Goal: Task Accomplishment & Management: Manage account settings

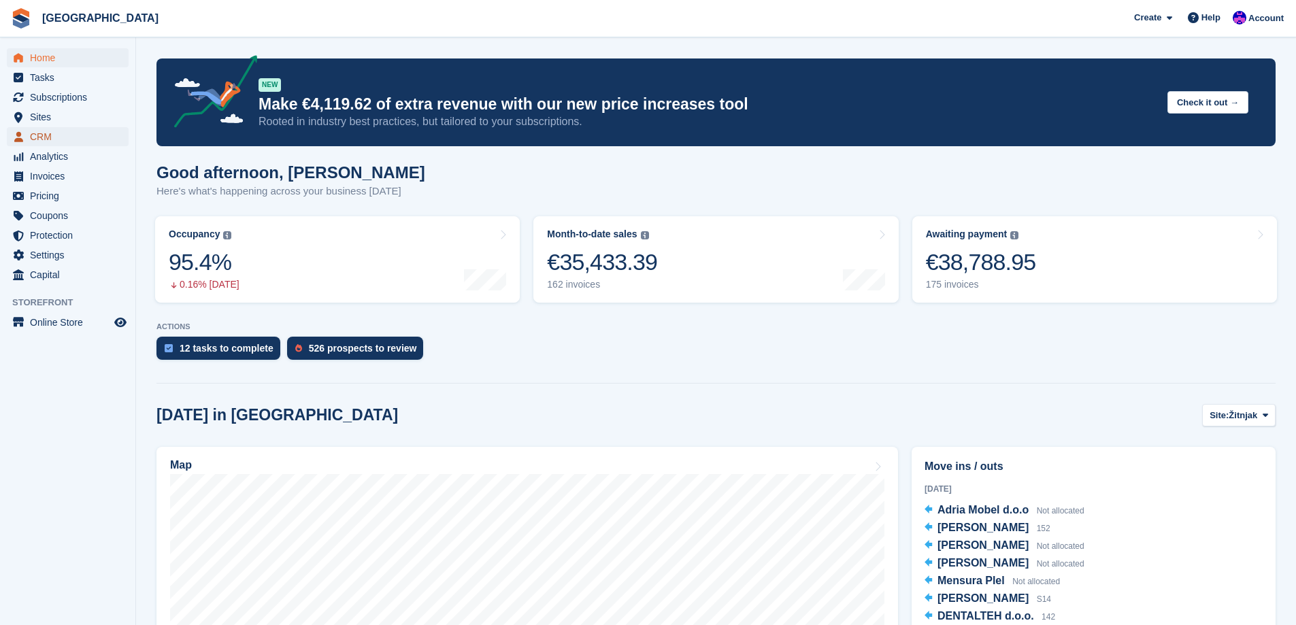
click at [53, 140] on span "CRM" at bounding box center [71, 136] width 82 height 19
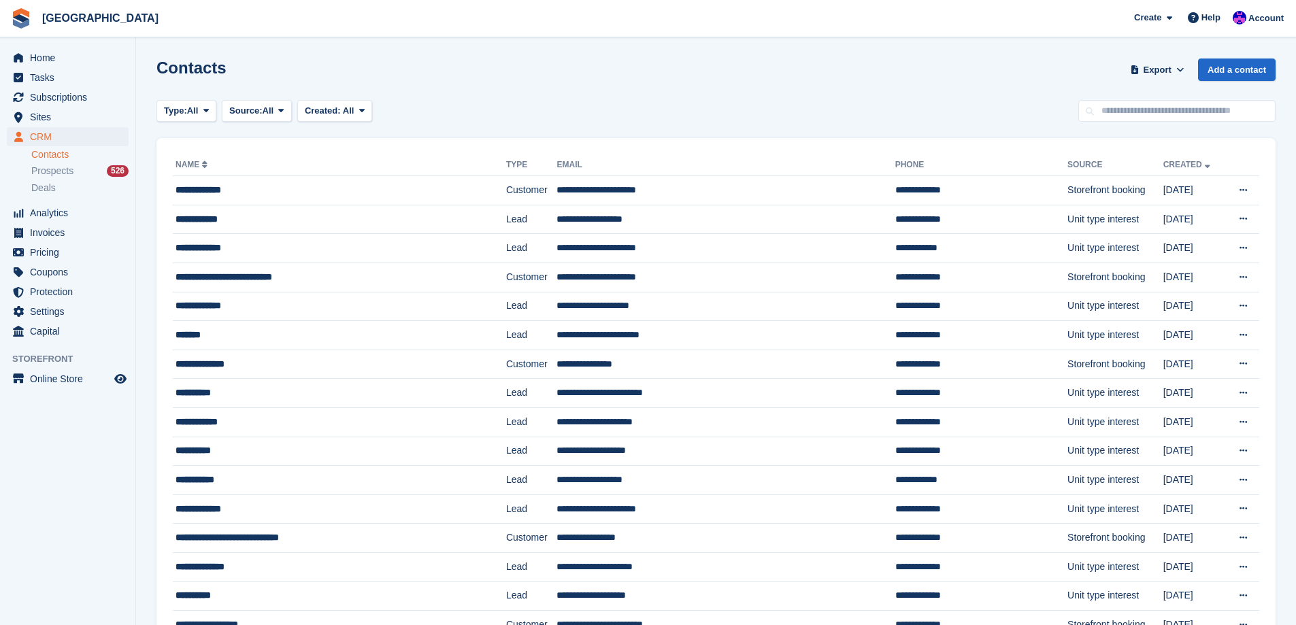
click at [1126, 120] on input "text" at bounding box center [1176, 111] width 197 height 22
type input "******"
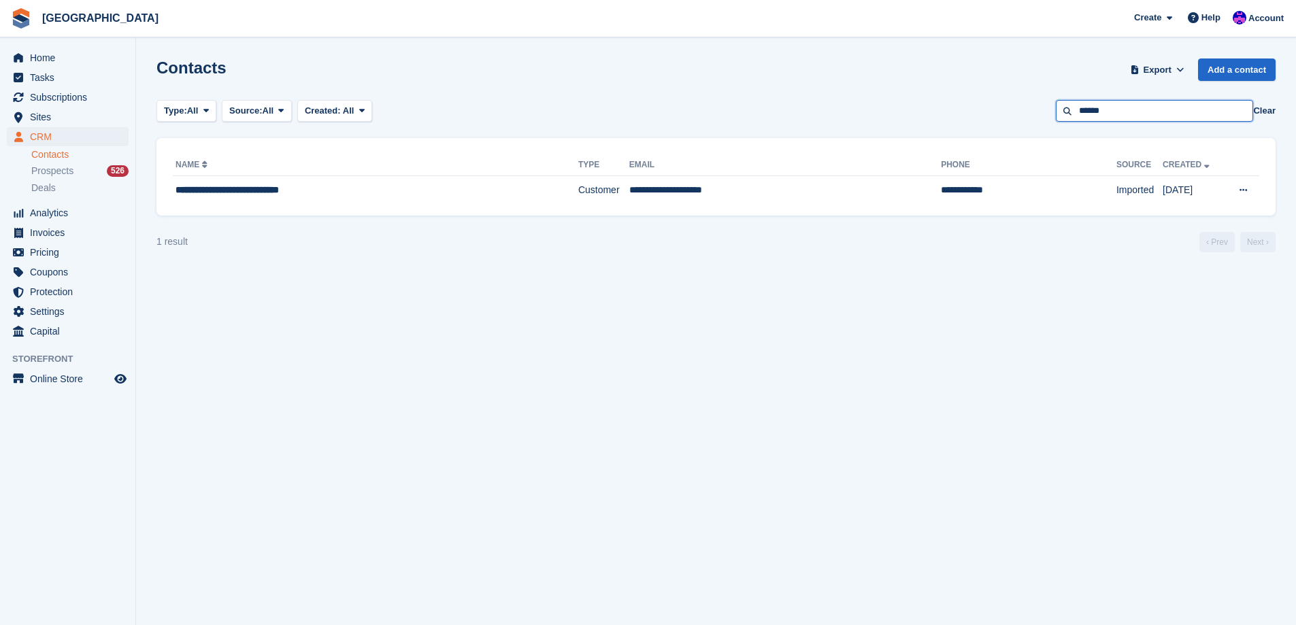
click at [1109, 109] on input "******" at bounding box center [1154, 111] width 197 height 22
click at [1110, 109] on input "******" at bounding box center [1154, 111] width 197 height 22
type input "*****"
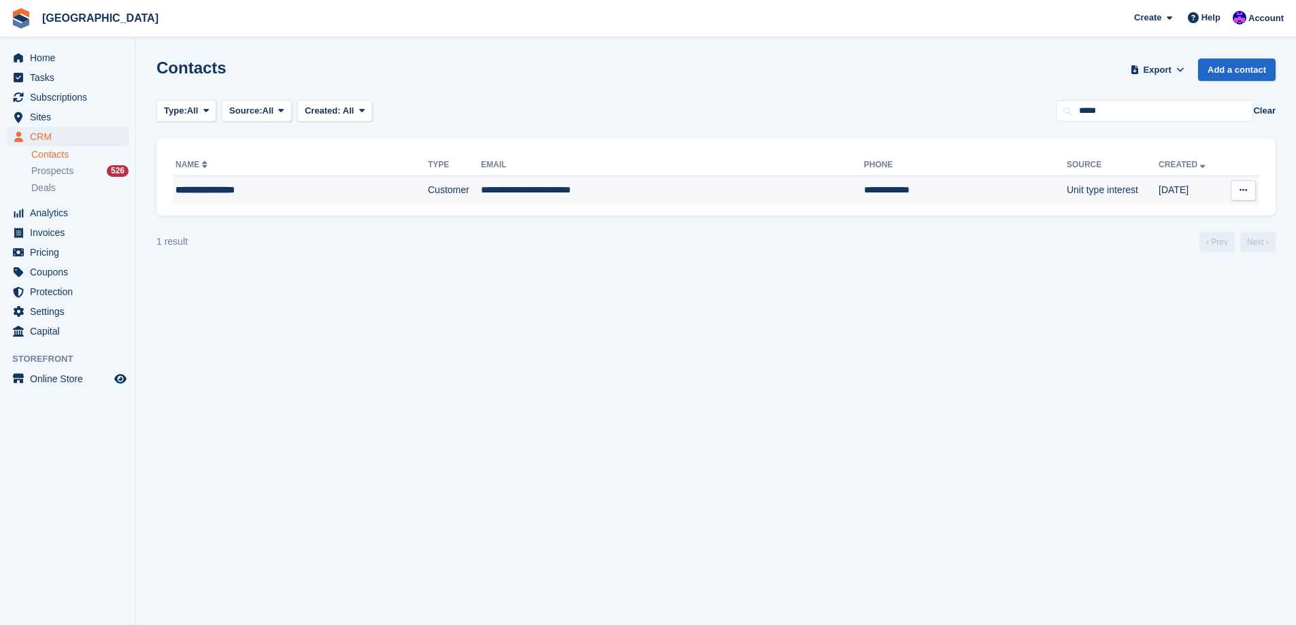
click at [481, 193] on td "**********" at bounding box center [672, 190] width 383 height 29
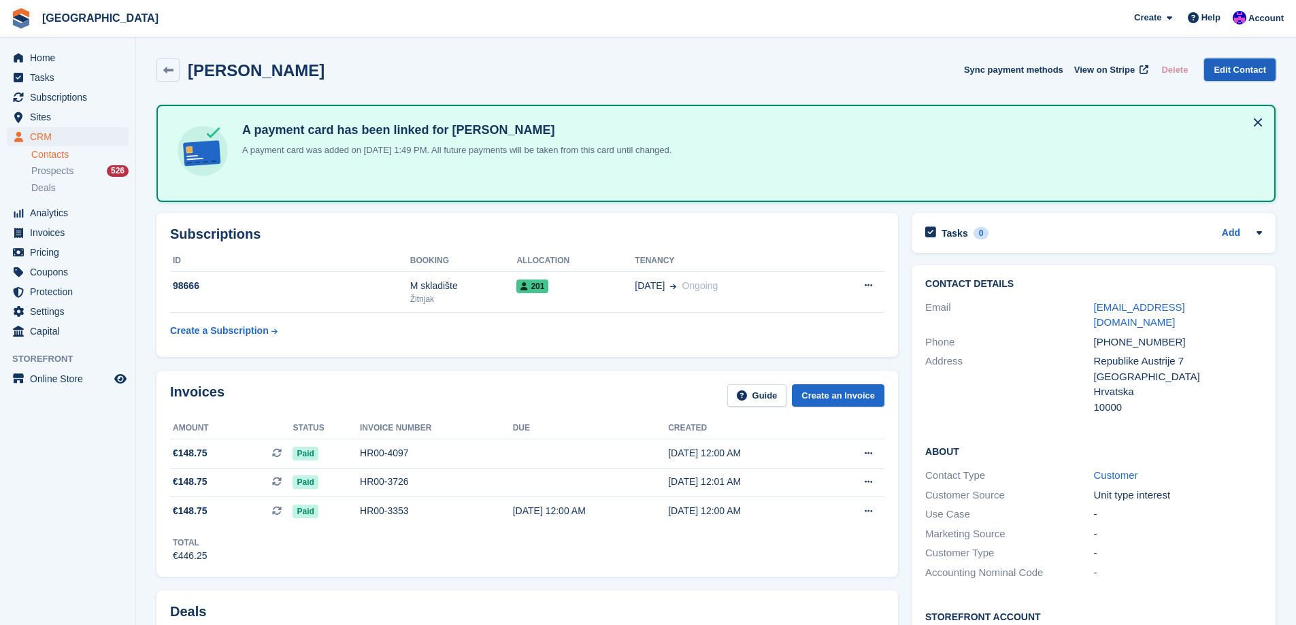
click at [1231, 70] on link "Edit Contact" at bounding box center [1239, 70] width 71 height 22
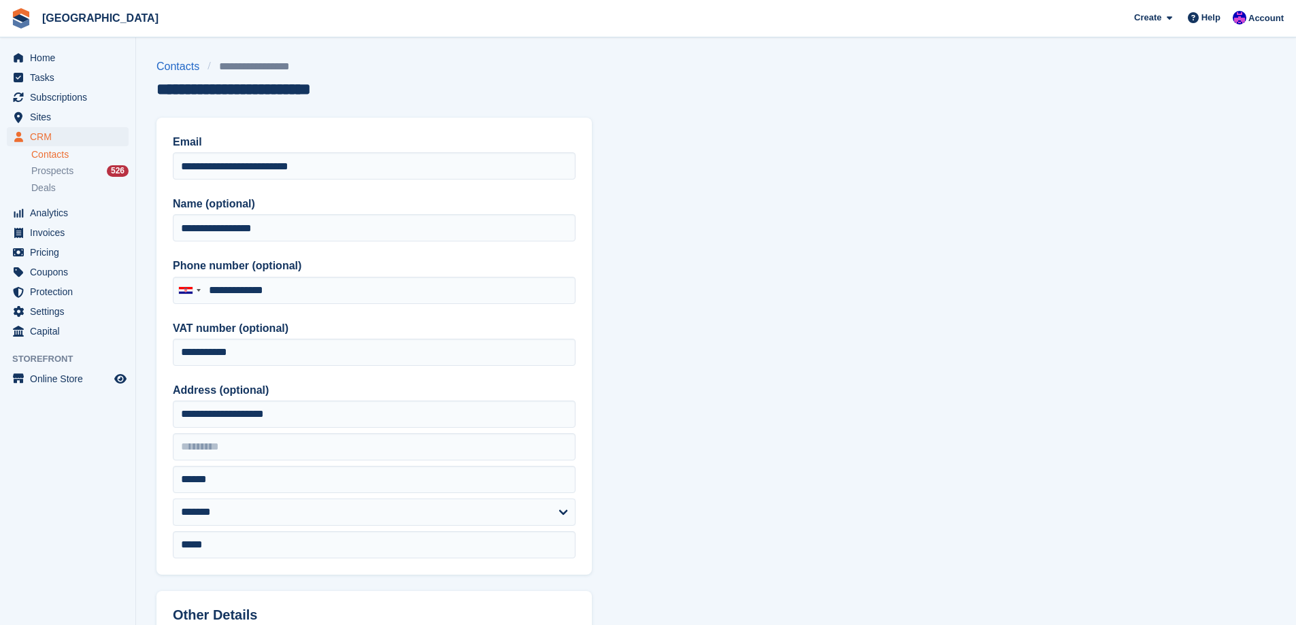
type input "**********"
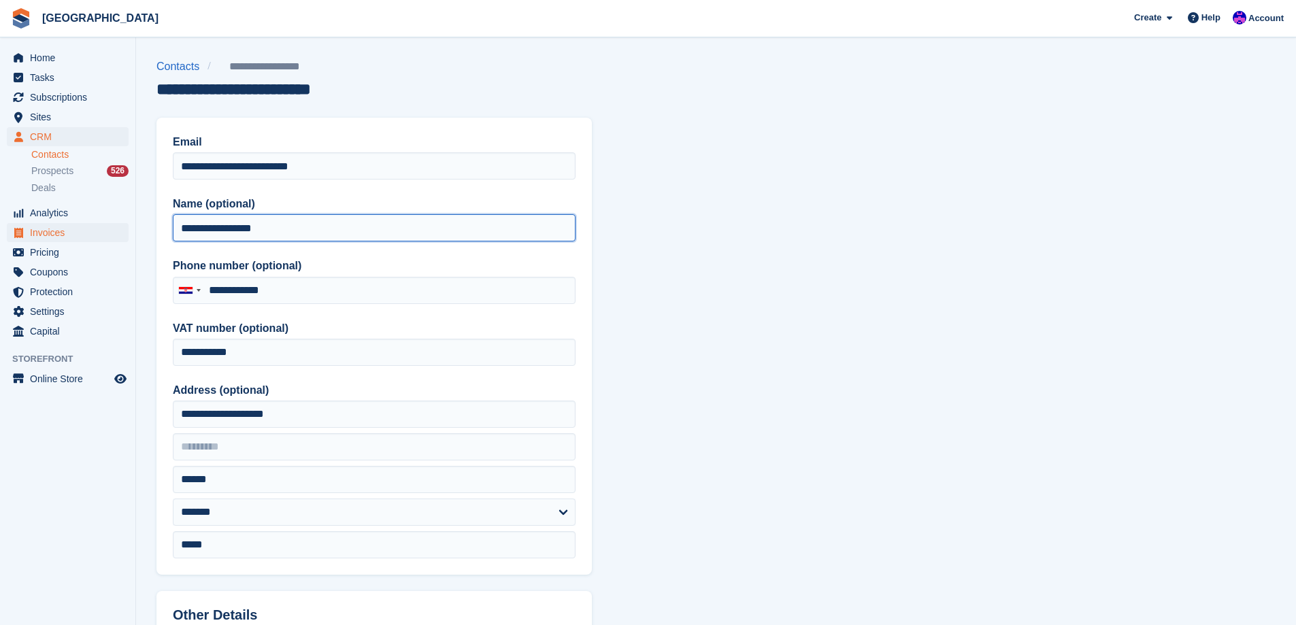
drag, startPoint x: 320, startPoint y: 230, endPoint x: 79, endPoint y: 227, distance: 240.9
click at [80, 230] on div "Home Tasks Subscriptions Subscriptions Subscriptions Price increases NEW Price …" at bounding box center [648, 579] width 1296 height 1159
paste input "*****"
type input "**********"
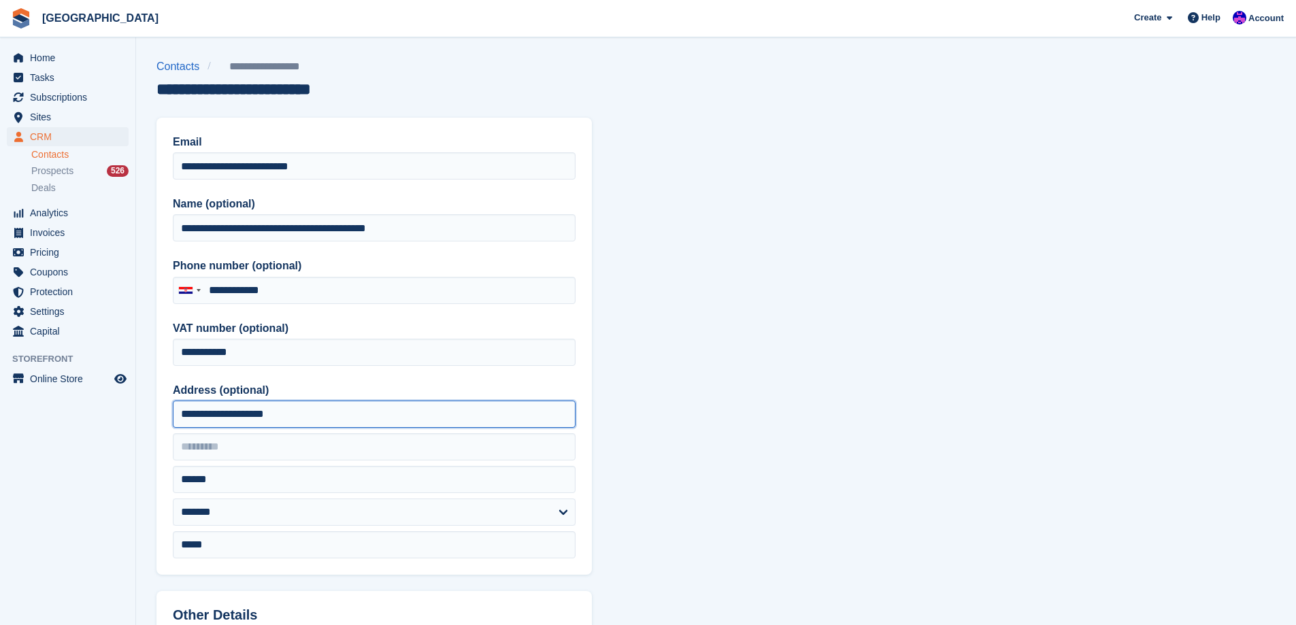
drag, startPoint x: 289, startPoint y: 416, endPoint x: 68, endPoint y: 399, distance: 221.8
click at [69, 399] on div "Home Tasks Subscriptions Subscriptions Subscriptions Price increases NEW Price …" at bounding box center [648, 579] width 1296 height 1159
type input "**********"
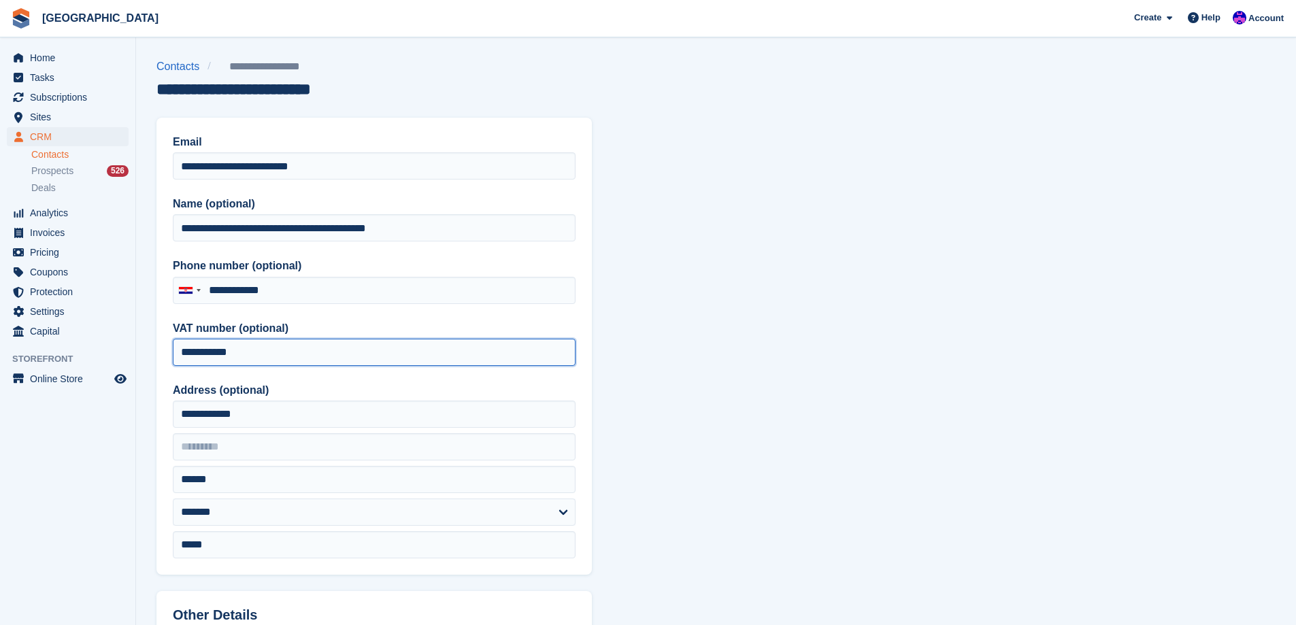
click at [302, 362] on input "**********" at bounding box center [374, 352] width 403 height 27
click at [284, 350] on input "**********" at bounding box center [374, 352] width 403 height 27
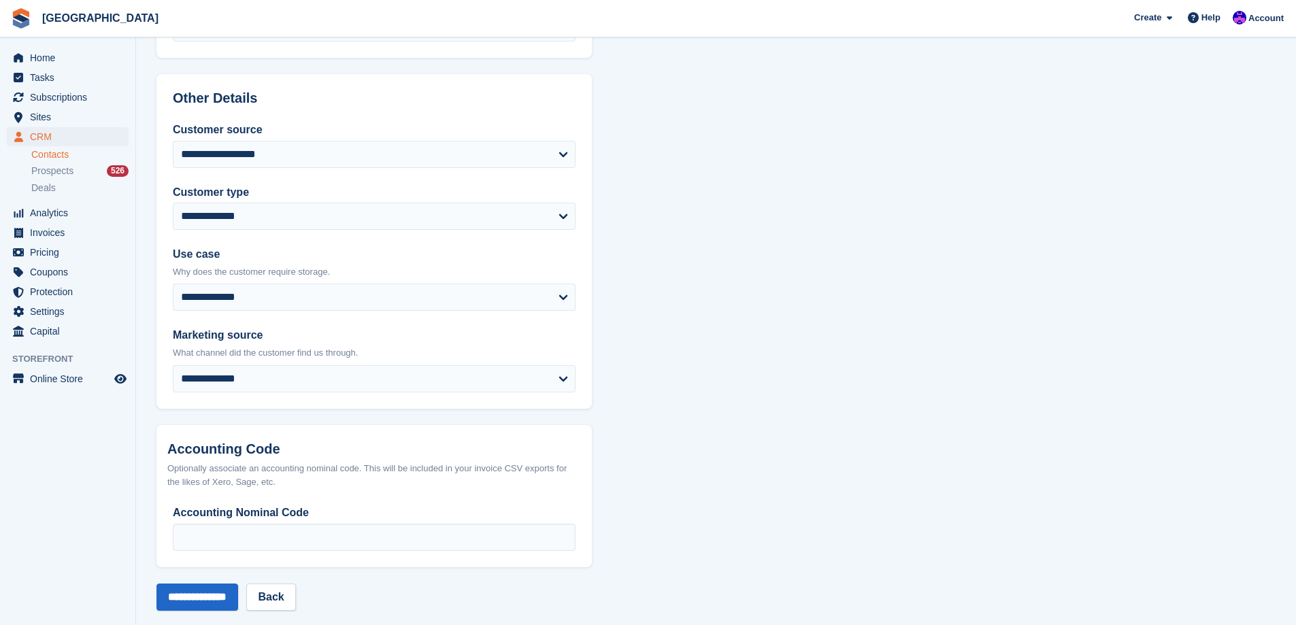
scroll to position [534, 0]
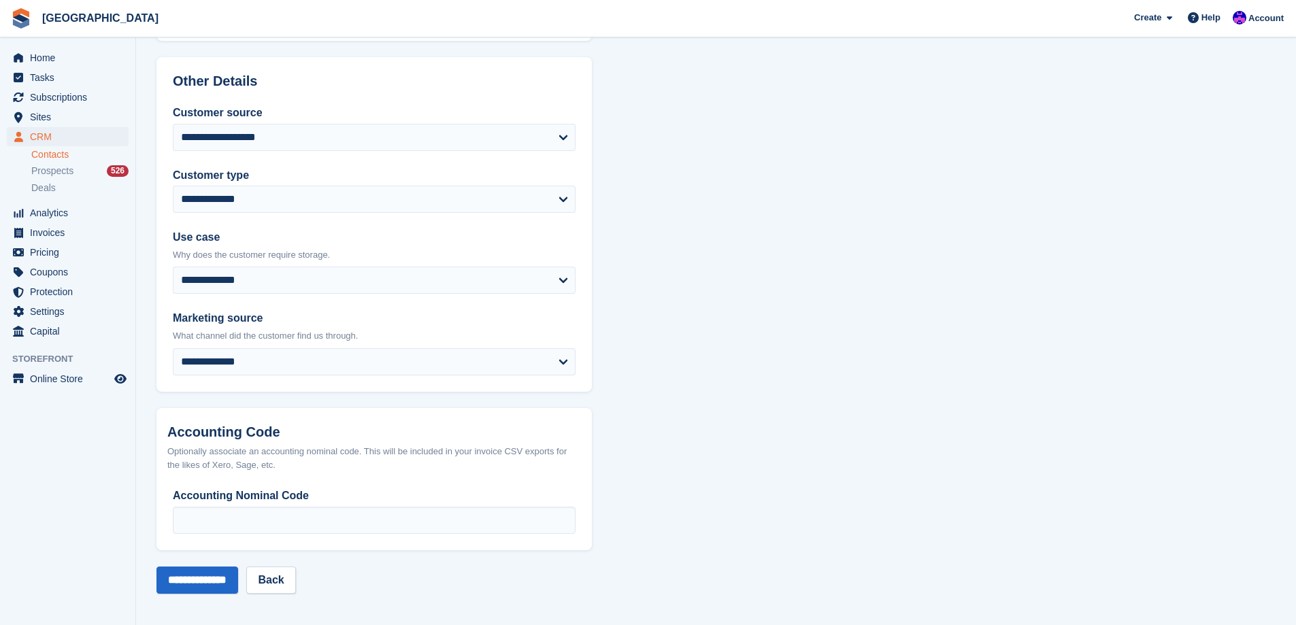
click at [683, 443] on section "**********" at bounding box center [716, 45] width 1160 height 1159
click at [208, 586] on input "**********" at bounding box center [197, 580] width 82 height 27
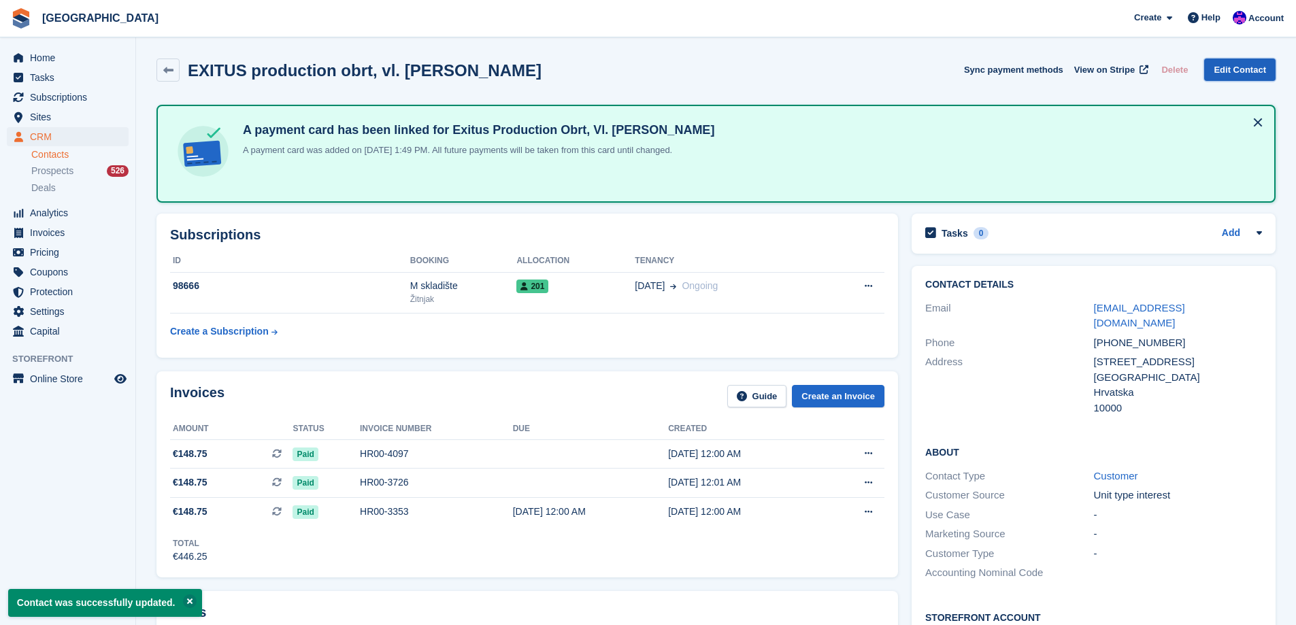
click at [1231, 70] on link "Edit Contact" at bounding box center [1239, 70] width 71 height 22
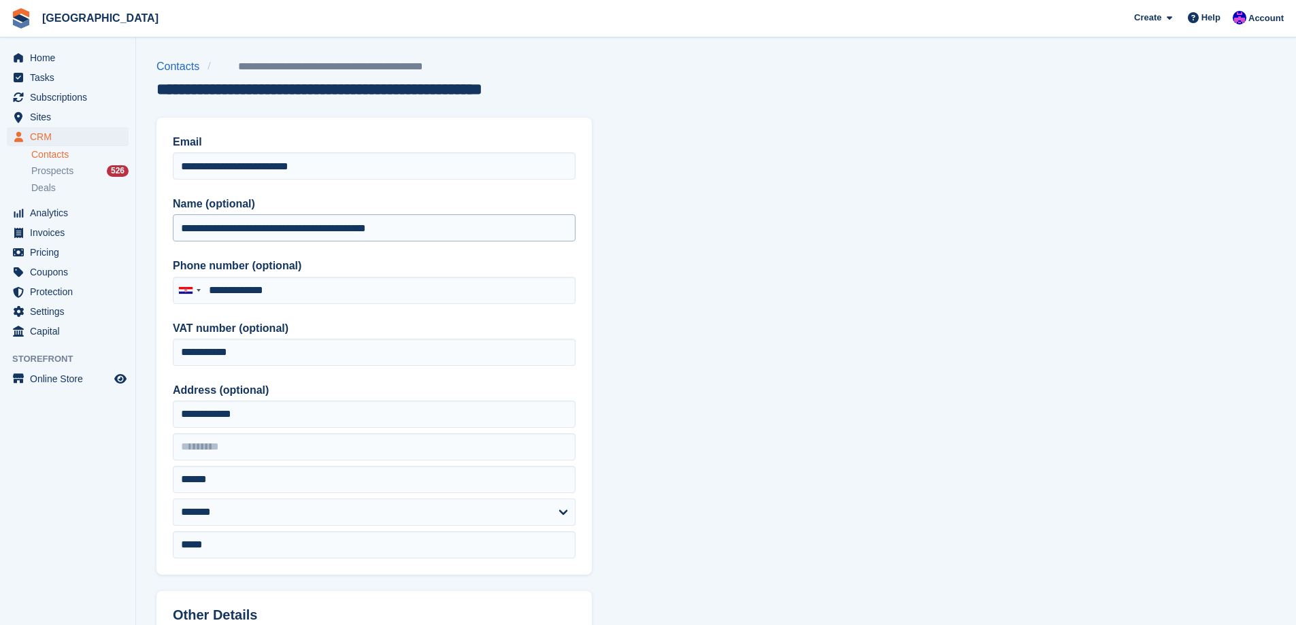
type input "**********"
drag, startPoint x: 435, startPoint y: 234, endPoint x: 52, endPoint y: 237, distance: 383.8
click at [58, 237] on div "Home Tasks Subscriptions Subscriptions Subscriptions Price increases NEW Price …" at bounding box center [648, 579] width 1296 height 1159
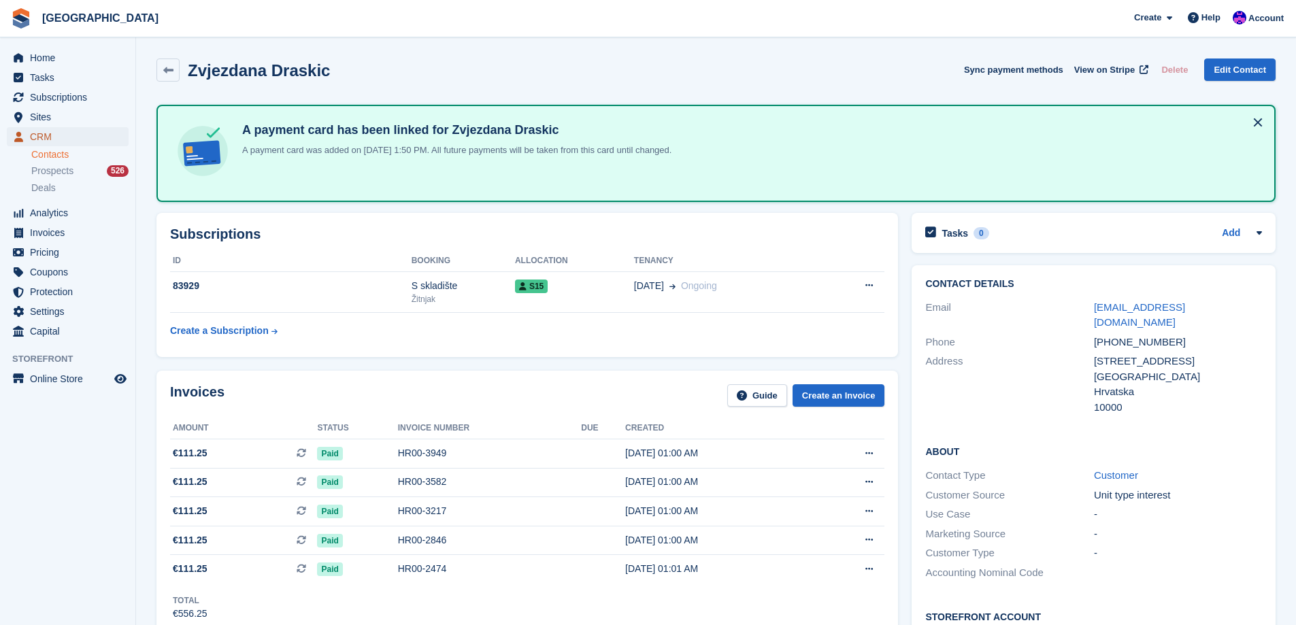
click at [69, 137] on span "CRM" at bounding box center [71, 136] width 82 height 19
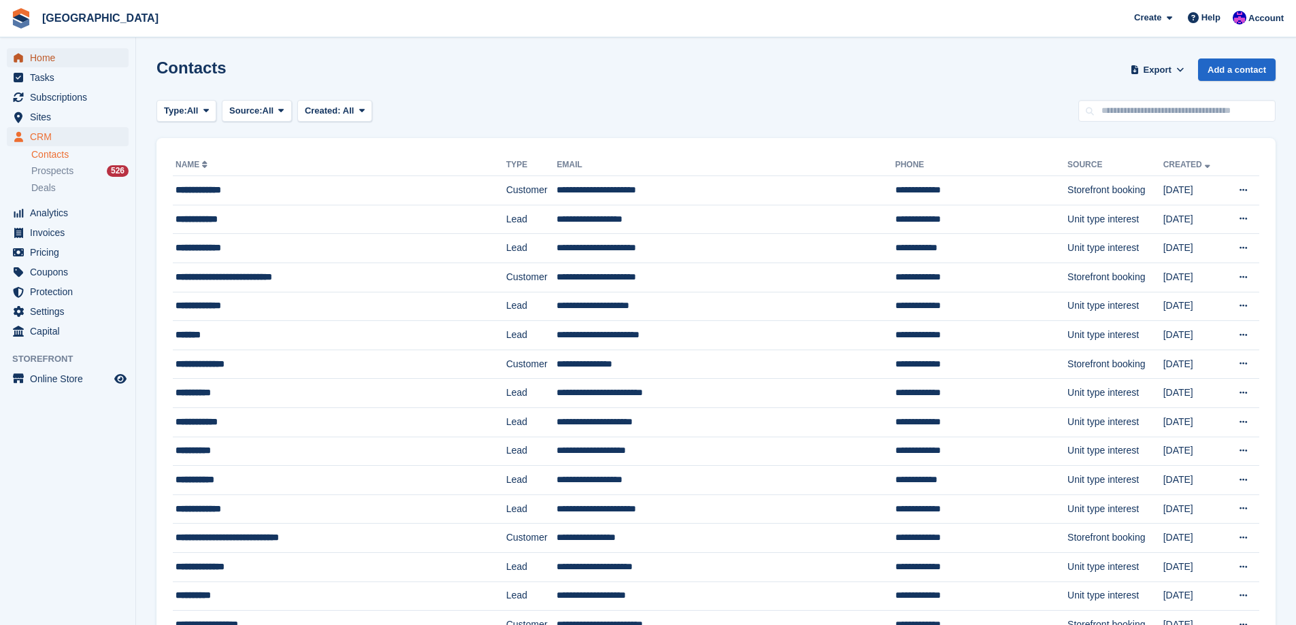
click at [60, 51] on span "Home" at bounding box center [71, 57] width 82 height 19
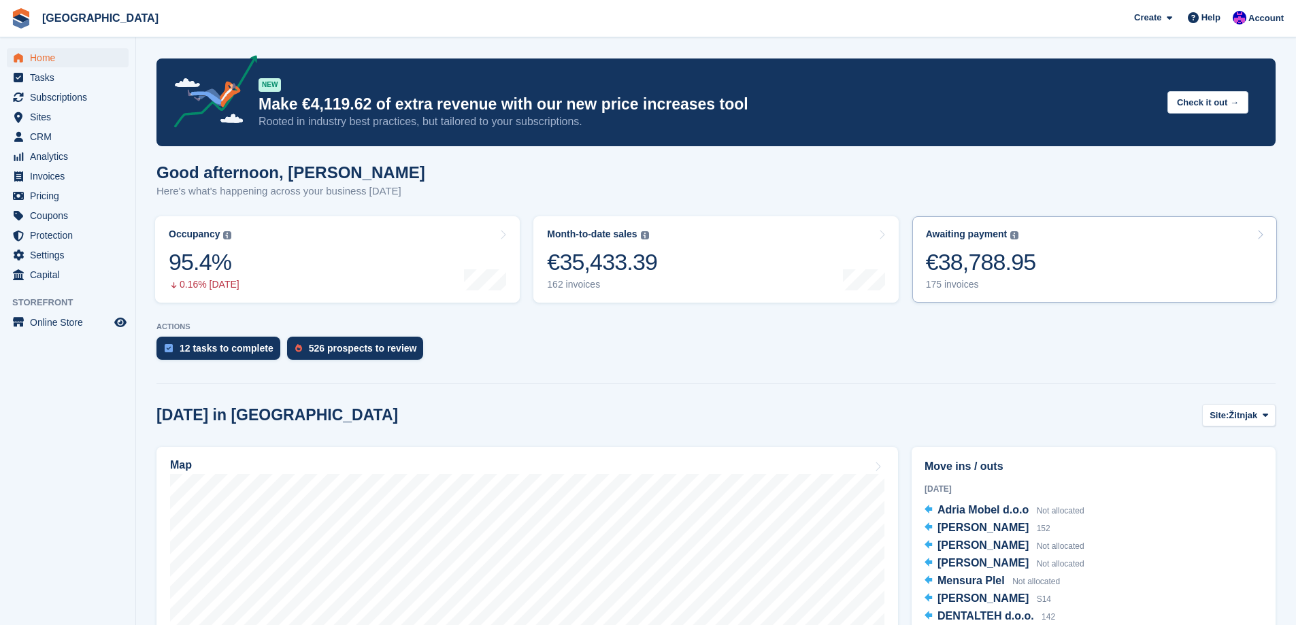
click at [1065, 280] on link "Awaiting payment The total outstanding balance on all open invoices. €38,788.95…" at bounding box center [1094, 259] width 365 height 86
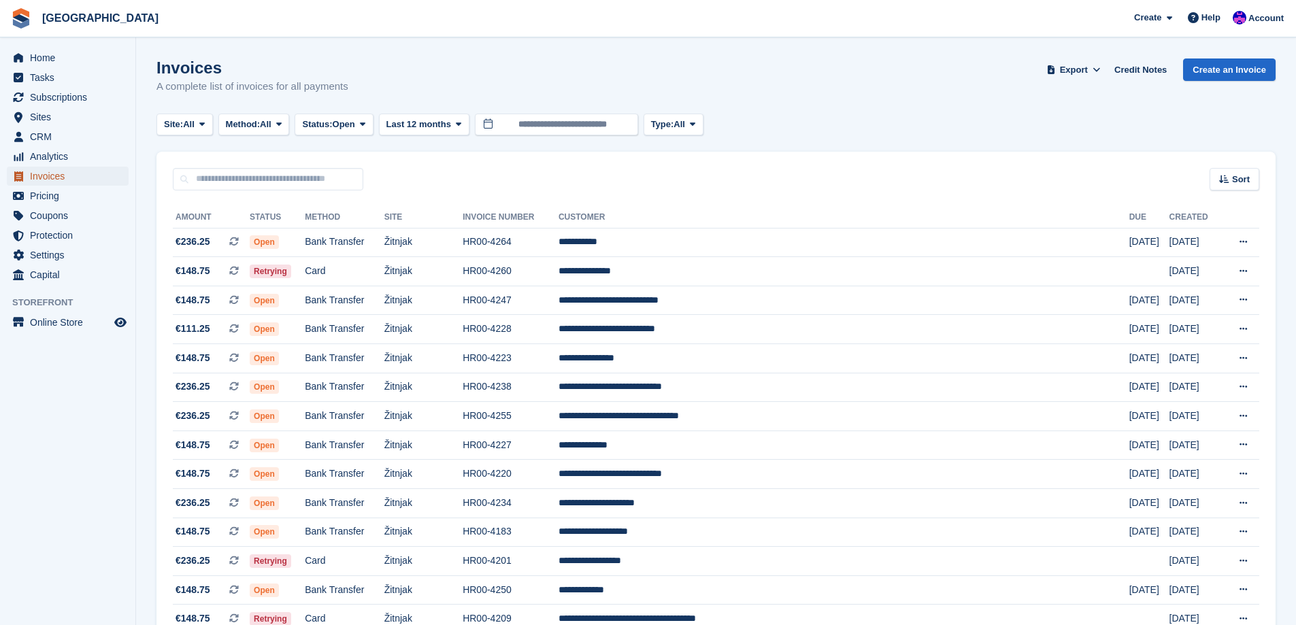
click at [67, 178] on span "Invoices" at bounding box center [71, 176] width 82 height 19
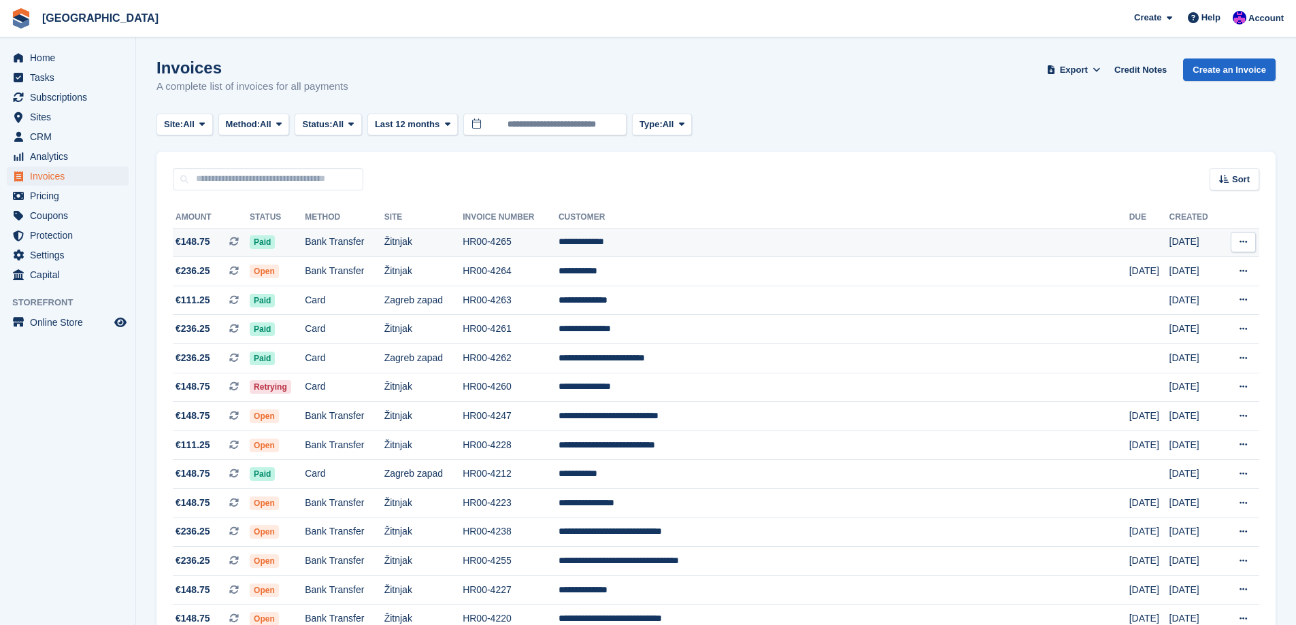
click at [559, 244] on td "HR00-4265" at bounding box center [511, 242] width 96 height 29
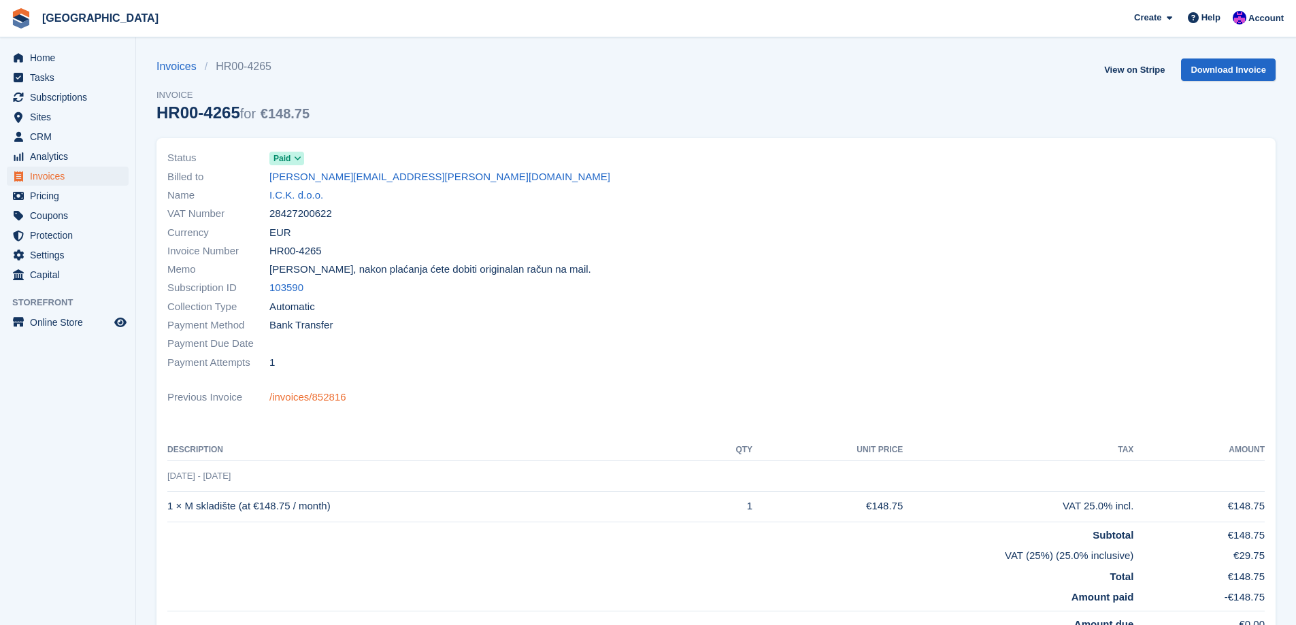
click at [324, 401] on link "/invoices/852816" at bounding box center [307, 398] width 77 height 16
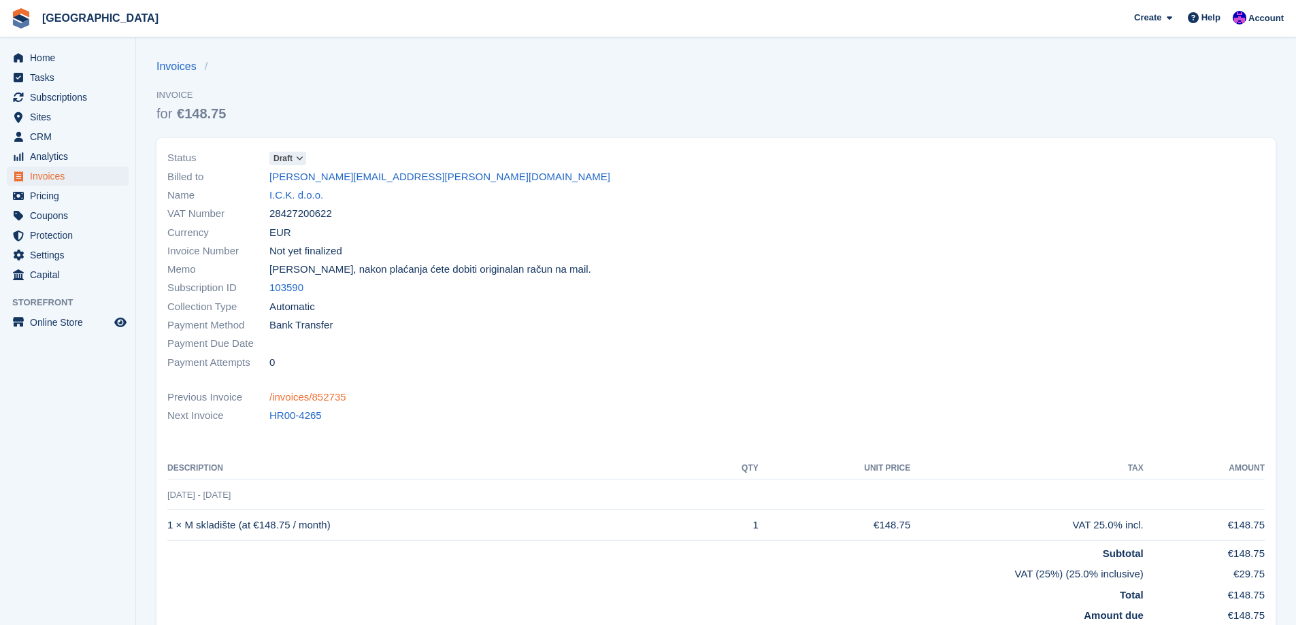
click at [303, 400] on link "/invoices/852735" at bounding box center [307, 398] width 77 height 16
click at [51, 136] on span "CRM" at bounding box center [71, 136] width 82 height 19
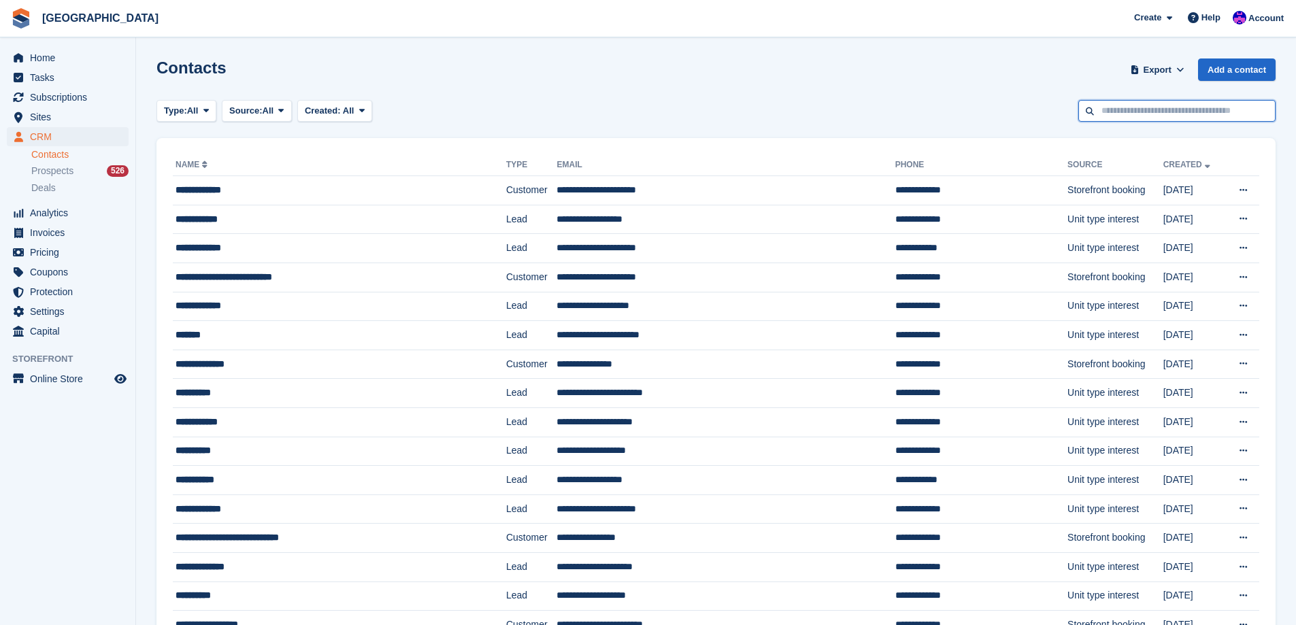
click at [1138, 116] on input "text" at bounding box center [1176, 111] width 197 height 22
type input "*****"
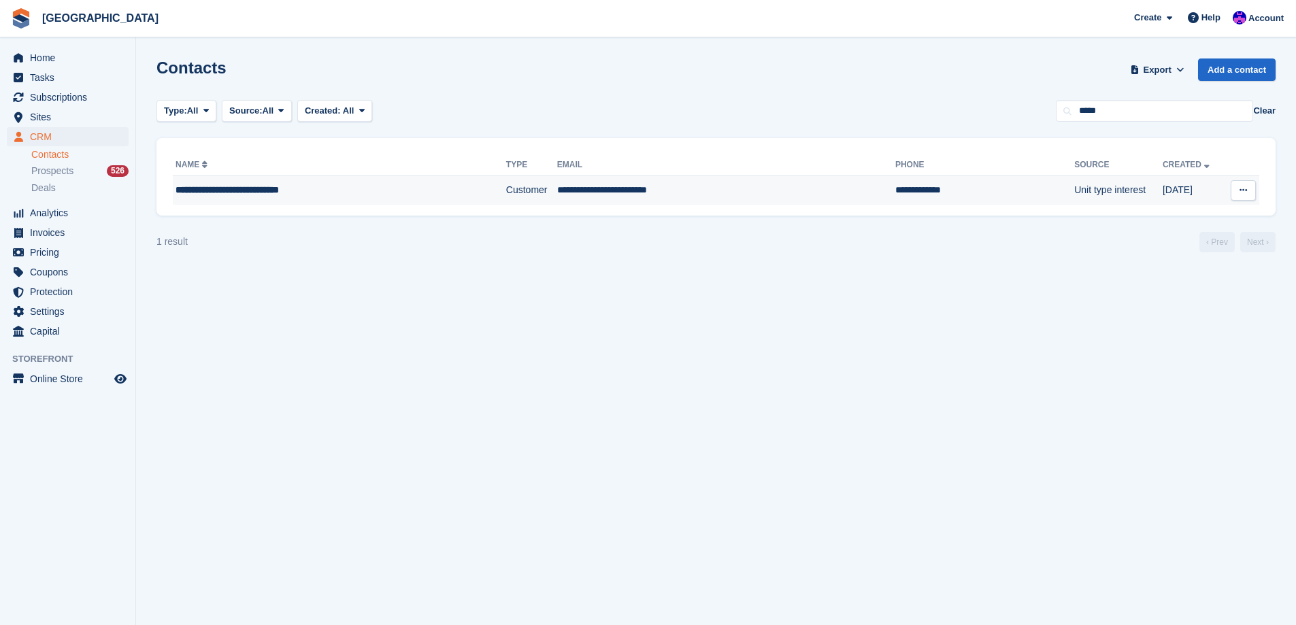
click at [272, 185] on span "**********" at bounding box center [227, 190] width 103 height 10
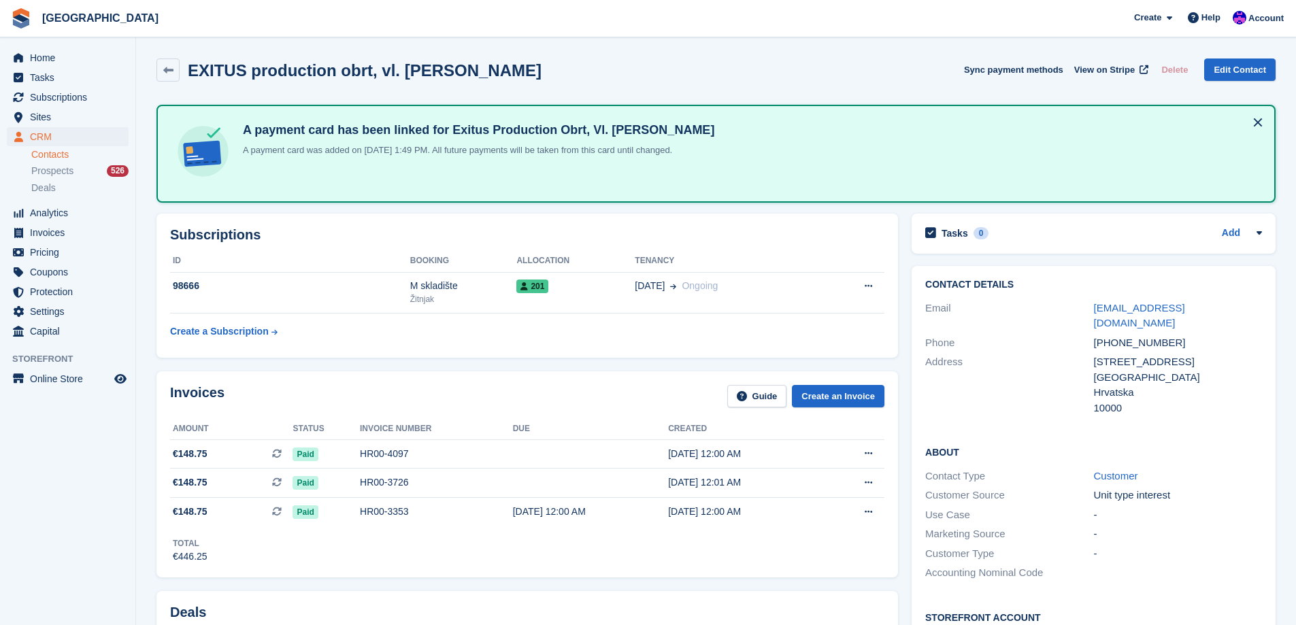
click at [477, 69] on h2 "EXITUS production obrt, vl. Teruhiko Sakamoto" at bounding box center [365, 70] width 354 height 18
click at [54, 231] on span "Invoices" at bounding box center [71, 232] width 82 height 19
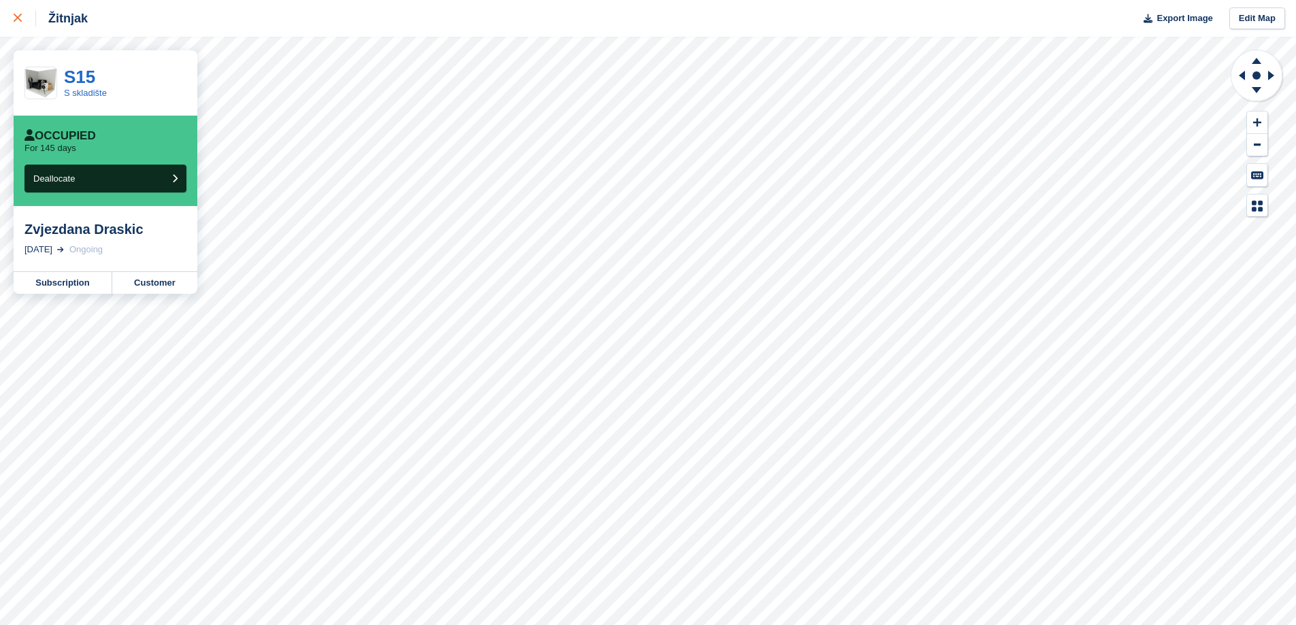
click at [16, 17] on icon at bounding box center [18, 18] width 8 height 8
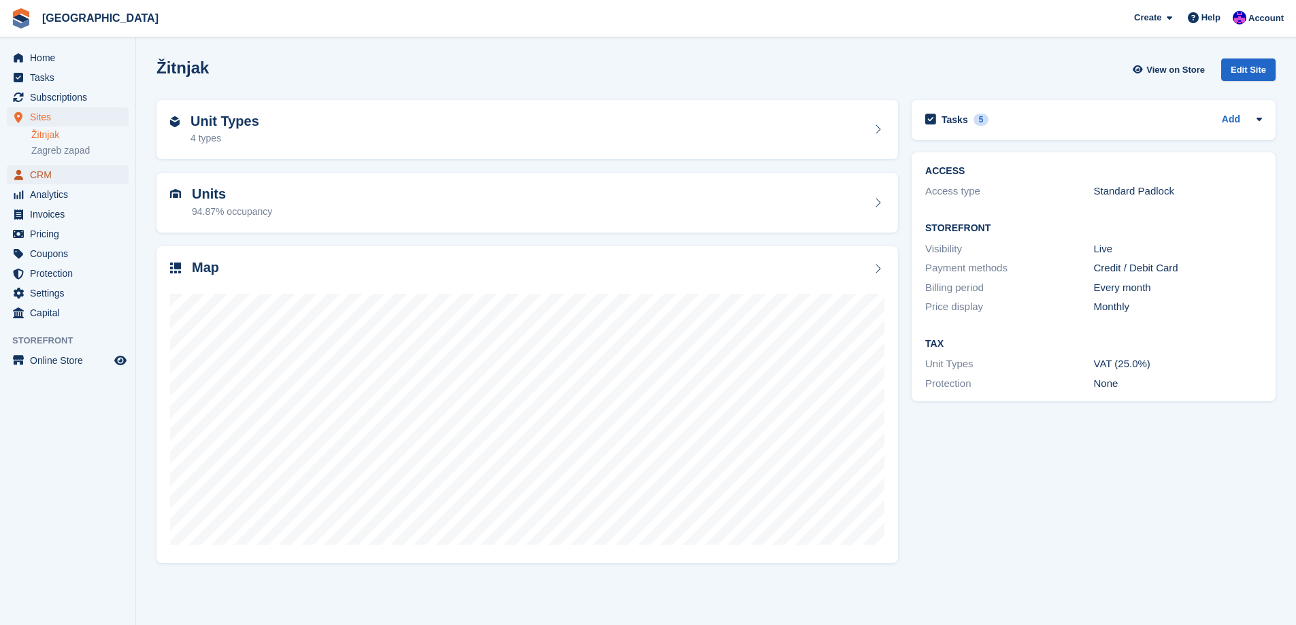
click at [64, 182] on span "CRM" at bounding box center [71, 174] width 82 height 19
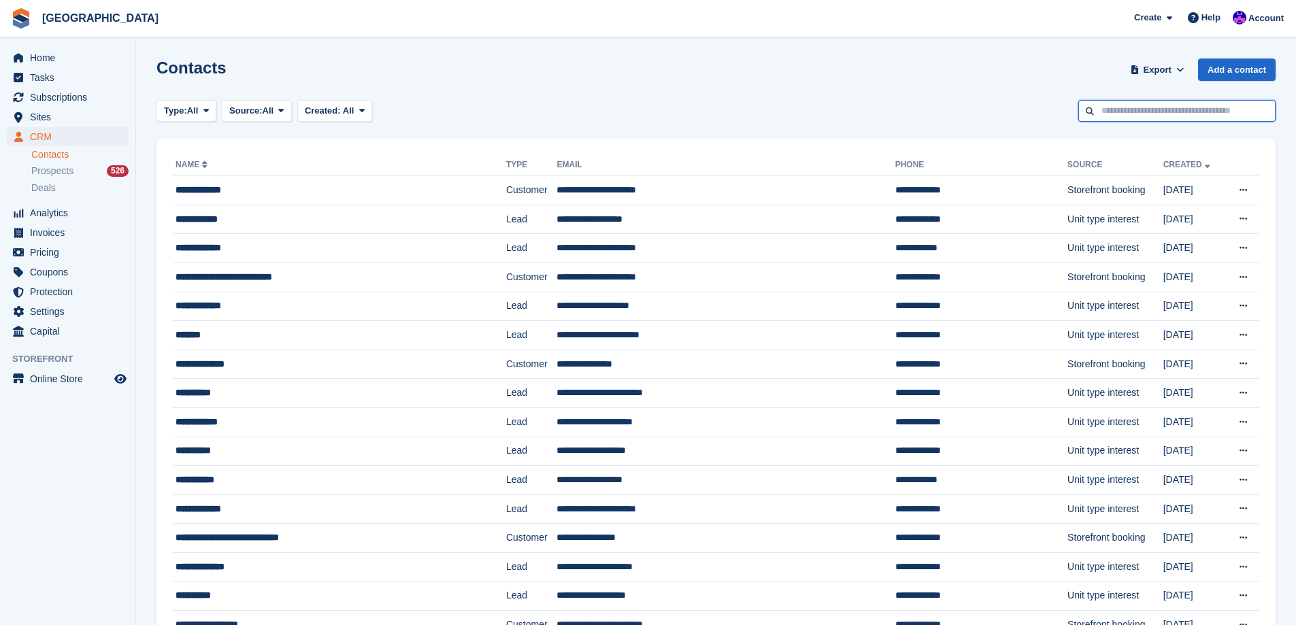
click at [1123, 105] on input "text" at bounding box center [1176, 111] width 197 height 22
click at [1131, 110] on input "text" at bounding box center [1176, 111] width 197 height 22
type input "*****"
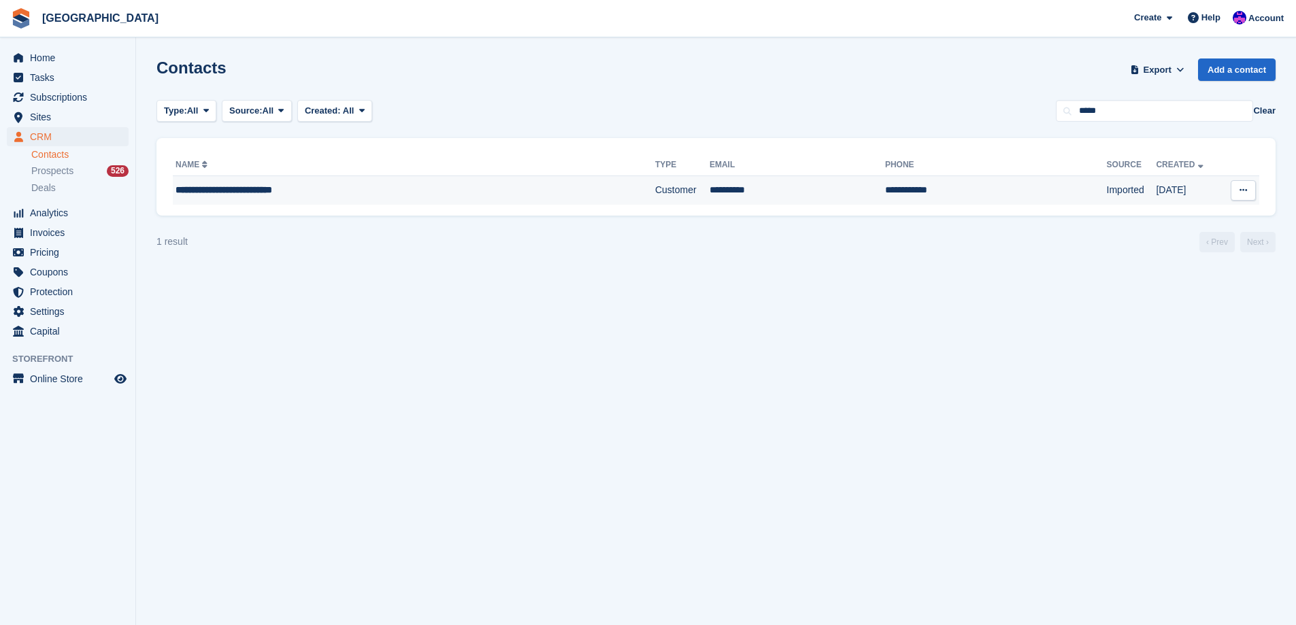
click at [655, 195] on td "Customer" at bounding box center [682, 190] width 54 height 29
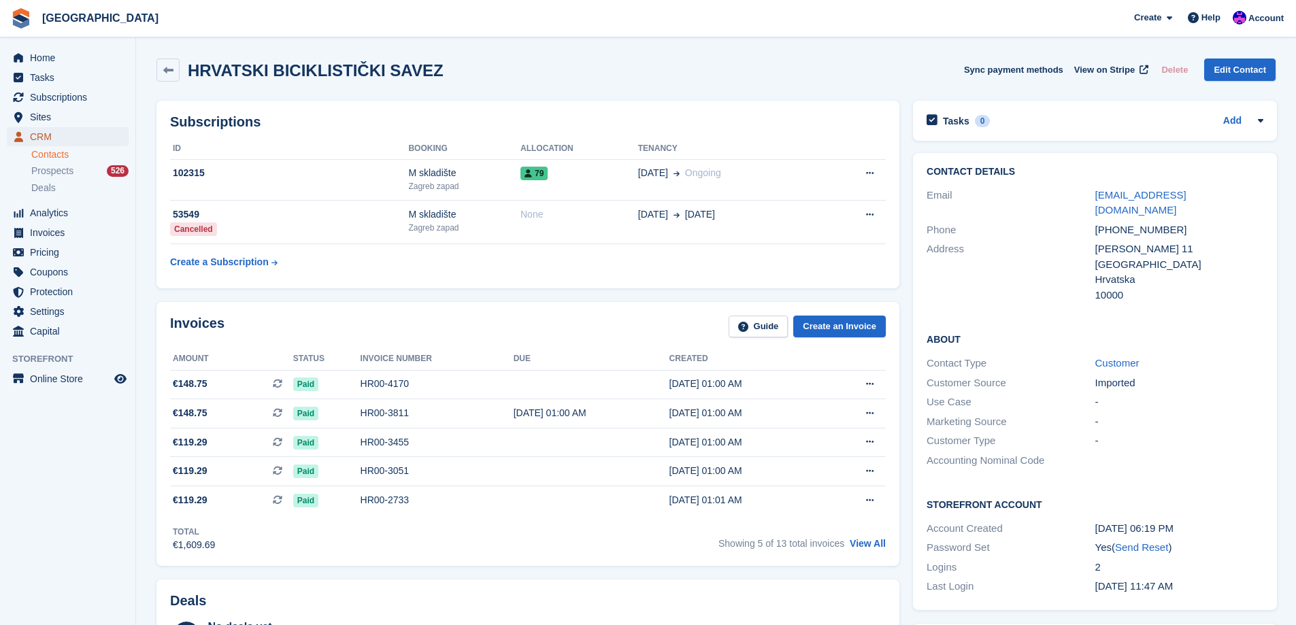
click at [61, 137] on span "CRM" at bounding box center [71, 136] width 82 height 19
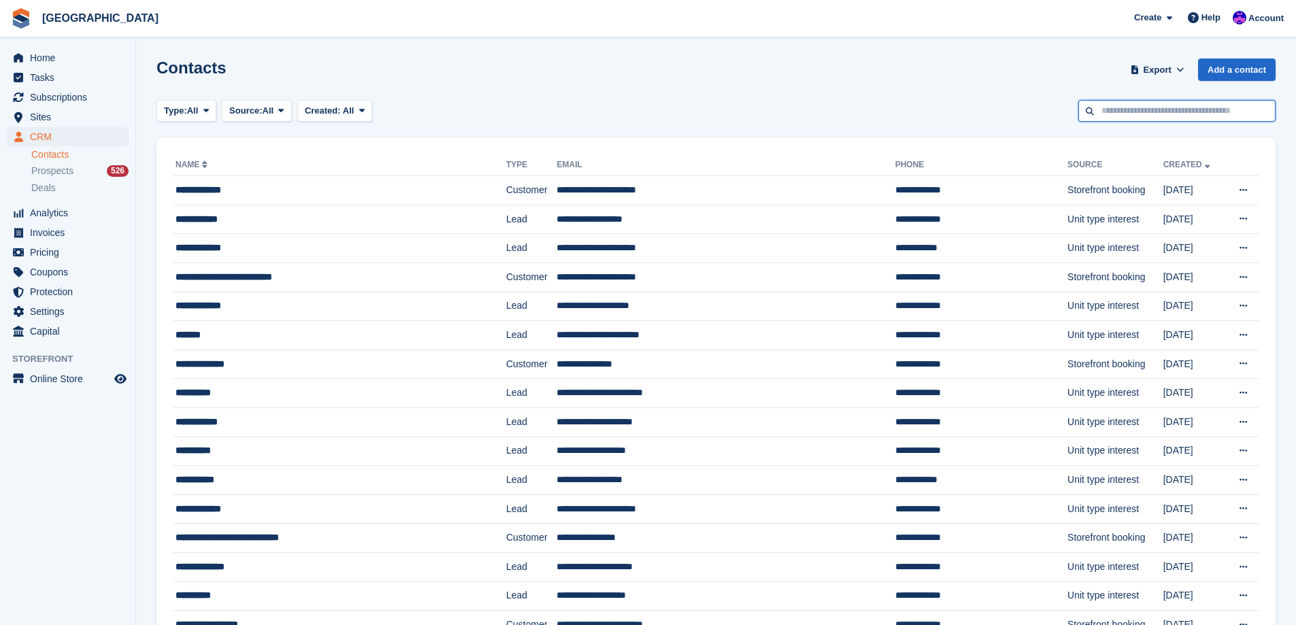
click at [1127, 106] on input "text" at bounding box center [1176, 111] width 197 height 22
type input "****"
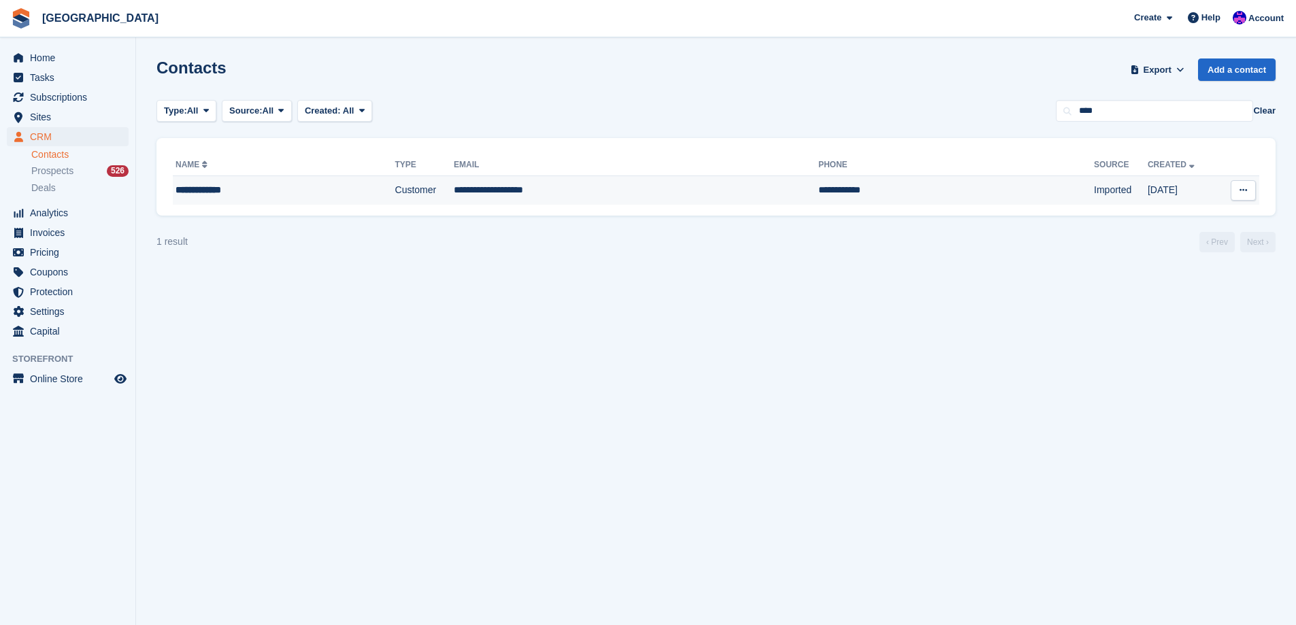
click at [417, 197] on td "Customer" at bounding box center [424, 190] width 59 height 29
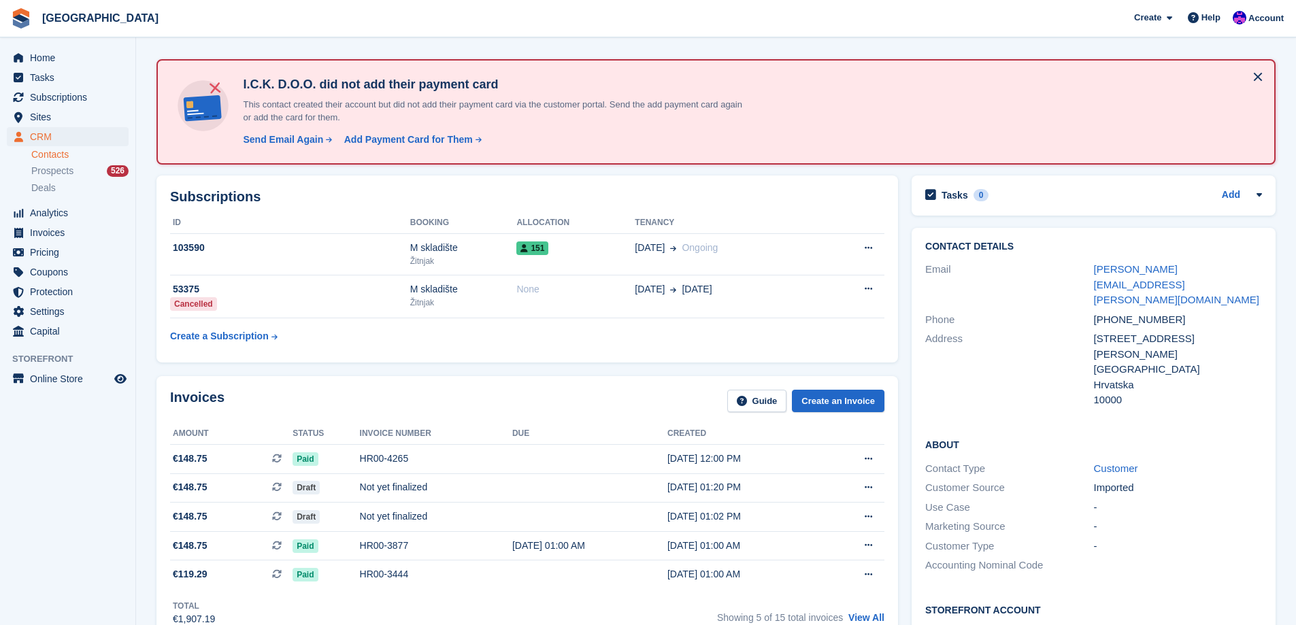
scroll to position [68, 0]
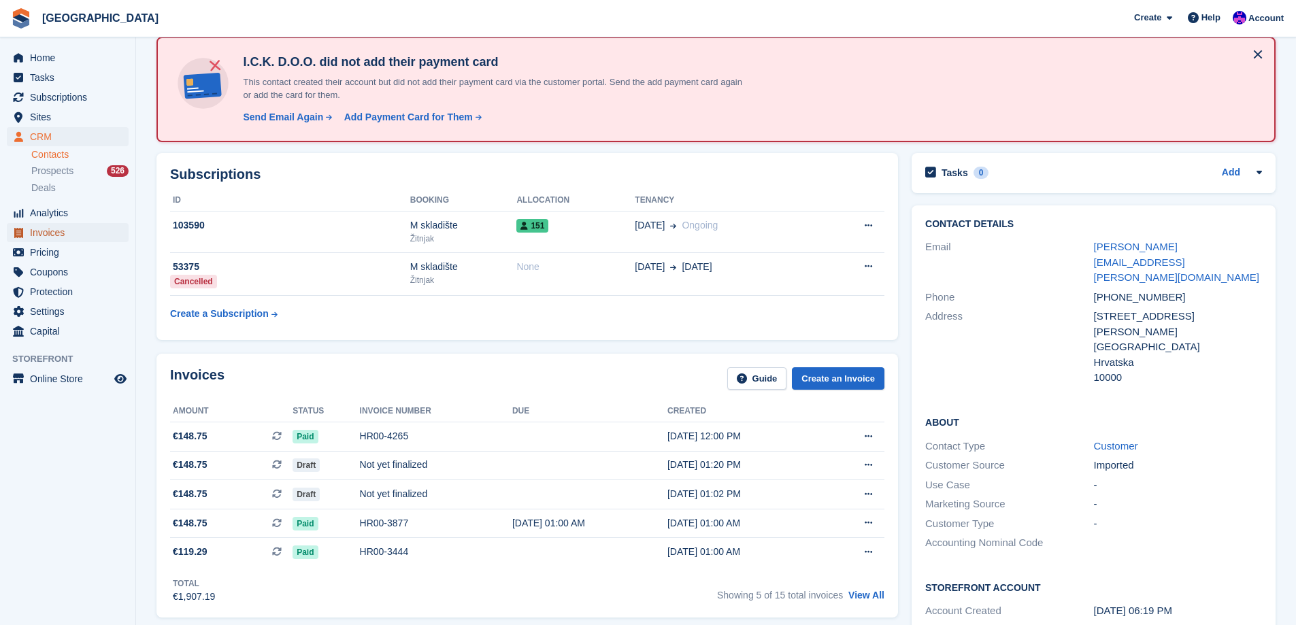
click at [63, 233] on span "Invoices" at bounding box center [71, 232] width 82 height 19
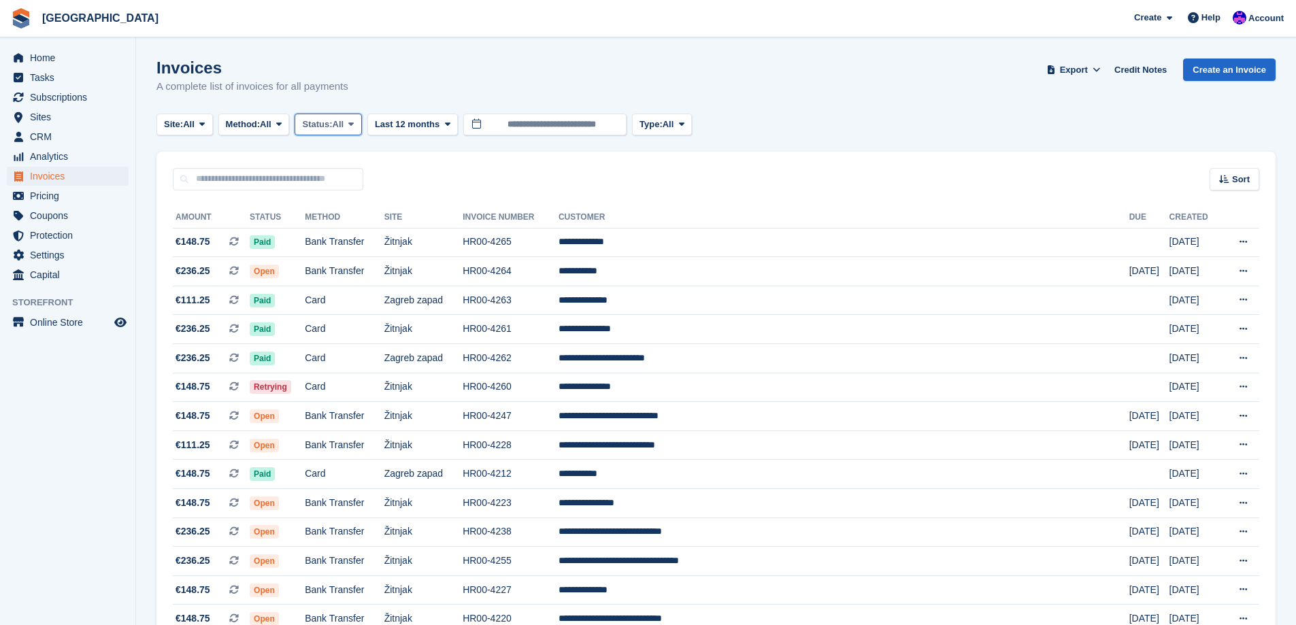
click at [340, 120] on span "All" at bounding box center [339, 125] width 12 height 14
click at [278, 125] on button "Method: All" at bounding box center [253, 125] width 71 height 22
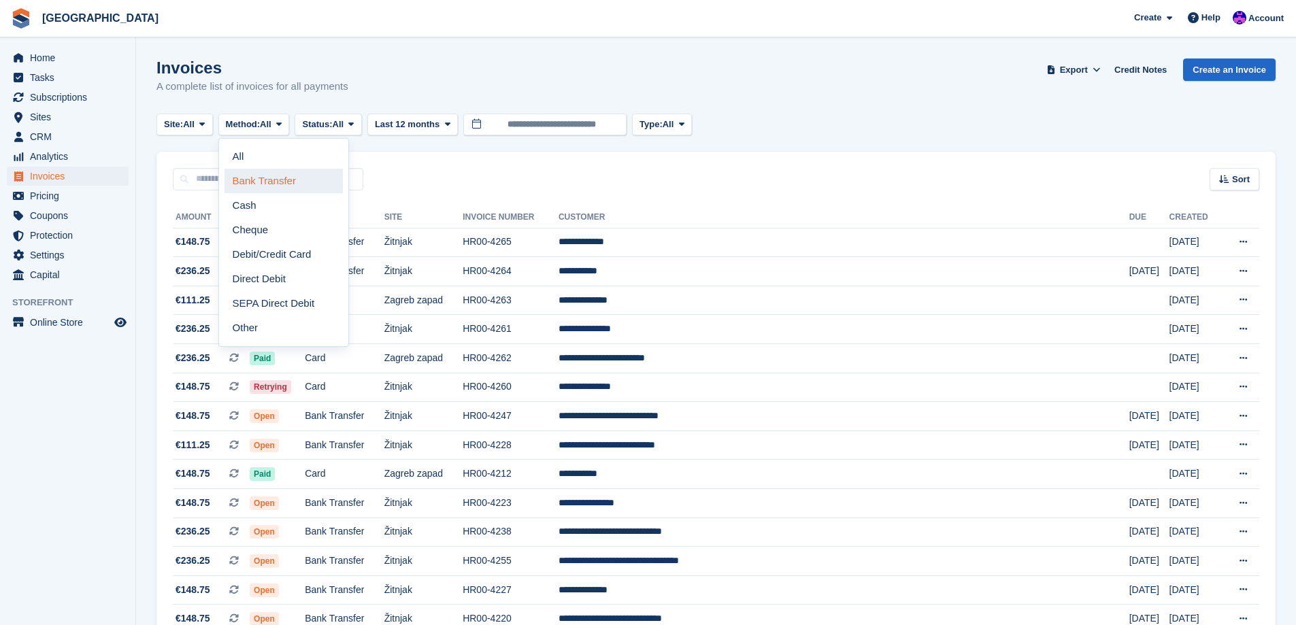
click at [282, 179] on link "Bank Transfer" at bounding box center [284, 181] width 118 height 24
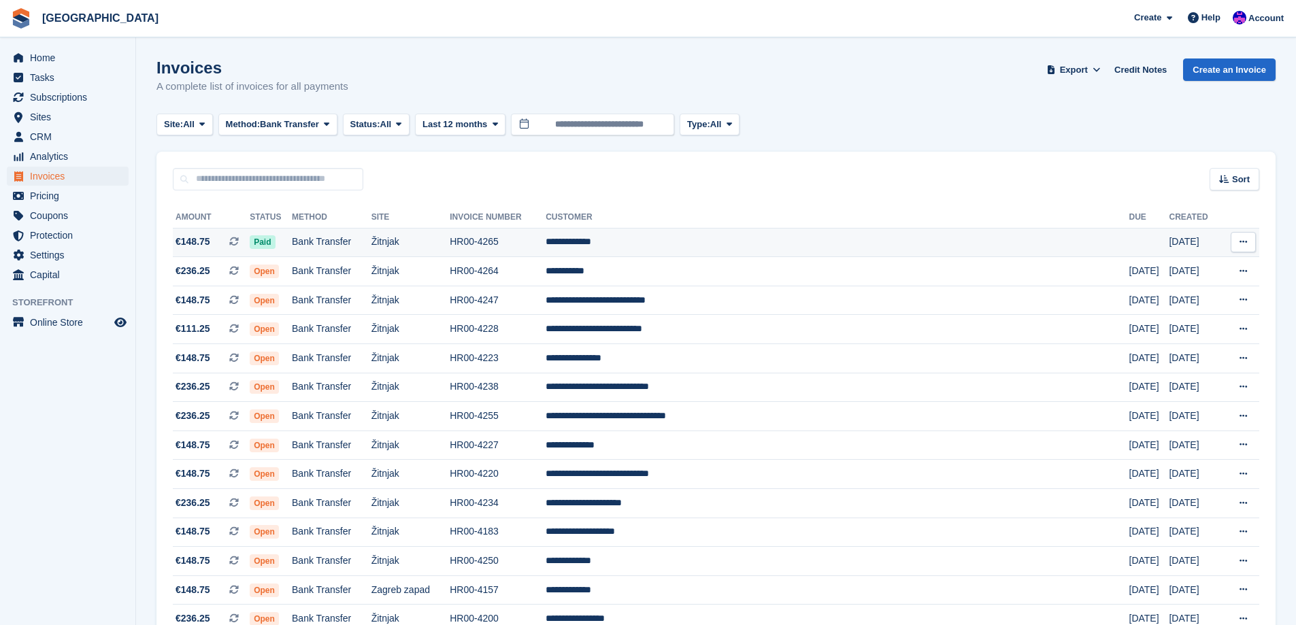
click at [546, 234] on td "HR00-4265" at bounding box center [498, 242] width 96 height 29
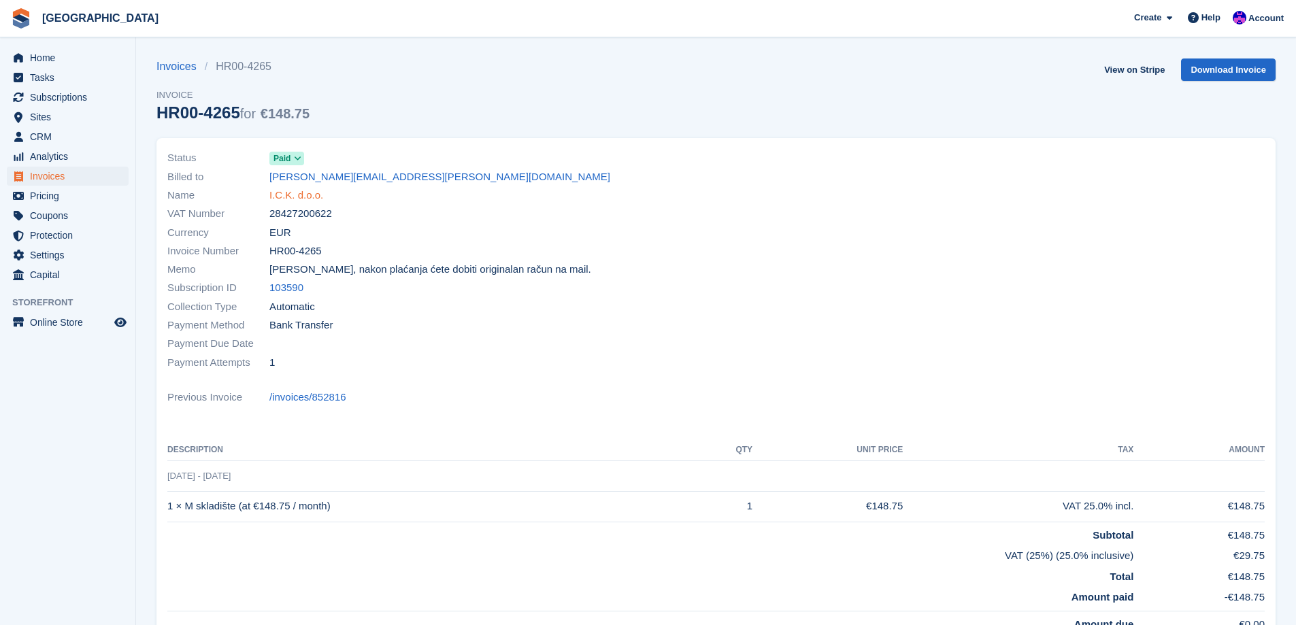
click at [299, 192] on link "I.C.K. d.o.o." at bounding box center [296, 196] width 54 height 16
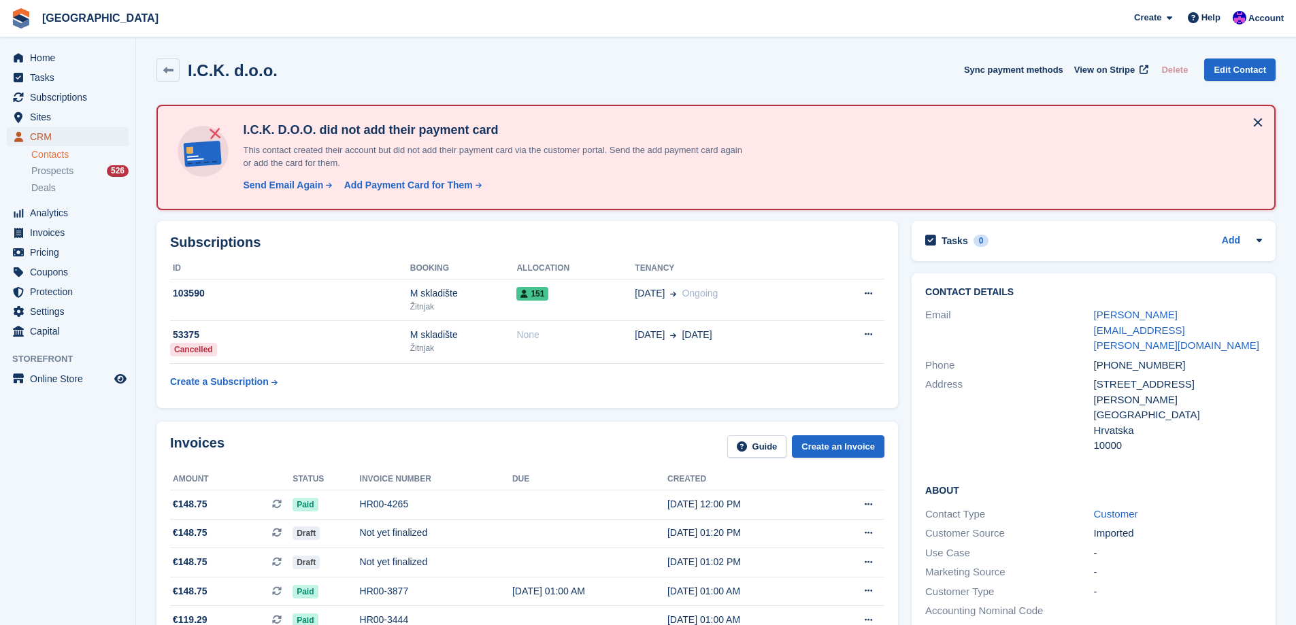
click at [63, 131] on span "CRM" at bounding box center [71, 136] width 82 height 19
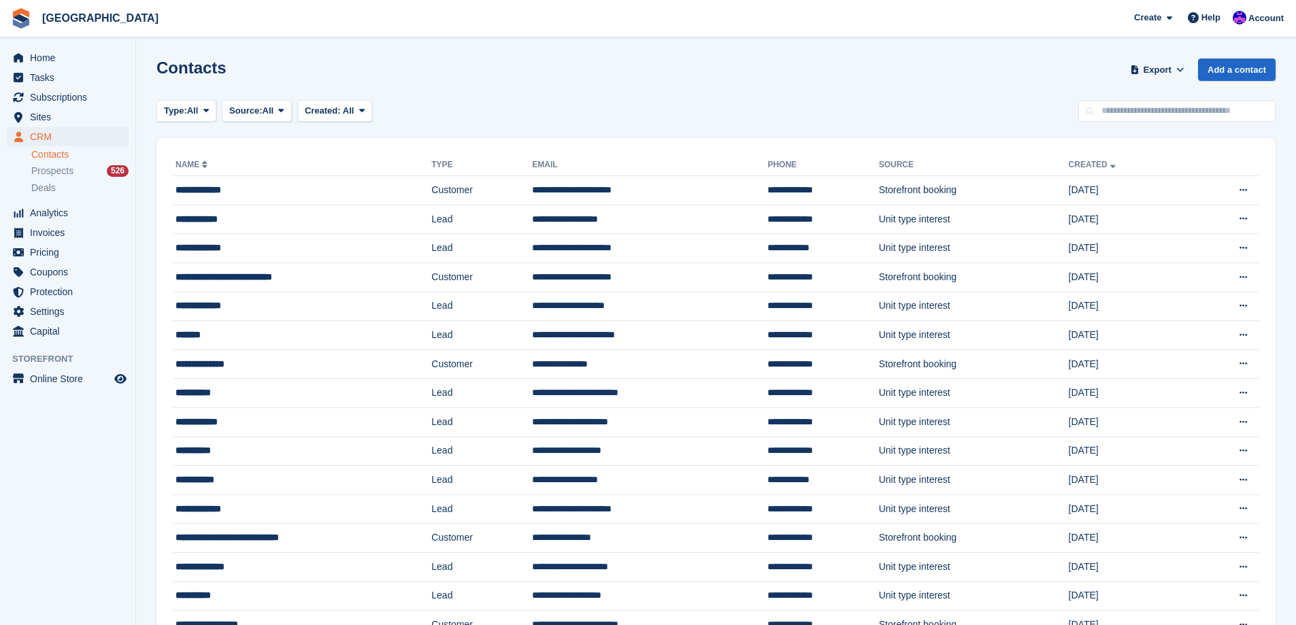
click at [62, 61] on span "Home" at bounding box center [71, 57] width 82 height 19
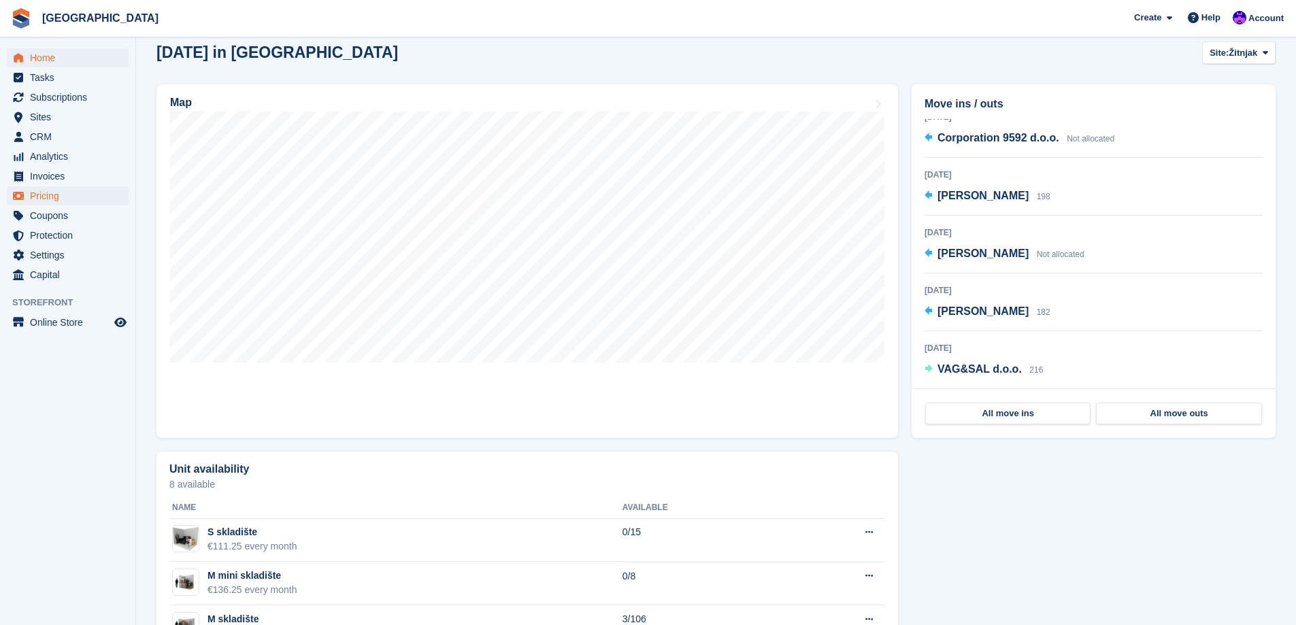
scroll to position [188, 0]
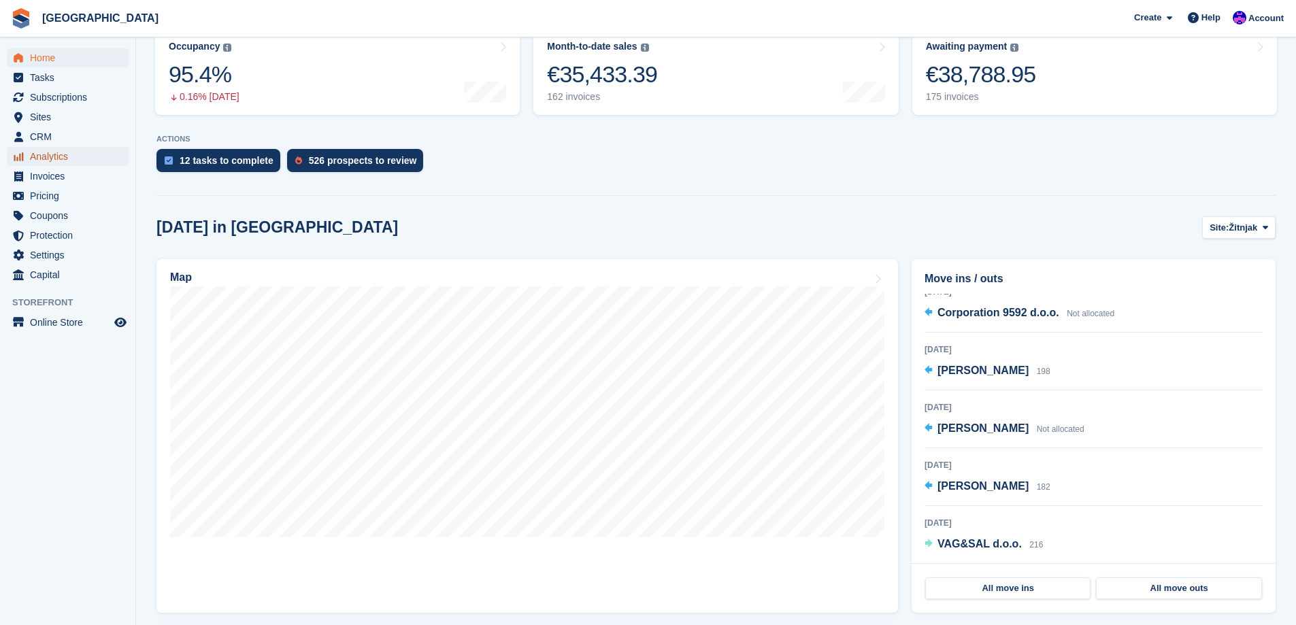
click at [73, 158] on span "Analytics" at bounding box center [71, 156] width 82 height 19
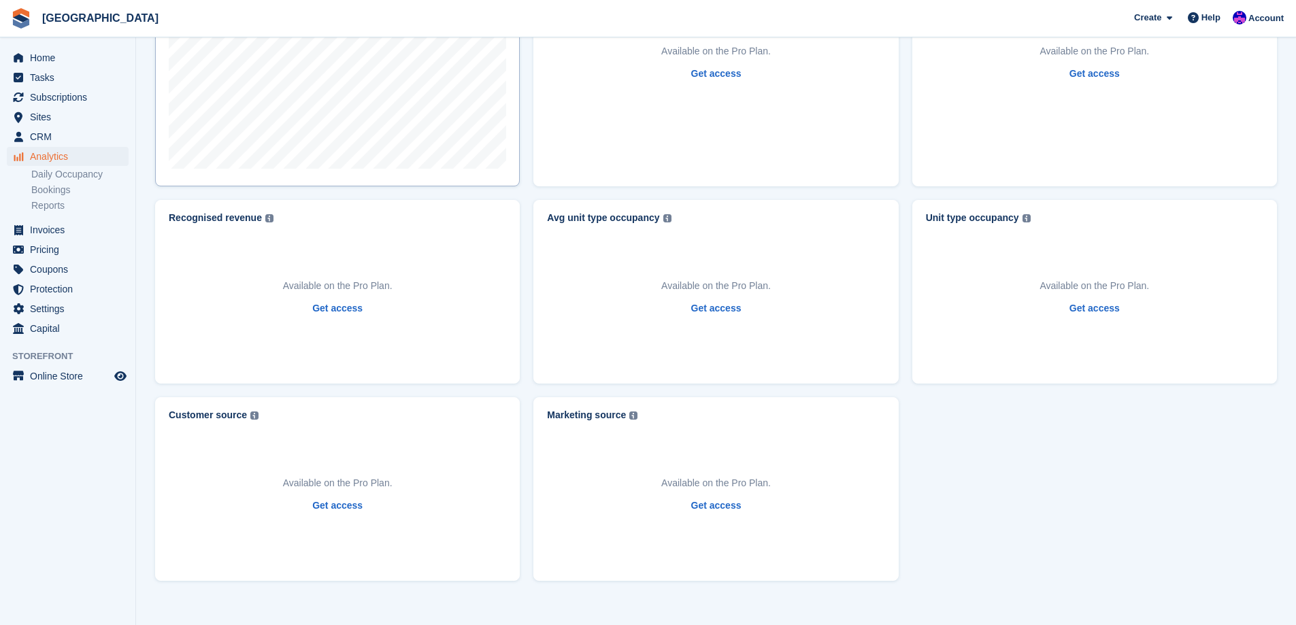
scroll to position [588, 0]
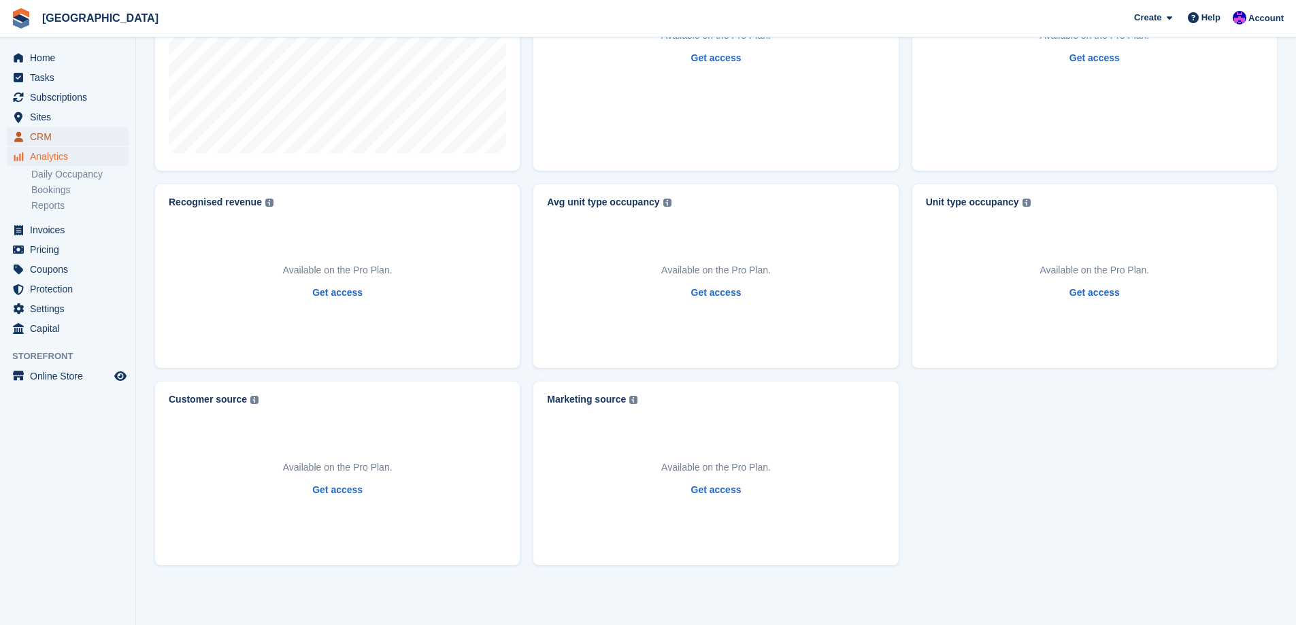
click at [65, 139] on span "CRM" at bounding box center [71, 136] width 82 height 19
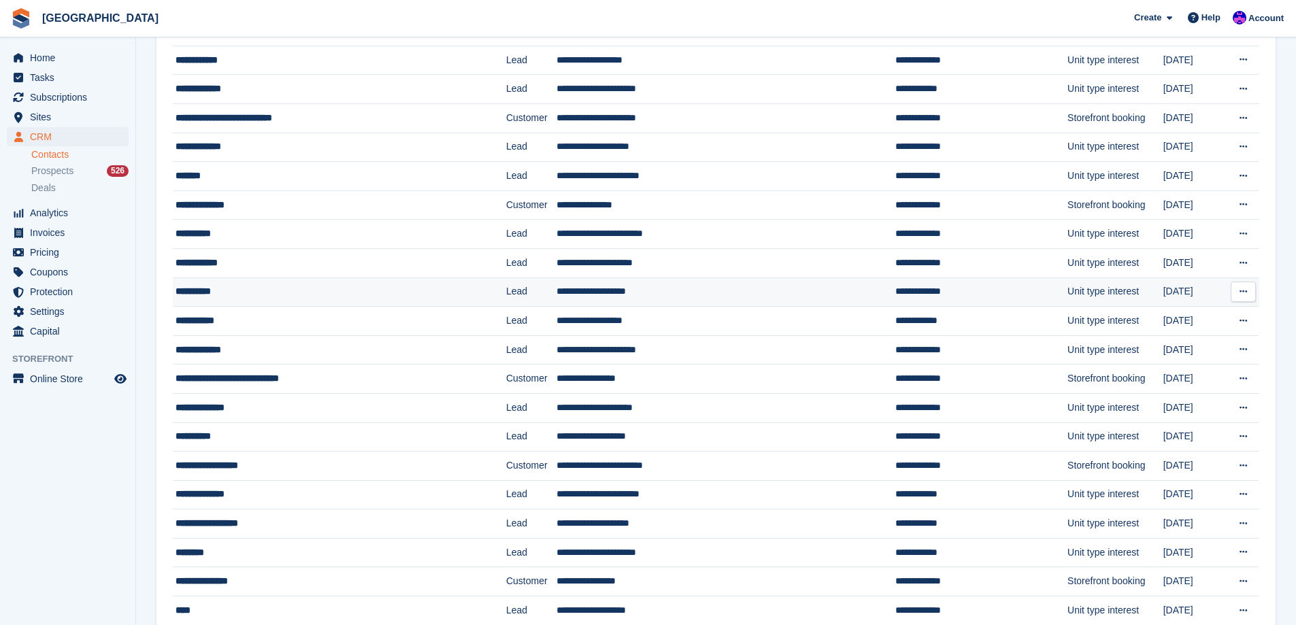
scroll to position [204, 0]
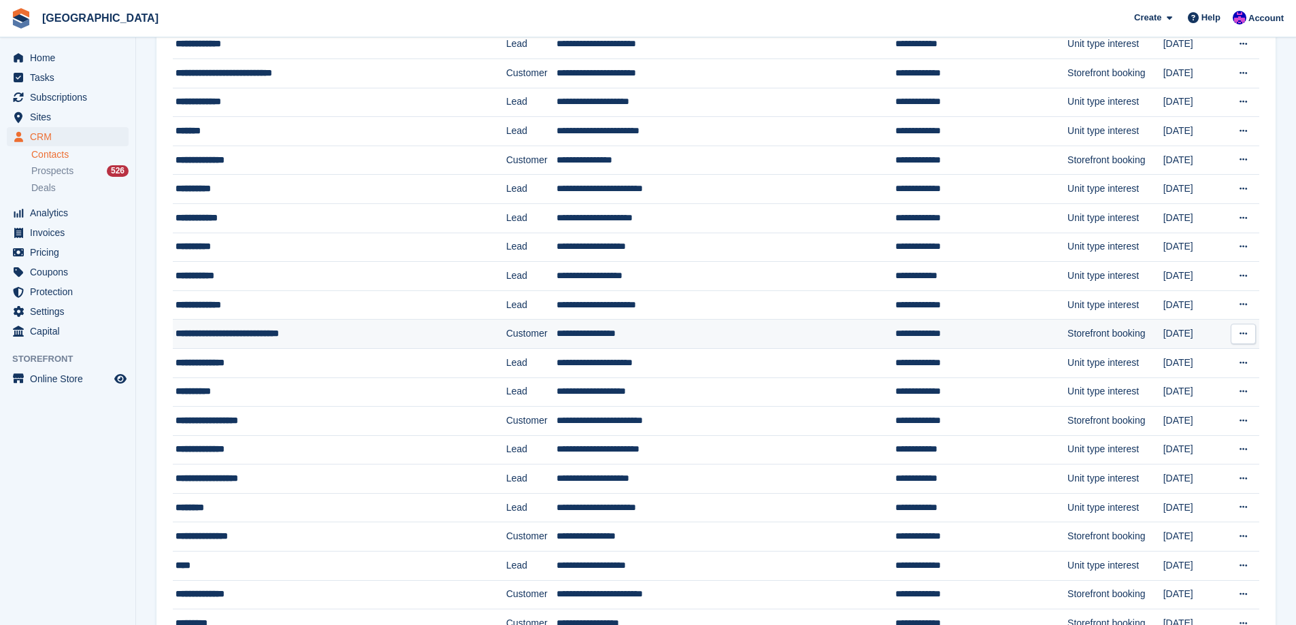
click at [506, 325] on td "Customer" at bounding box center [531, 334] width 51 height 29
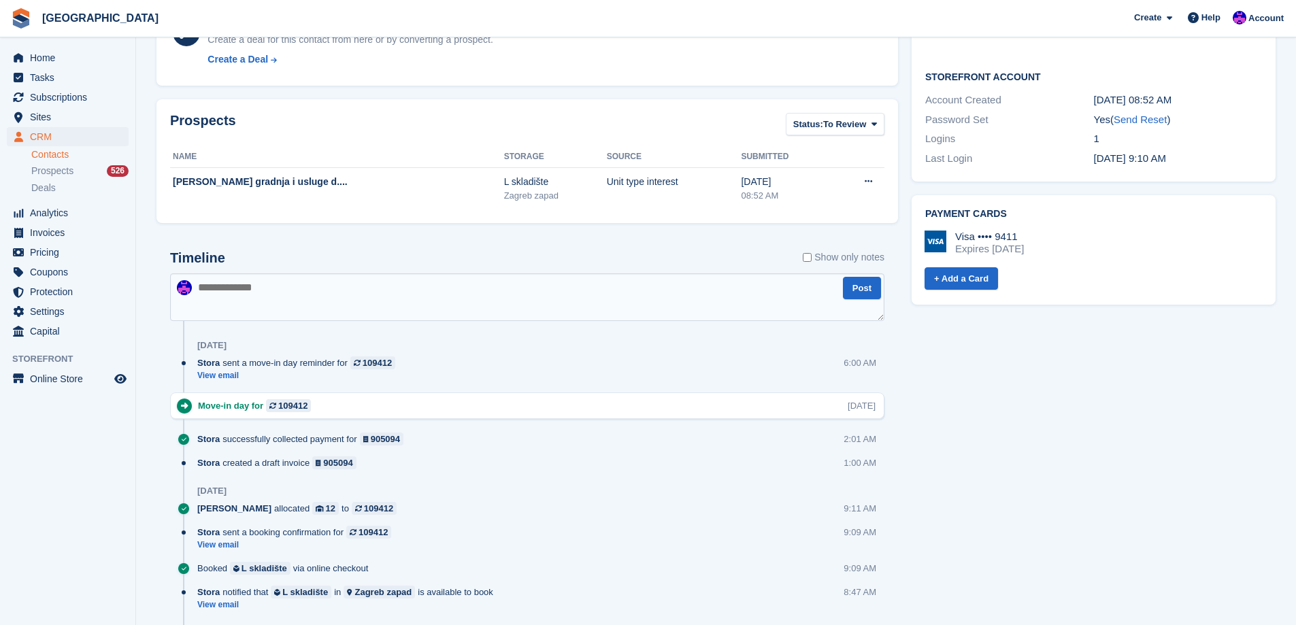
scroll to position [218, 0]
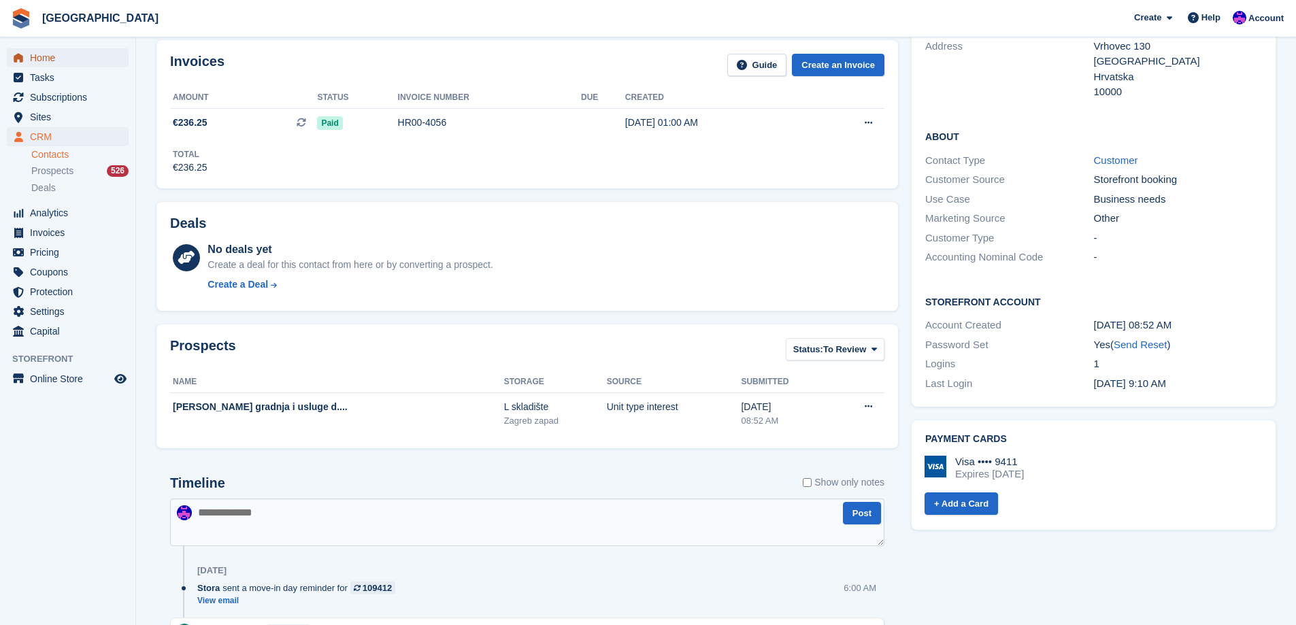
click at [77, 51] on span "Home" at bounding box center [71, 57] width 82 height 19
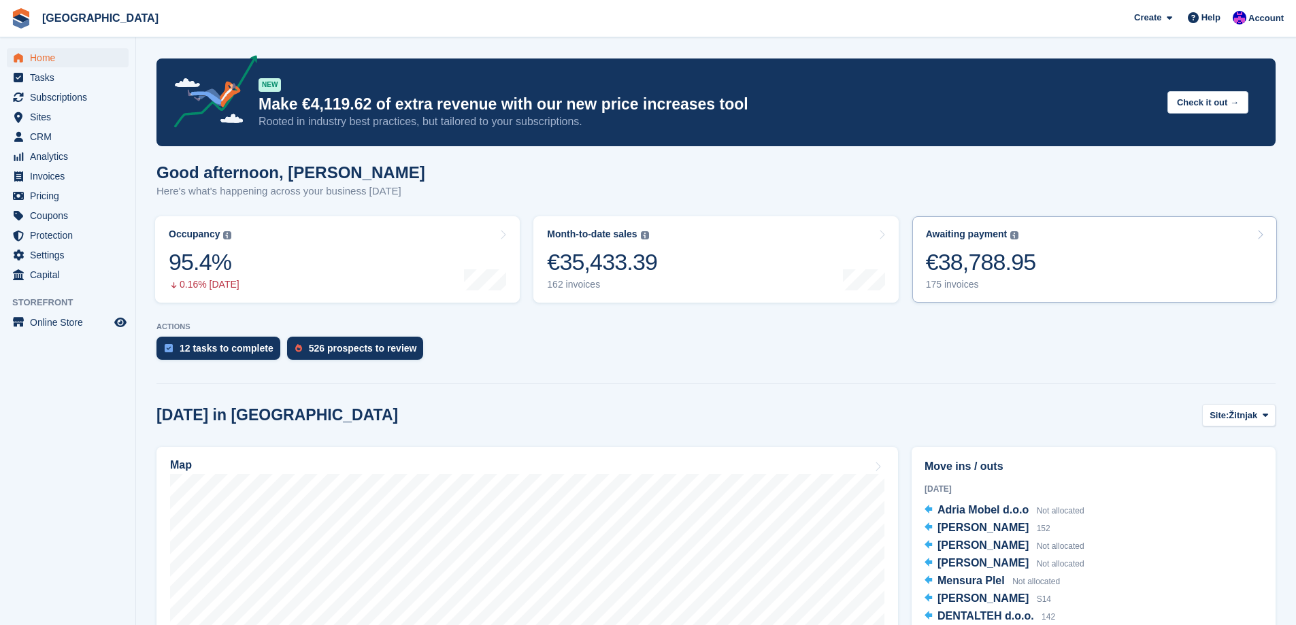
click at [1039, 291] on link "Awaiting payment The total outstanding balance on all open invoices. €38,788.95…" at bounding box center [1094, 259] width 365 height 86
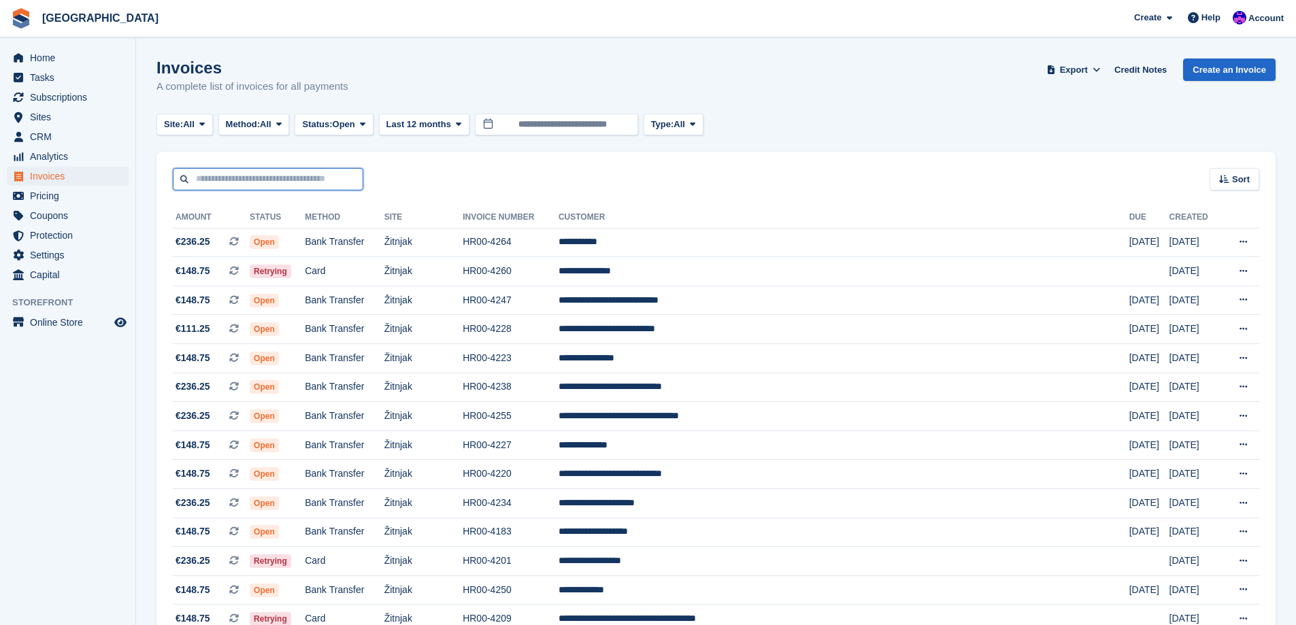
click at [299, 178] on input "text" at bounding box center [268, 179] width 191 height 22
click at [440, 180] on div "Sort Sort by Date created Created (oldest first) Created (newest first)" at bounding box center [715, 171] width 1119 height 39
click at [267, 188] on input "text" at bounding box center [268, 179] width 191 height 22
type input "****"
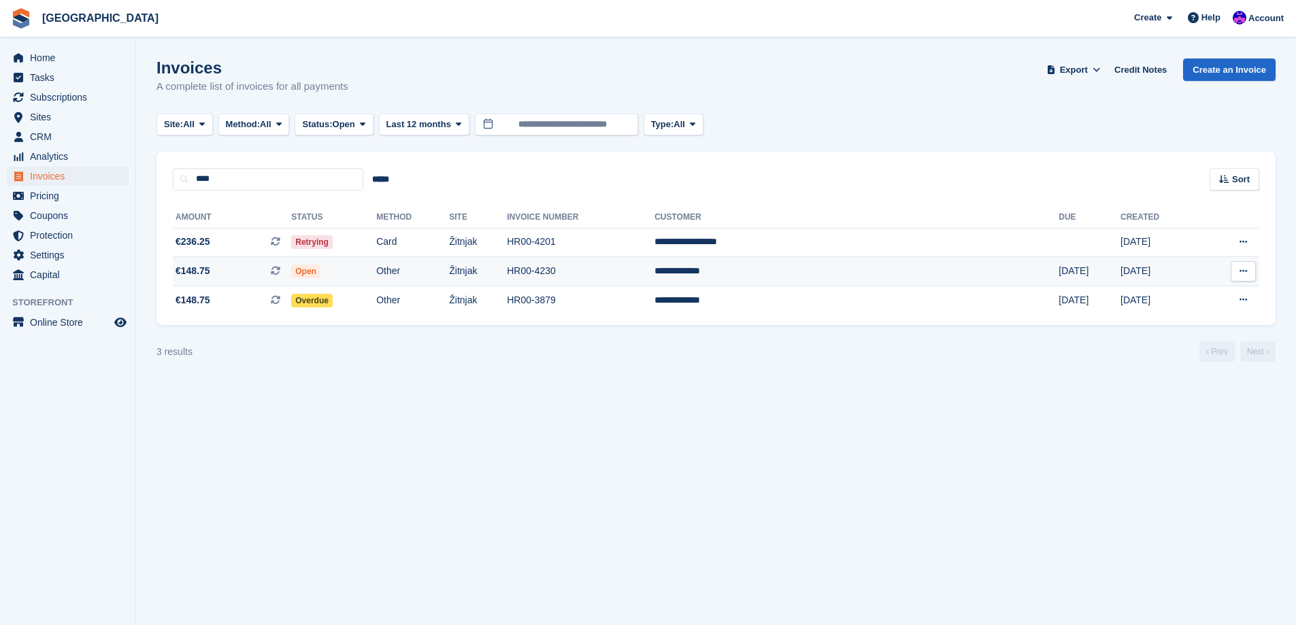
click at [507, 276] on td "Žitnjak" at bounding box center [478, 271] width 58 height 29
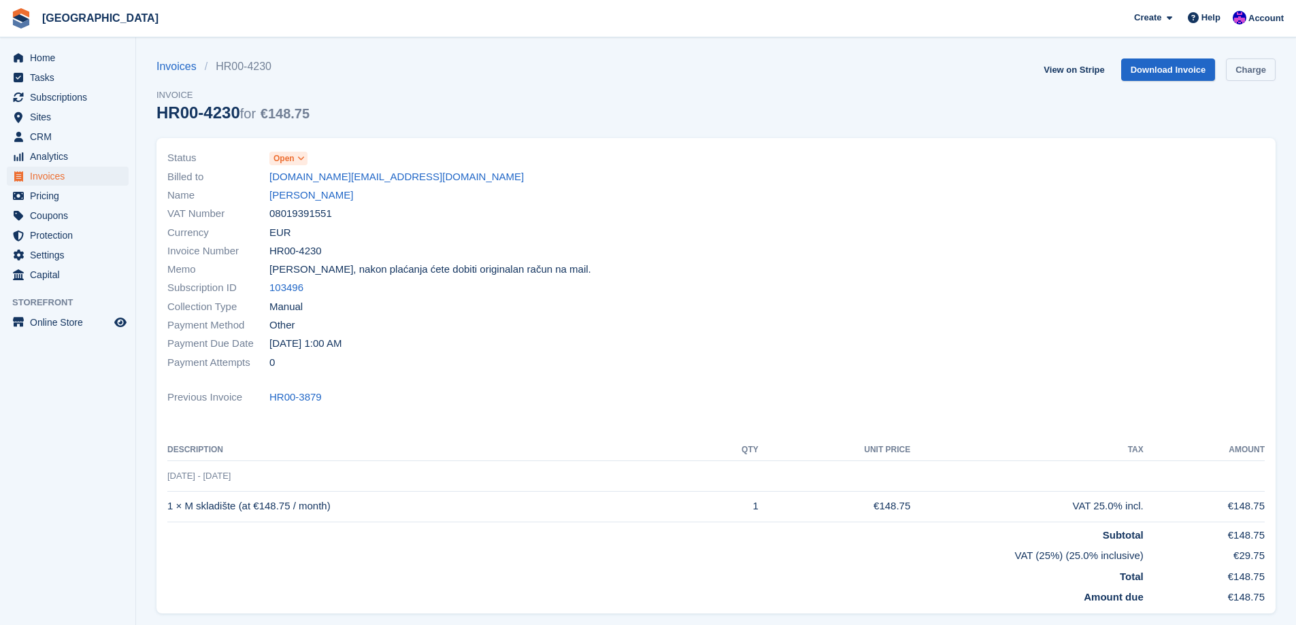
click at [1251, 79] on link "Charge" at bounding box center [1251, 70] width 50 height 22
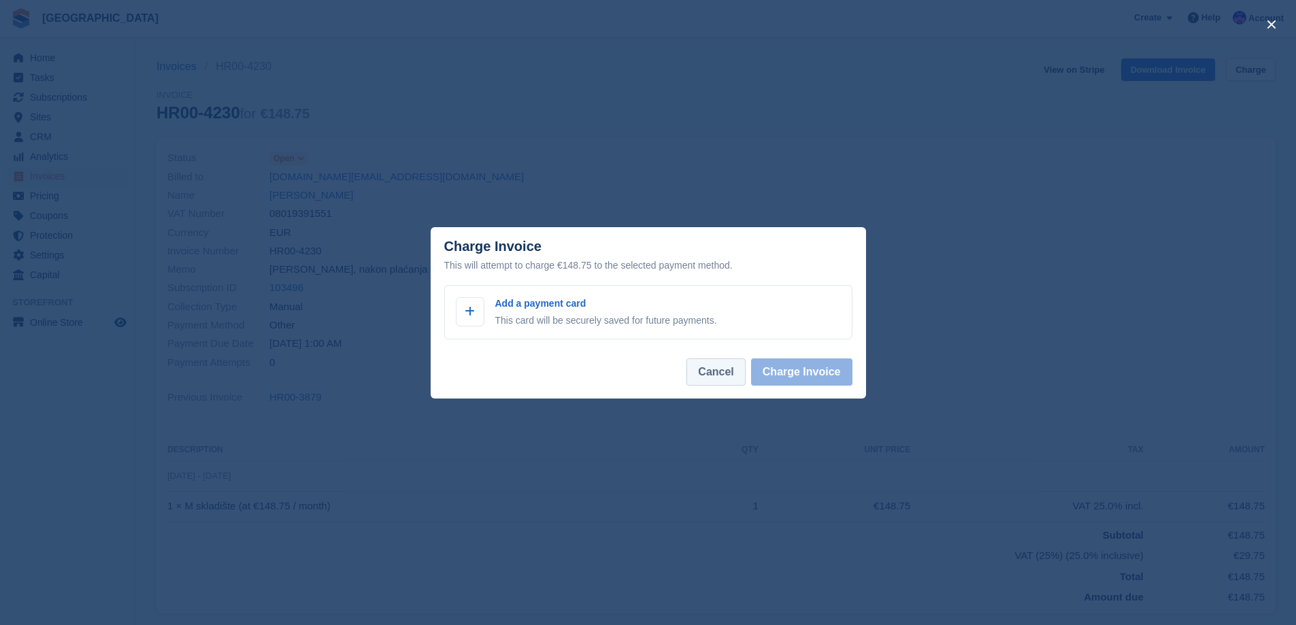
click at [721, 378] on button "Cancel" at bounding box center [716, 372] width 59 height 27
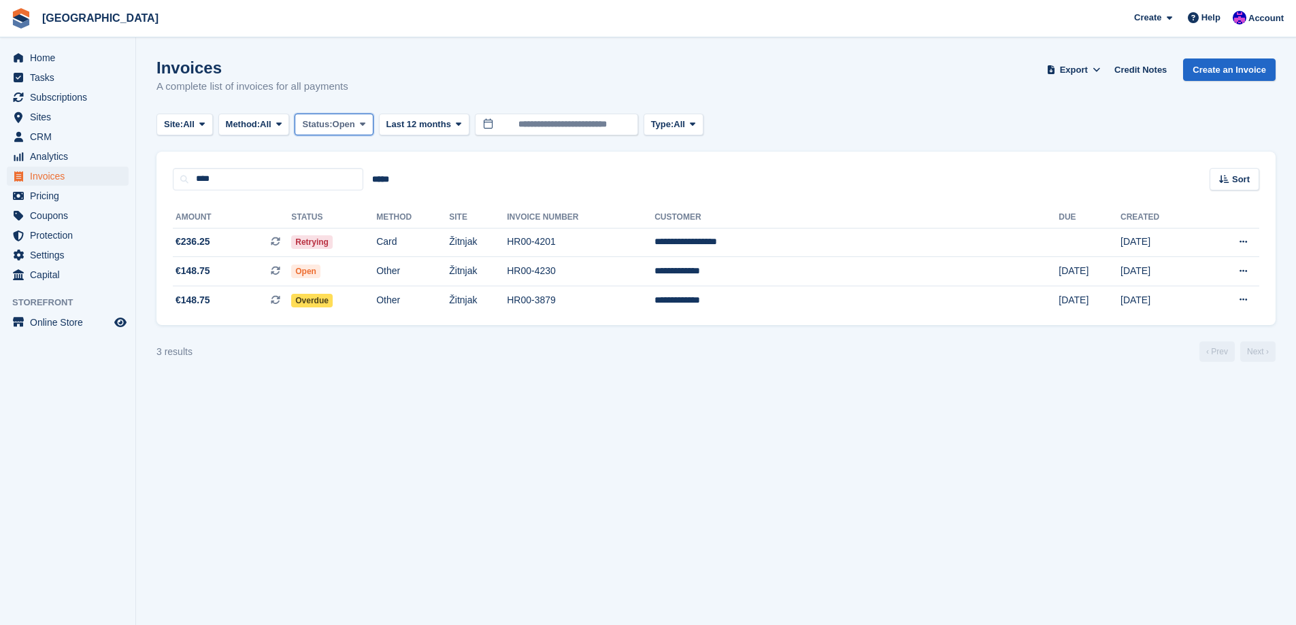
click at [325, 127] on span "Status:" at bounding box center [317, 125] width 30 height 14
click at [290, 127] on button "Method: All" at bounding box center [253, 125] width 71 height 22
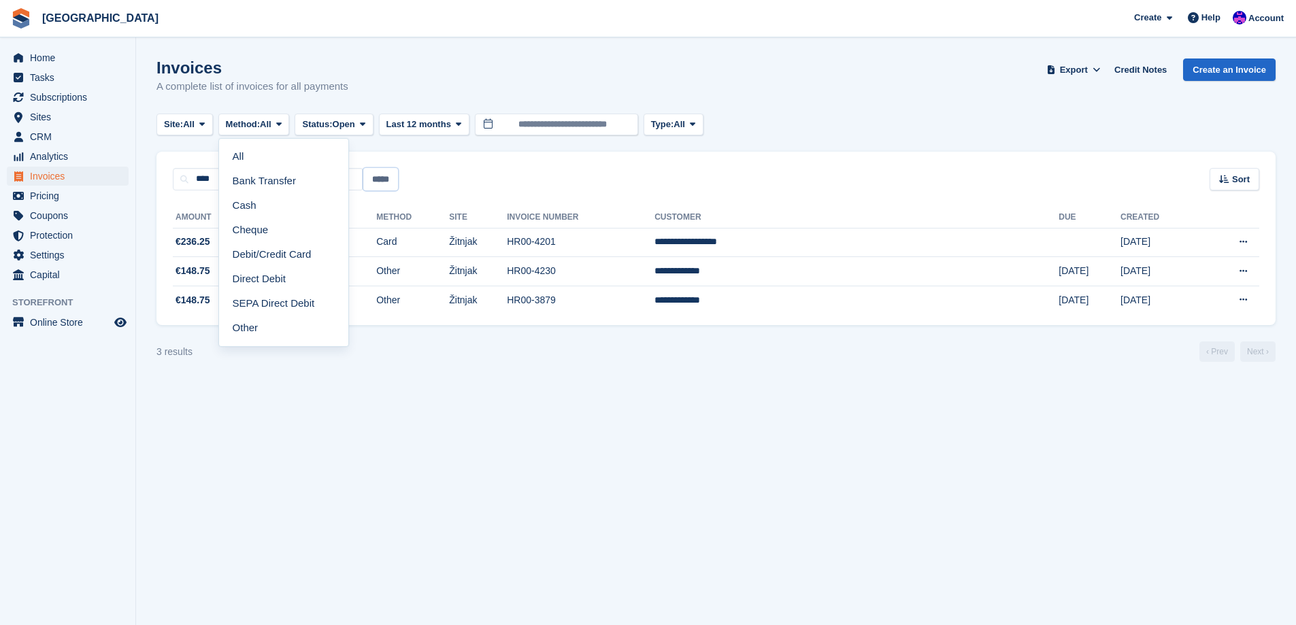
click at [384, 181] on input "*****" at bounding box center [380, 179] width 35 height 22
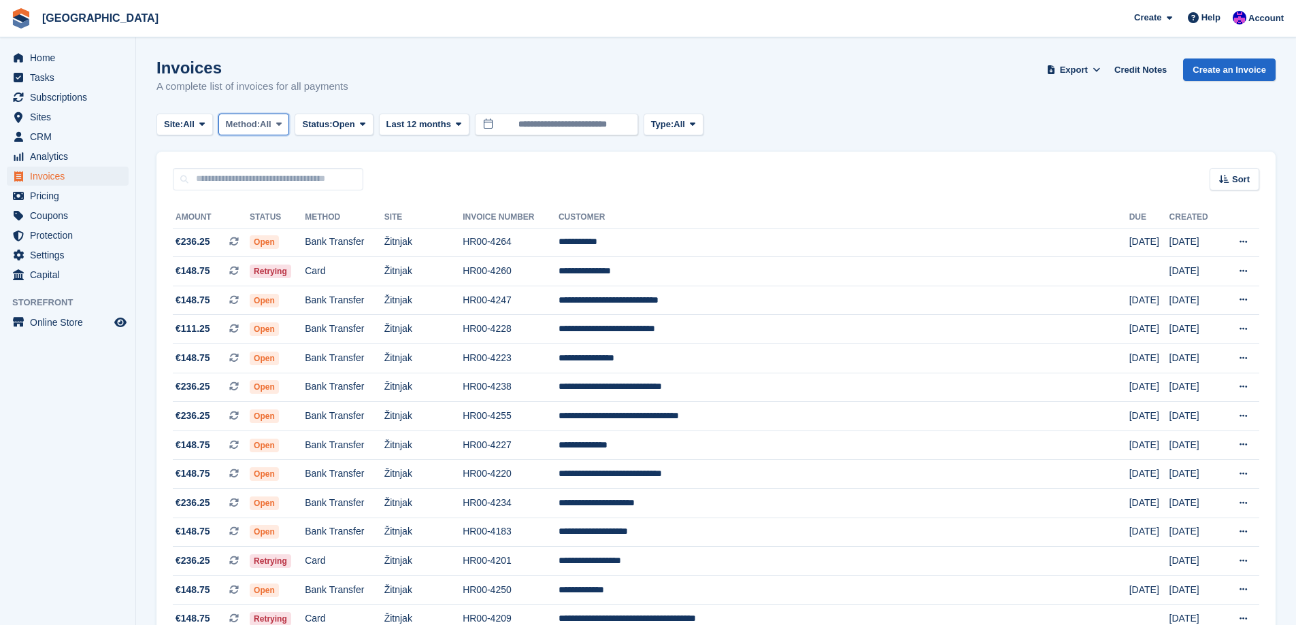
click at [271, 122] on span "All" at bounding box center [266, 125] width 12 height 14
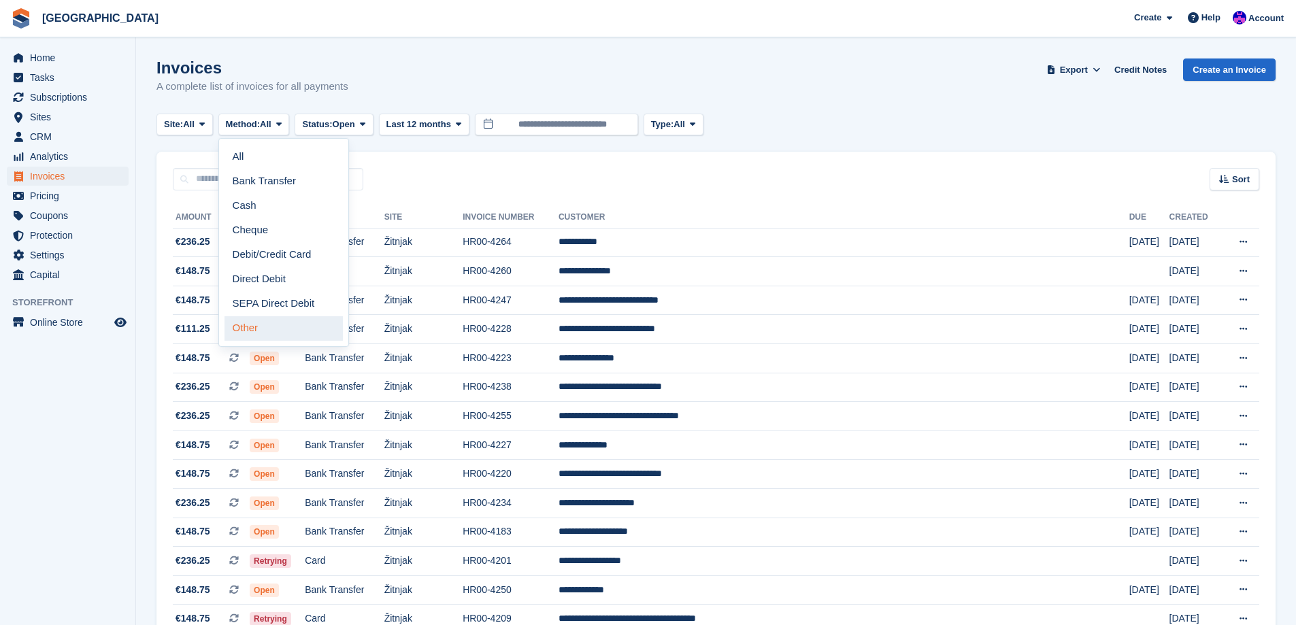
click at [286, 320] on link "Other" at bounding box center [284, 328] width 118 height 24
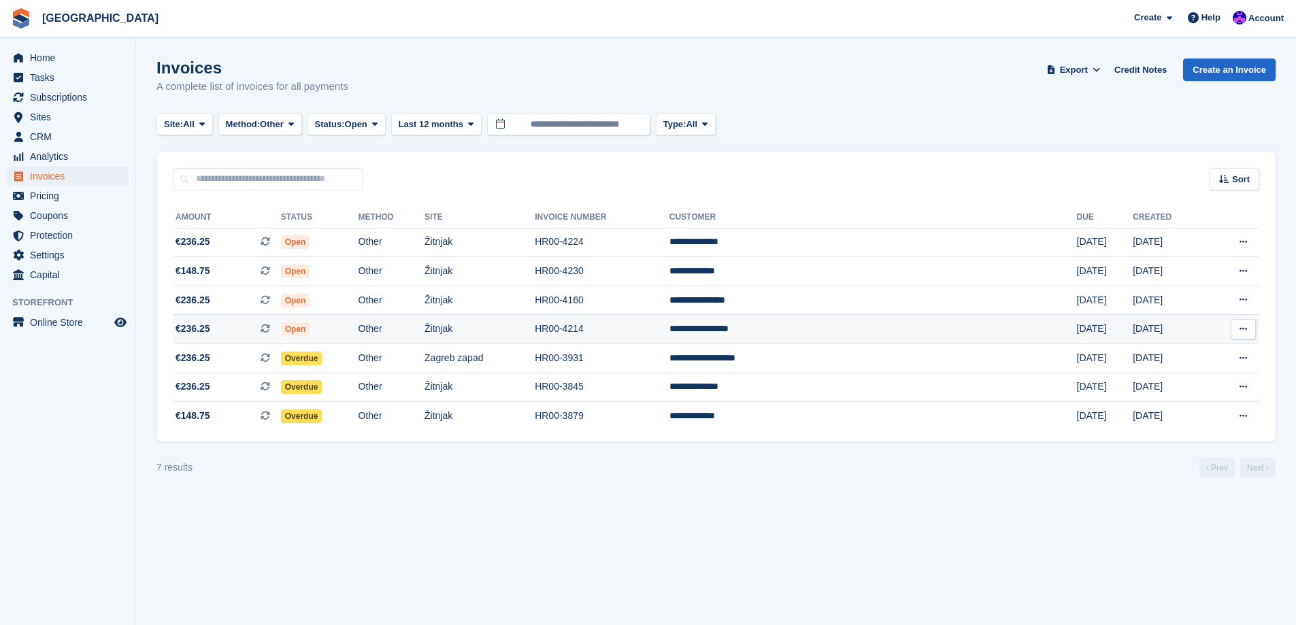
click at [1238, 333] on button at bounding box center [1243, 329] width 25 height 20
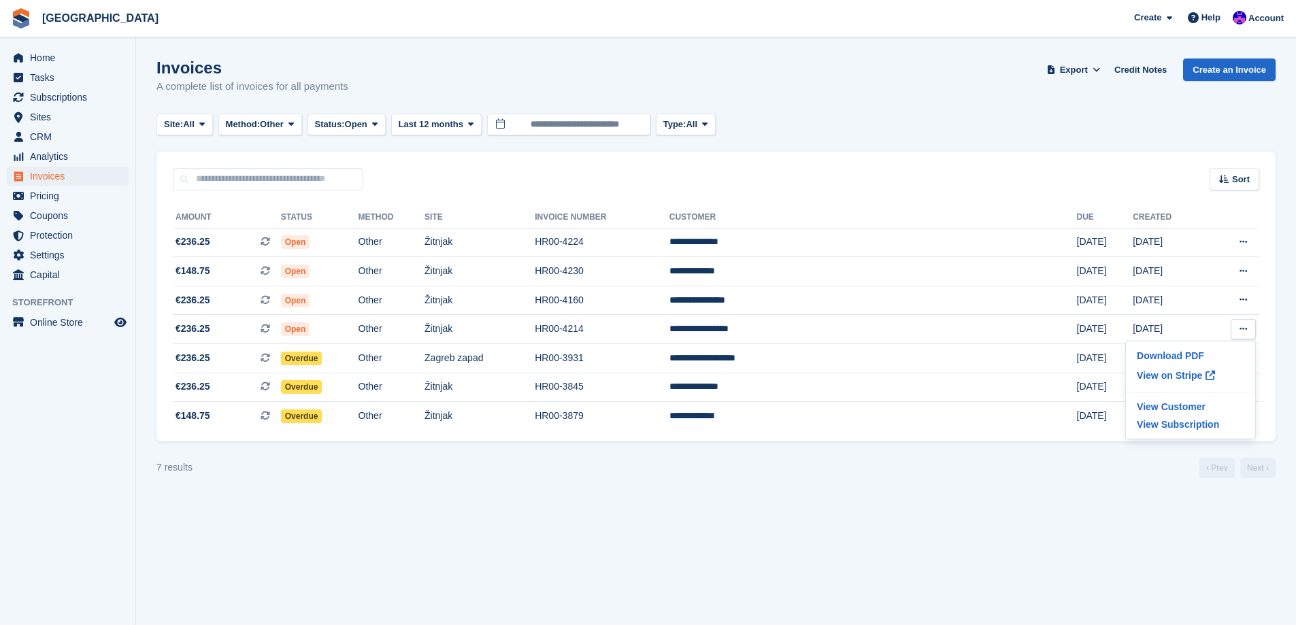
click at [935, 529] on section "Invoices A complete list of invoices for all payments Export Export Invoices Ex…" at bounding box center [716, 312] width 1160 height 625
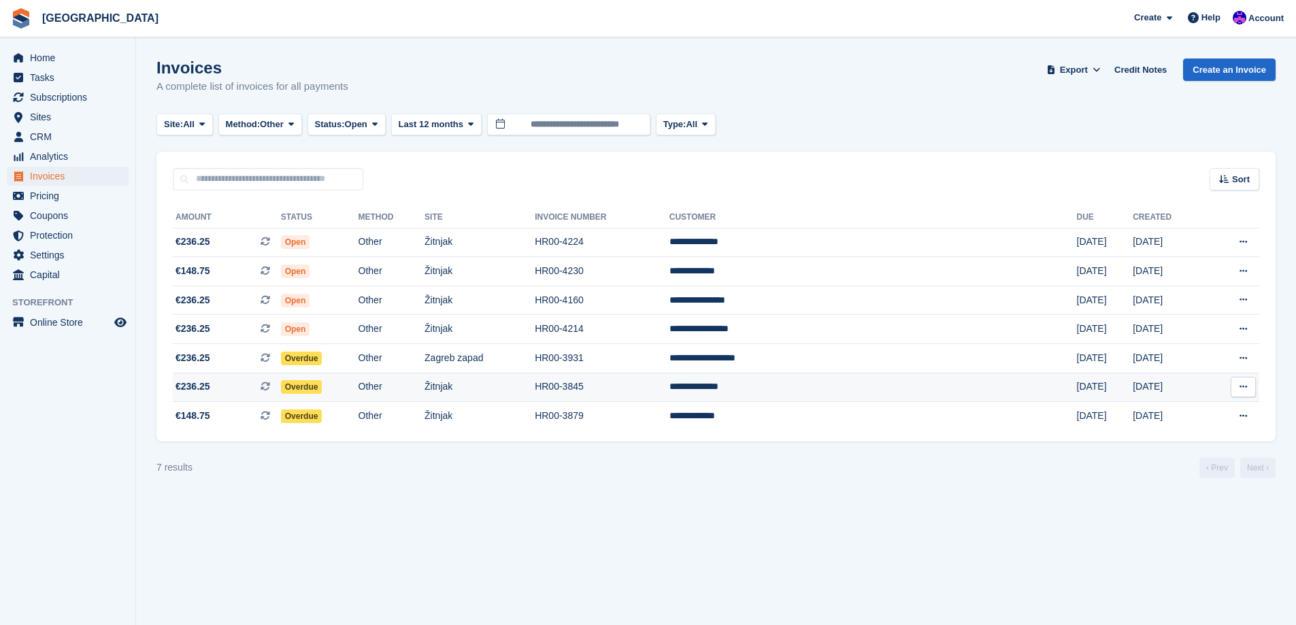
click at [876, 380] on td "**********" at bounding box center [874, 387] width 408 height 29
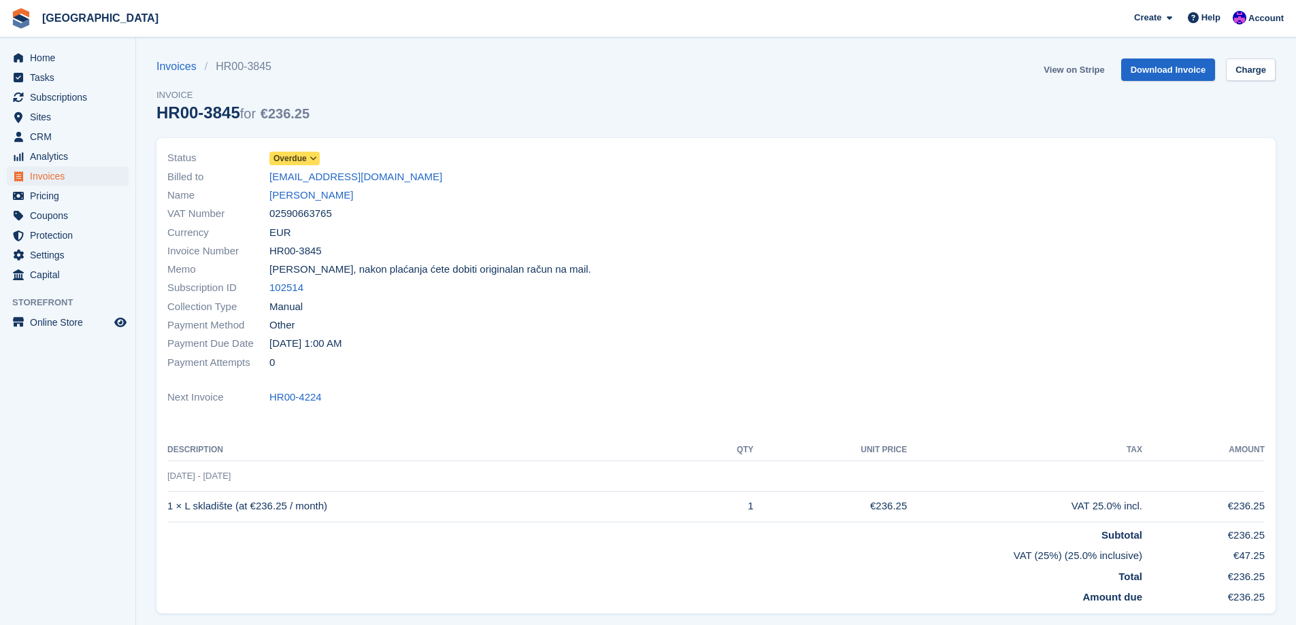
click at [1094, 76] on link "View on Stripe" at bounding box center [1073, 70] width 71 height 22
click at [323, 195] on link "[PERSON_NAME]" at bounding box center [311, 196] width 84 height 16
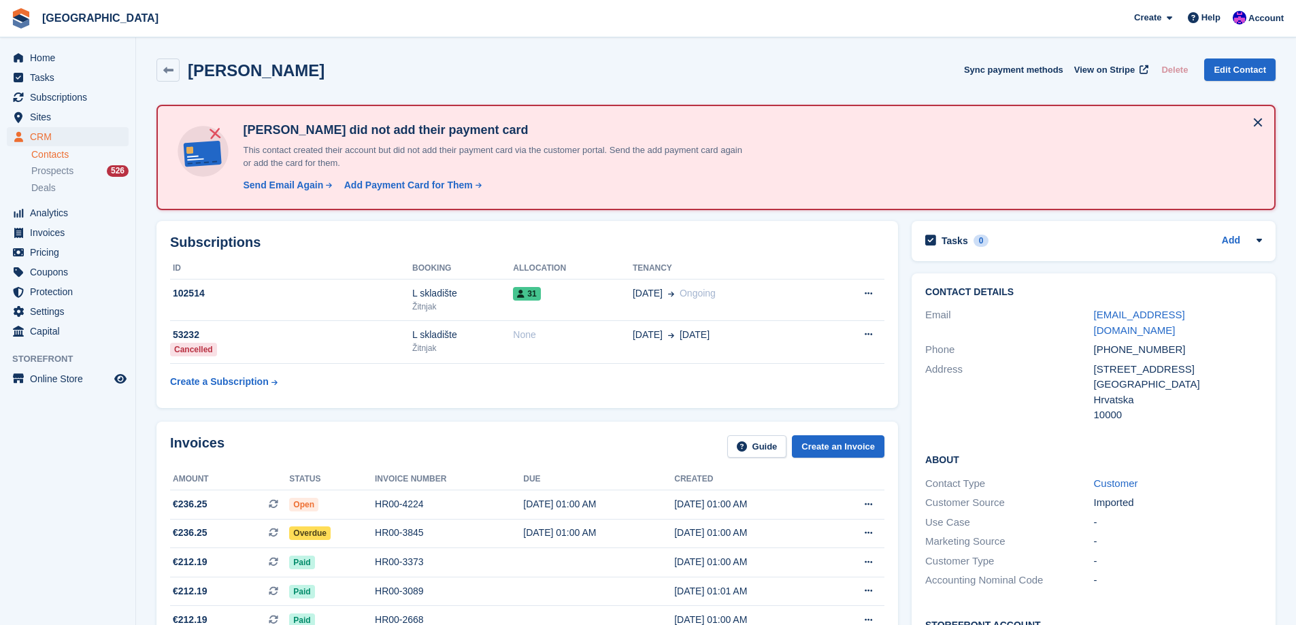
click at [576, 428] on div "Invoices Guide Create an Invoice Amount Status Invoice number Due Created €236.…" at bounding box center [527, 554] width 742 height 264
click at [53, 131] on span "CRM" at bounding box center [71, 136] width 82 height 19
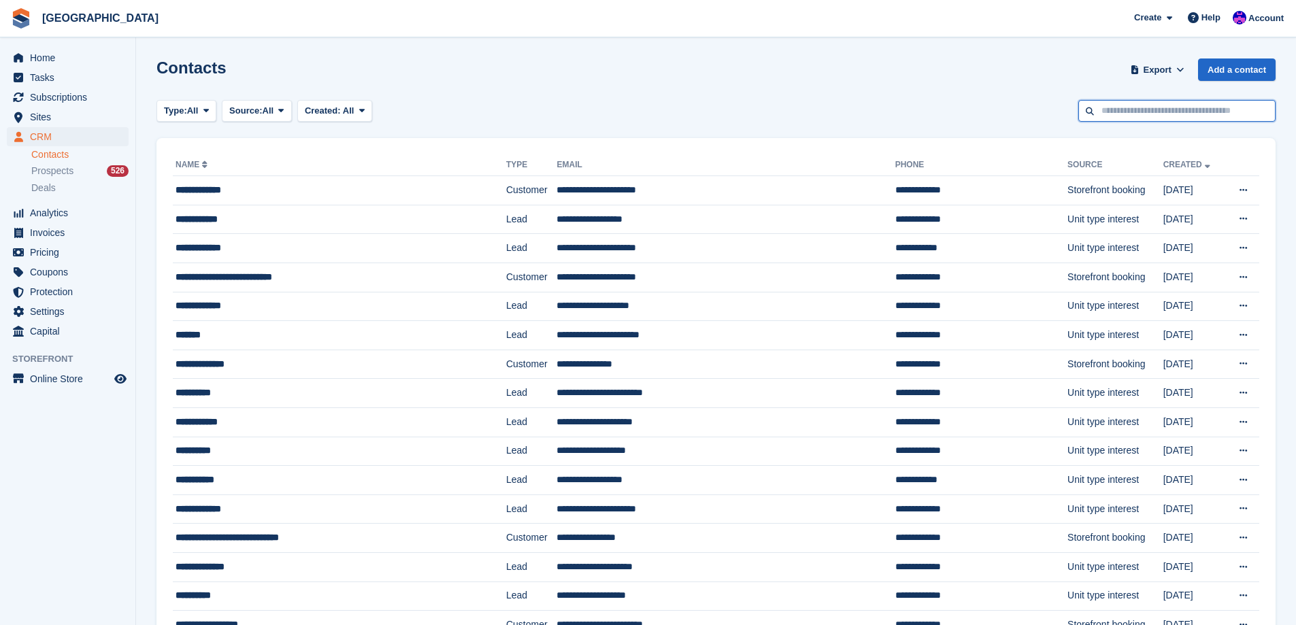
click at [1146, 112] on input "text" at bounding box center [1176, 111] width 197 height 22
type input "*****"
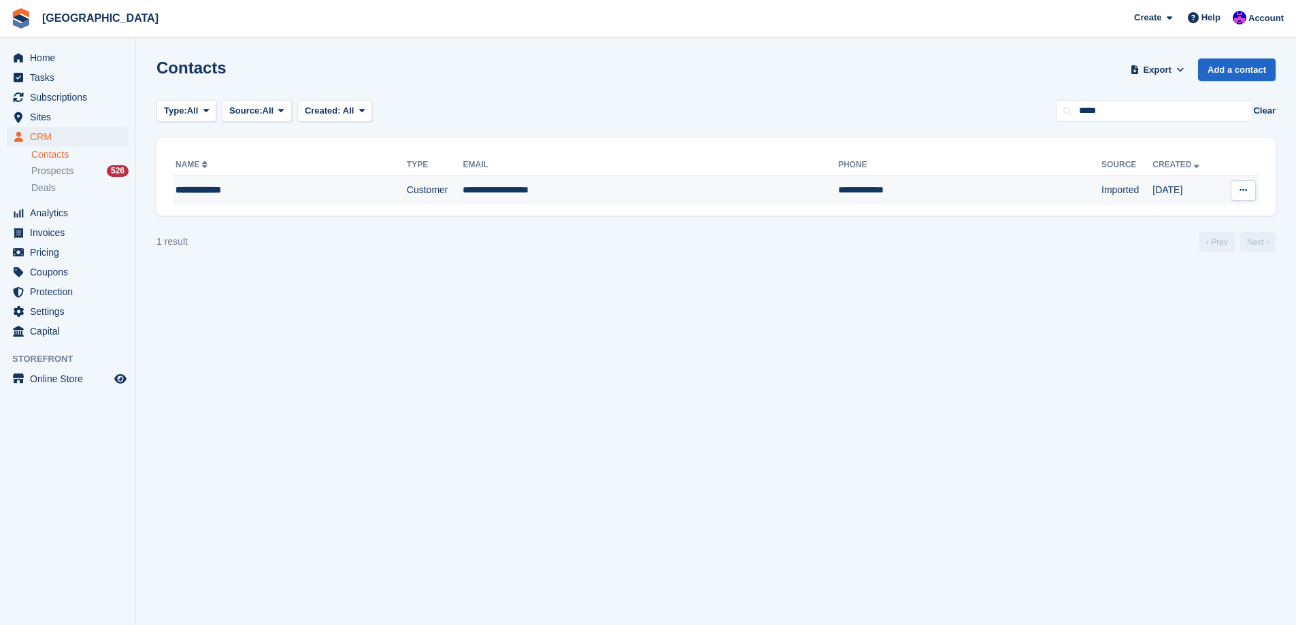
click at [440, 195] on td "Customer" at bounding box center [435, 190] width 56 height 29
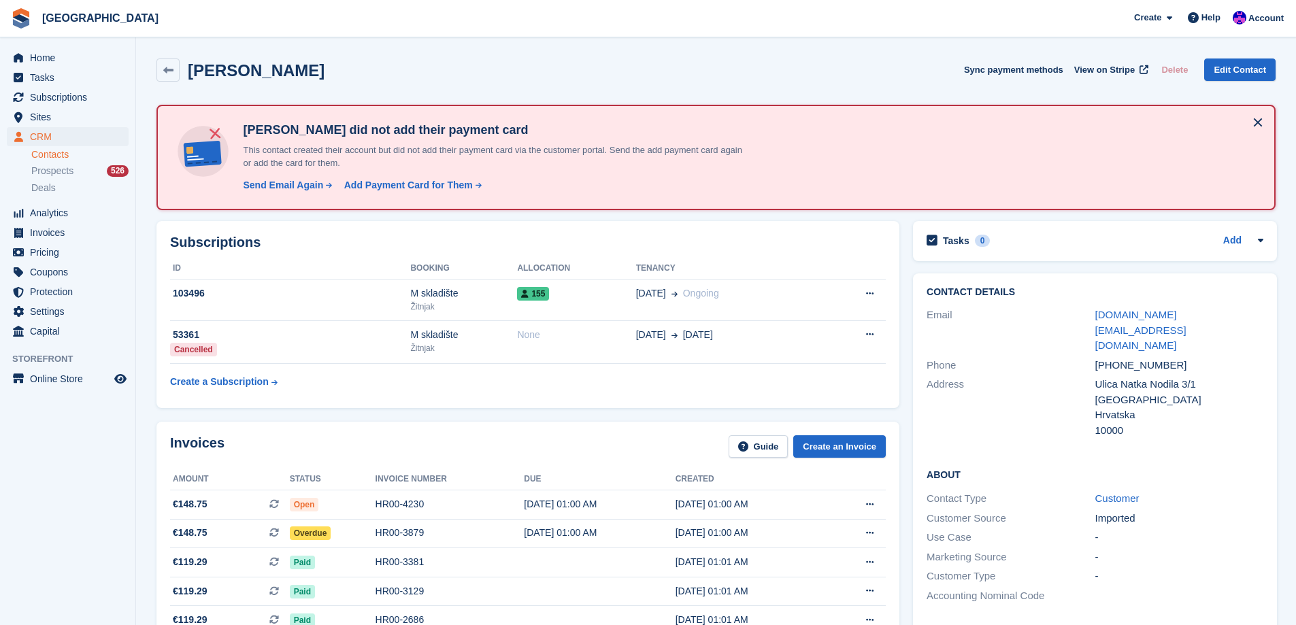
click at [1132, 358] on div "+385914647151" at bounding box center [1179, 366] width 168 height 16
click at [477, 131] on h4 "Martina Ribić did not add their payment card" at bounding box center [492, 130] width 510 height 16
click at [454, 130] on h4 "Martina Ribić did not add their payment card" at bounding box center [492, 130] width 510 height 16
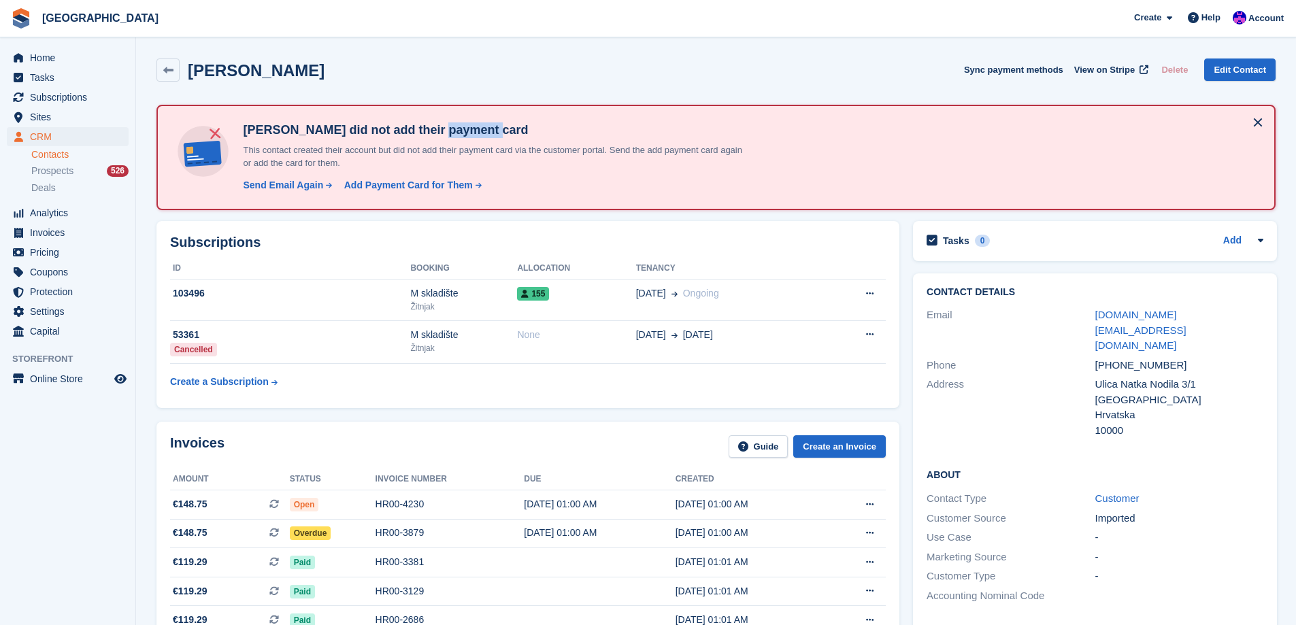
click at [454, 130] on h4 "Martina Ribić did not add their payment card" at bounding box center [492, 130] width 510 height 16
click at [399, 130] on h4 "Martina Ribić did not add their payment card" at bounding box center [492, 130] width 510 height 16
click at [376, 130] on h4 "Martina Ribić did not add their payment card" at bounding box center [492, 130] width 510 height 16
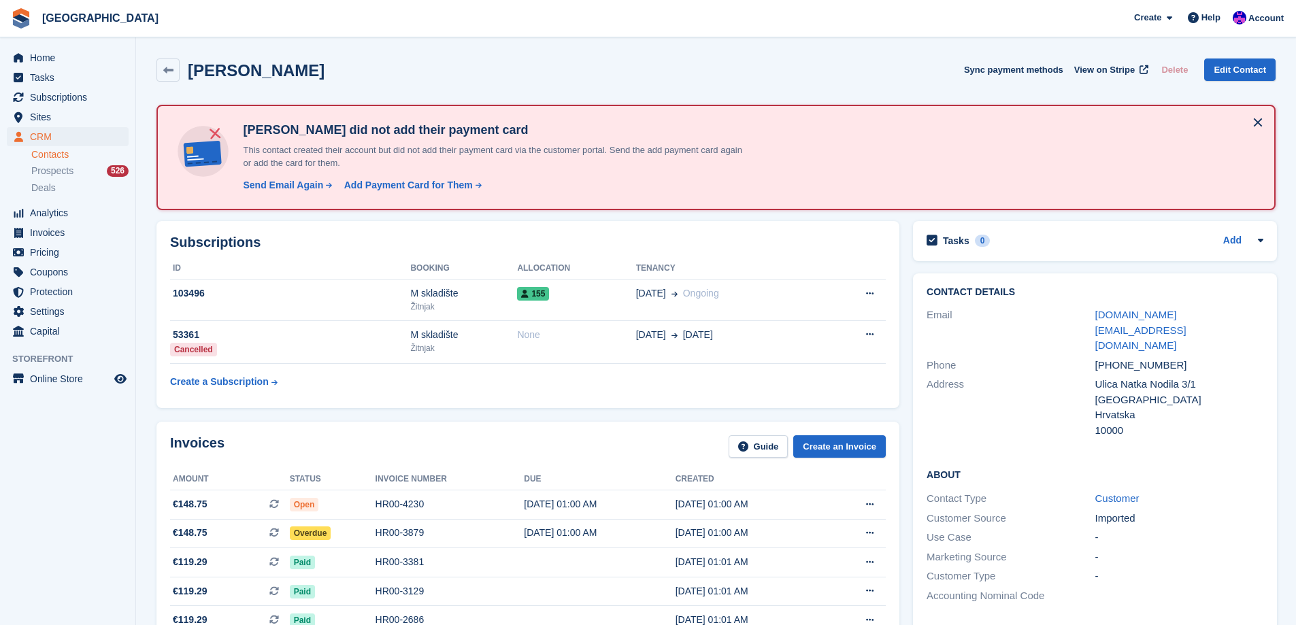
click at [346, 129] on h4 "Martina Ribić did not add their payment card" at bounding box center [492, 130] width 510 height 16
click at [330, 131] on h4 "Martina Ribić did not add their payment card" at bounding box center [492, 130] width 510 height 16
click at [301, 133] on h4 "Martina Ribić did not add their payment card" at bounding box center [492, 130] width 510 height 16
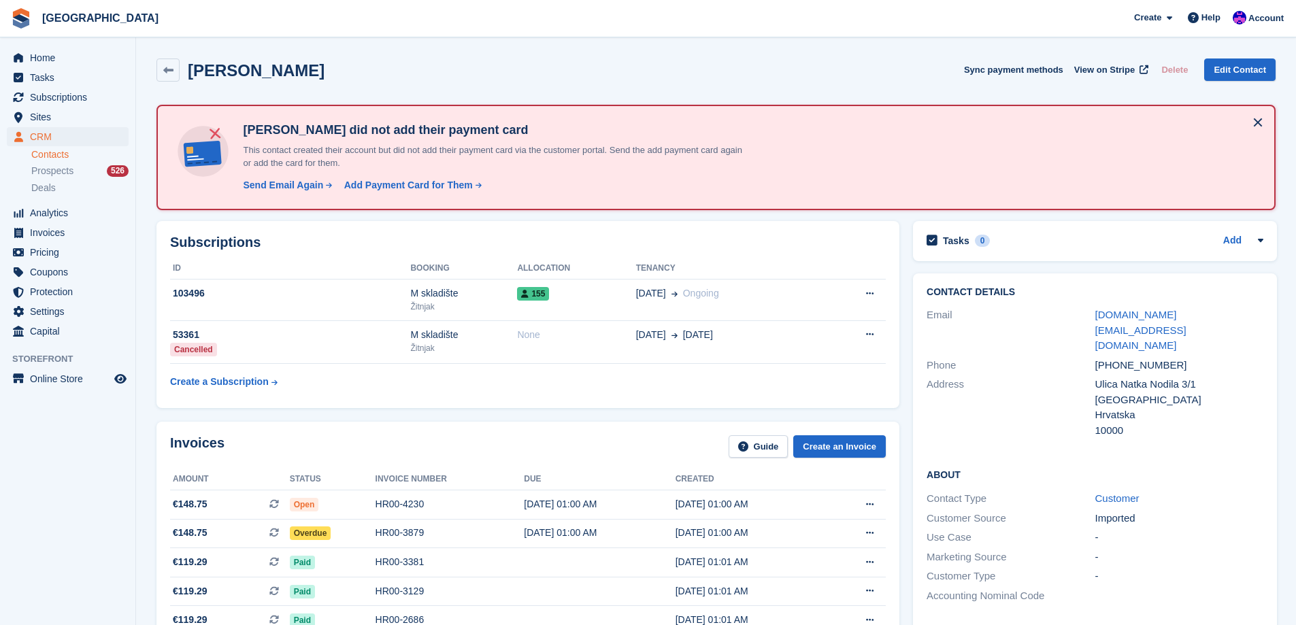
click at [270, 133] on h4 "Martina Ribić did not add their payment card" at bounding box center [492, 130] width 510 height 16
click at [298, 127] on h4 "Martina Ribić did not add their payment card" at bounding box center [492, 130] width 510 height 16
click at [328, 128] on h4 "Martina Ribić did not add their payment card" at bounding box center [492, 130] width 510 height 16
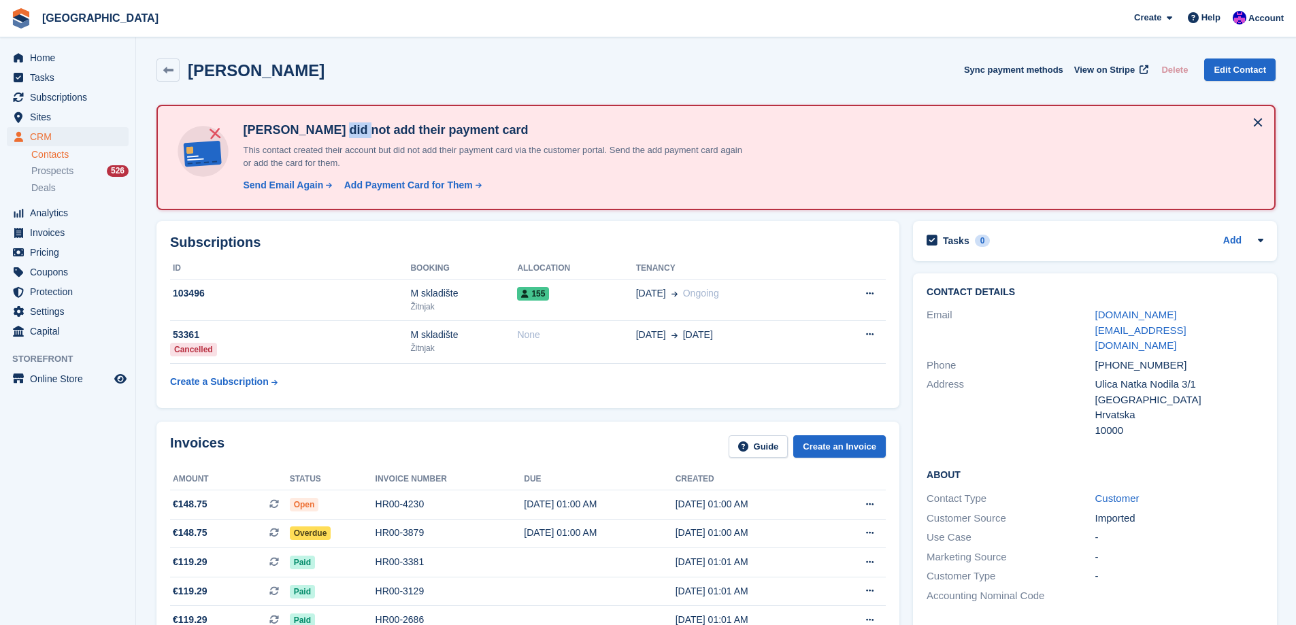
click at [328, 128] on h4 "Martina Ribić did not add their payment card" at bounding box center [492, 130] width 510 height 16
click at [352, 129] on h4 "Martina Ribić did not add their payment card" at bounding box center [492, 130] width 510 height 16
click at [376, 129] on h4 "Martina Ribić did not add their payment card" at bounding box center [492, 130] width 510 height 16
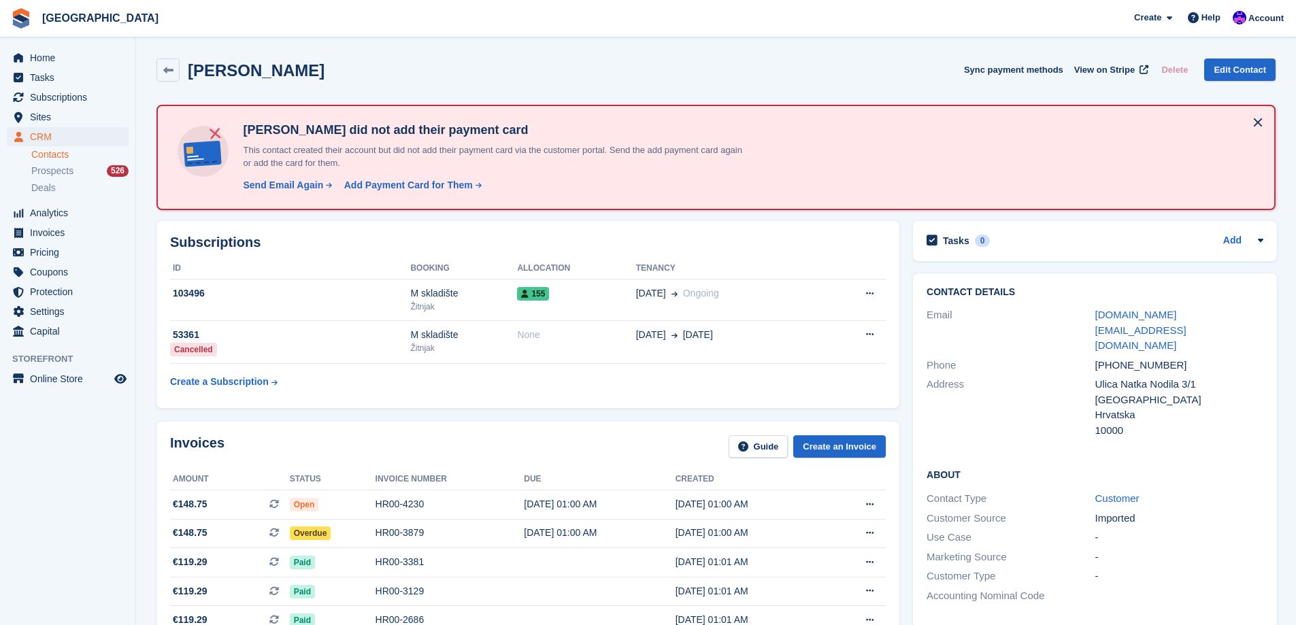
click at [451, 134] on h4 "Martina Ribić did not add their payment card" at bounding box center [492, 130] width 510 height 16
click at [482, 125] on h4 "Martina Ribić did not add their payment card" at bounding box center [492, 130] width 510 height 16
click at [433, 132] on h4 "Martina Ribić did not add their payment card" at bounding box center [492, 130] width 510 height 16
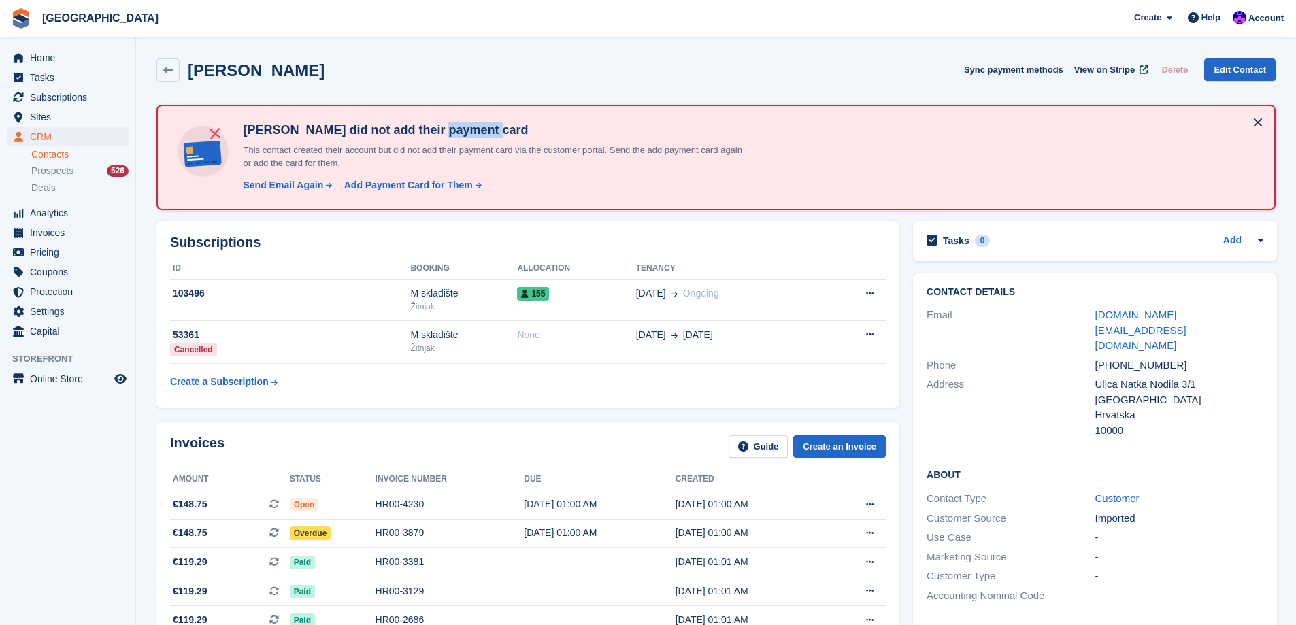
click at [433, 132] on h4 "Martina Ribić did not add their payment card" at bounding box center [492, 130] width 510 height 16
click at [414, 132] on h4 "Martina Ribić did not add their payment card" at bounding box center [492, 130] width 510 height 16
click at [407, 132] on h4 "Martina Ribić did not add their payment card" at bounding box center [492, 130] width 510 height 16
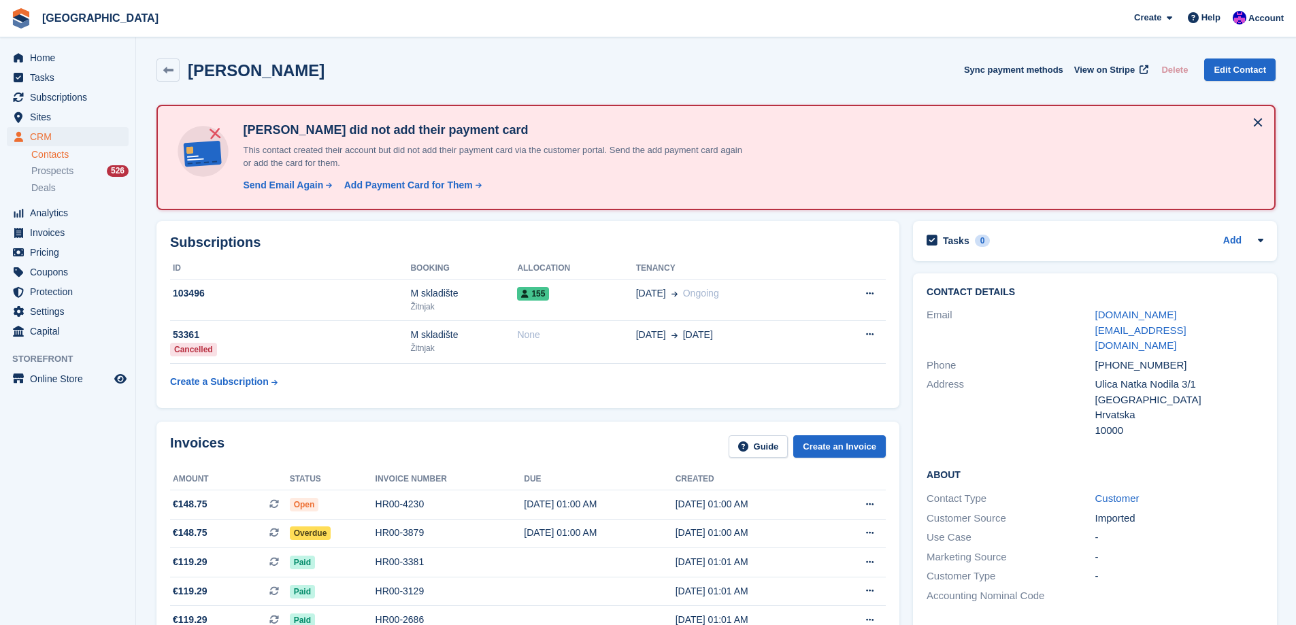
click at [359, 132] on h4 "Martina Ribić did not add their payment card" at bounding box center [492, 130] width 510 height 16
click at [348, 132] on h4 "Martina Ribić did not add their payment card" at bounding box center [492, 130] width 510 height 16
click at [331, 129] on h4 "Martina Ribić did not add their payment card" at bounding box center [492, 130] width 510 height 16
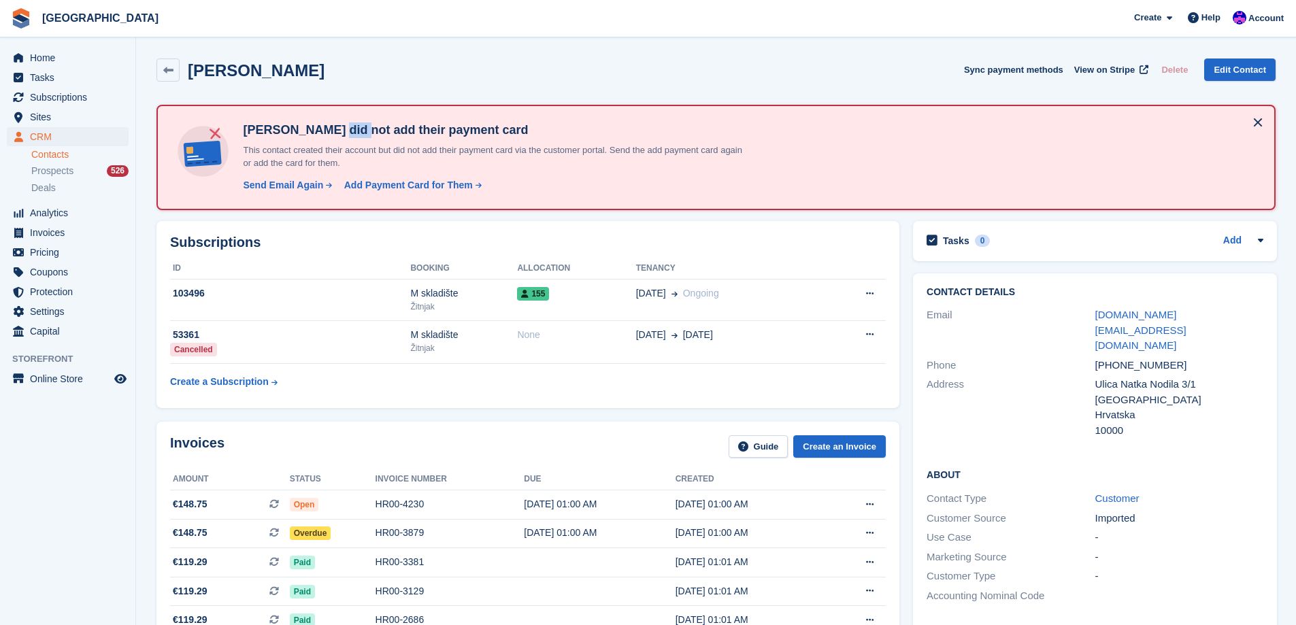
click at [331, 129] on h4 "Martina Ribić did not add their payment card" at bounding box center [492, 130] width 510 height 16
click at [286, 129] on h4 "Martina Ribić did not add their payment card" at bounding box center [492, 130] width 510 height 16
click at [278, 129] on h4 "Martina Ribić did not add their payment card" at bounding box center [492, 130] width 510 height 16
click at [297, 128] on h4 "Martina Ribić did not add their payment card" at bounding box center [492, 130] width 510 height 16
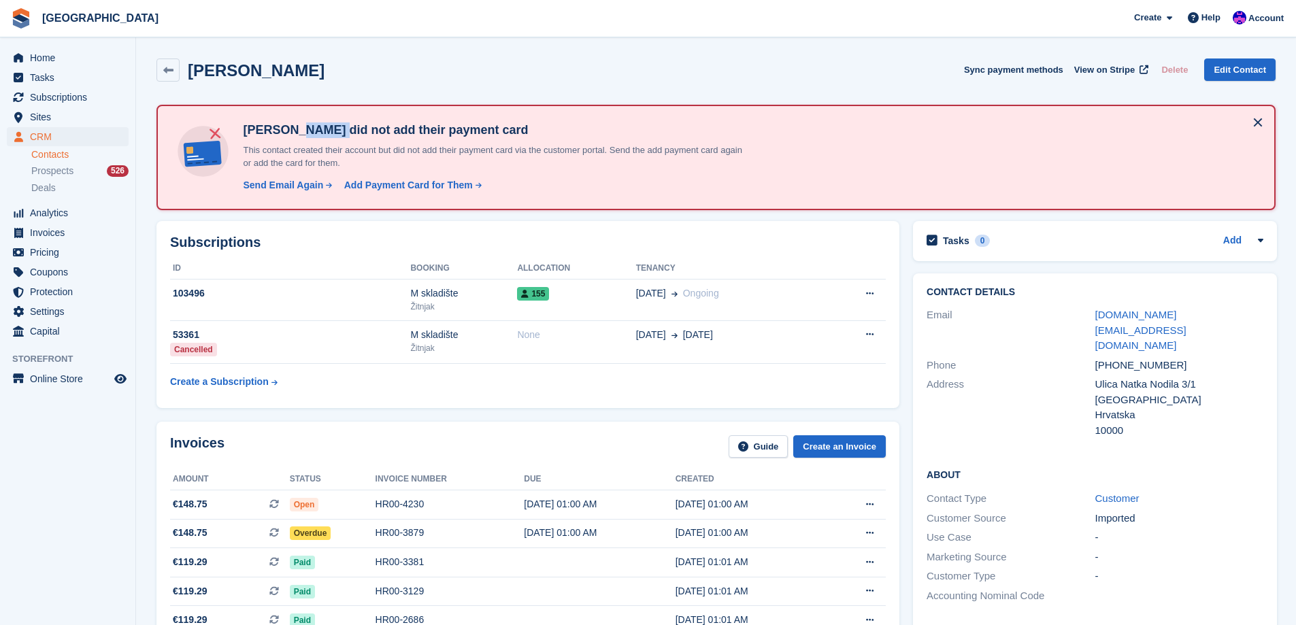
click at [297, 128] on h4 "Martina Ribić did not add their payment card" at bounding box center [492, 130] width 510 height 16
click at [326, 126] on h4 "Martina Ribić did not add their payment card" at bounding box center [492, 130] width 510 height 16
click at [358, 132] on h4 "Martina Ribić did not add their payment card" at bounding box center [492, 130] width 510 height 16
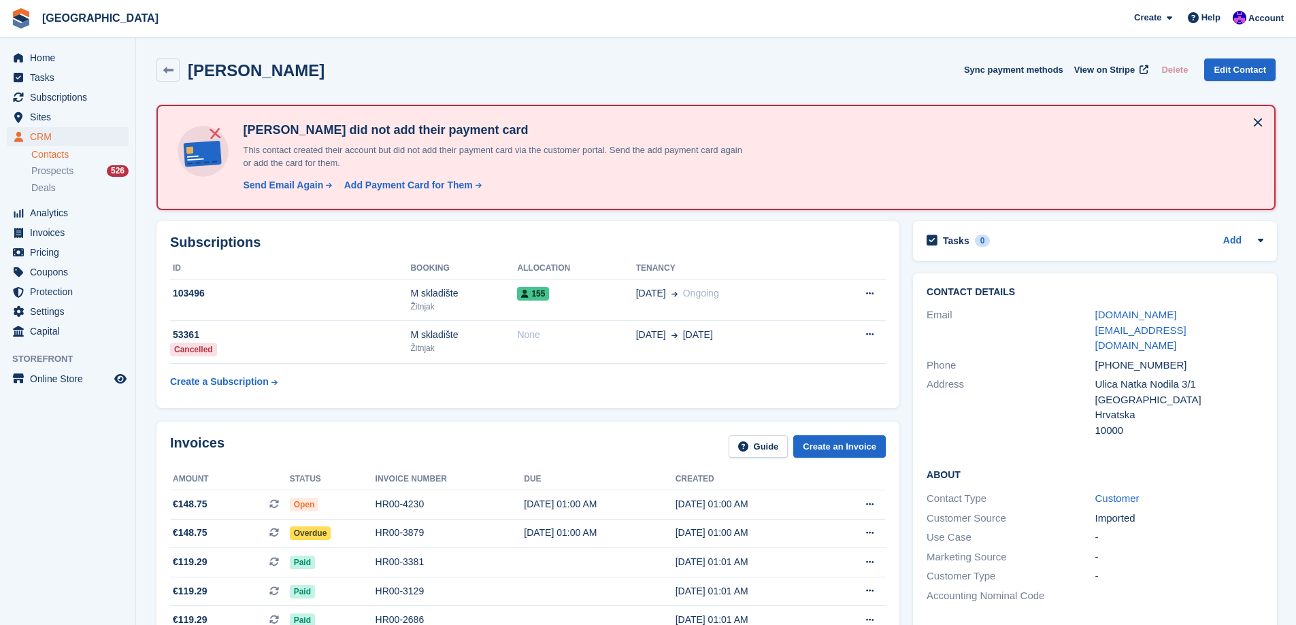
click at [382, 130] on h4 "Martina Ribić did not add their payment card" at bounding box center [492, 130] width 510 height 16
click at [420, 130] on h4 "Martina Ribić did not add their payment card" at bounding box center [492, 130] width 510 height 16
click at [404, 136] on h4 "Martina Ribić did not add their payment card" at bounding box center [492, 130] width 510 height 16
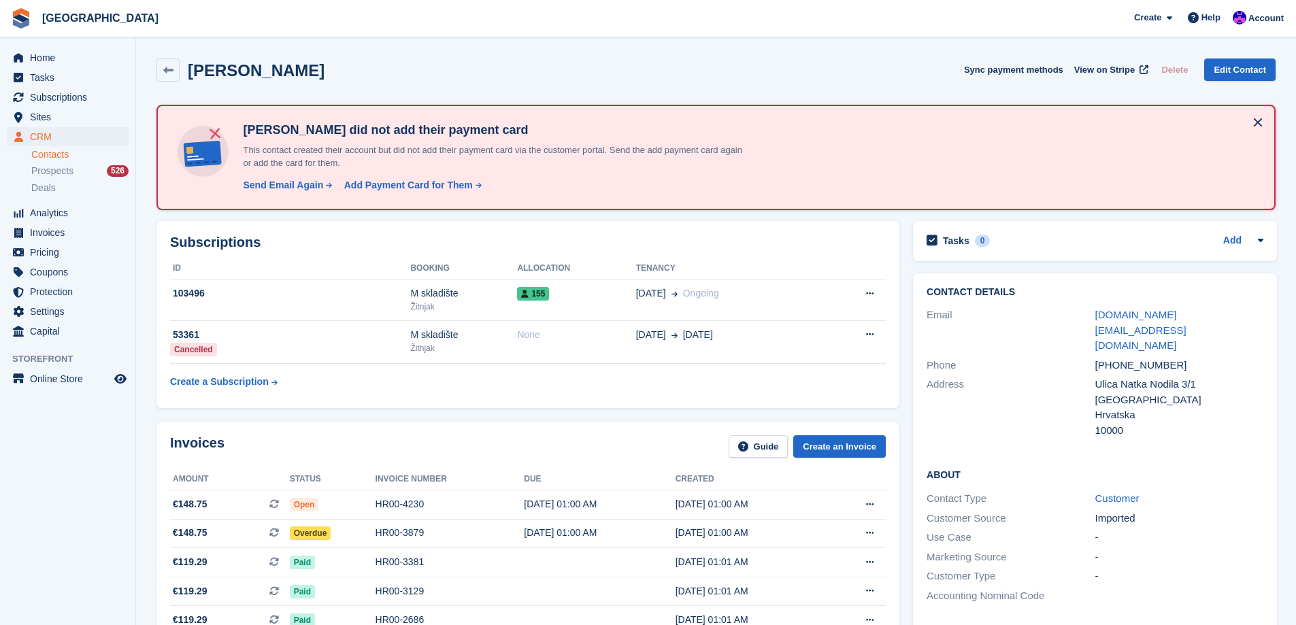
click at [403, 135] on h4 "Martina Ribić did not add their payment card" at bounding box center [492, 130] width 510 height 16
click at [393, 131] on h4 "Martina Ribić did not add their payment card" at bounding box center [492, 130] width 510 height 16
click at [476, 131] on h4 "Martina Ribić did not add their payment card" at bounding box center [492, 130] width 510 height 16
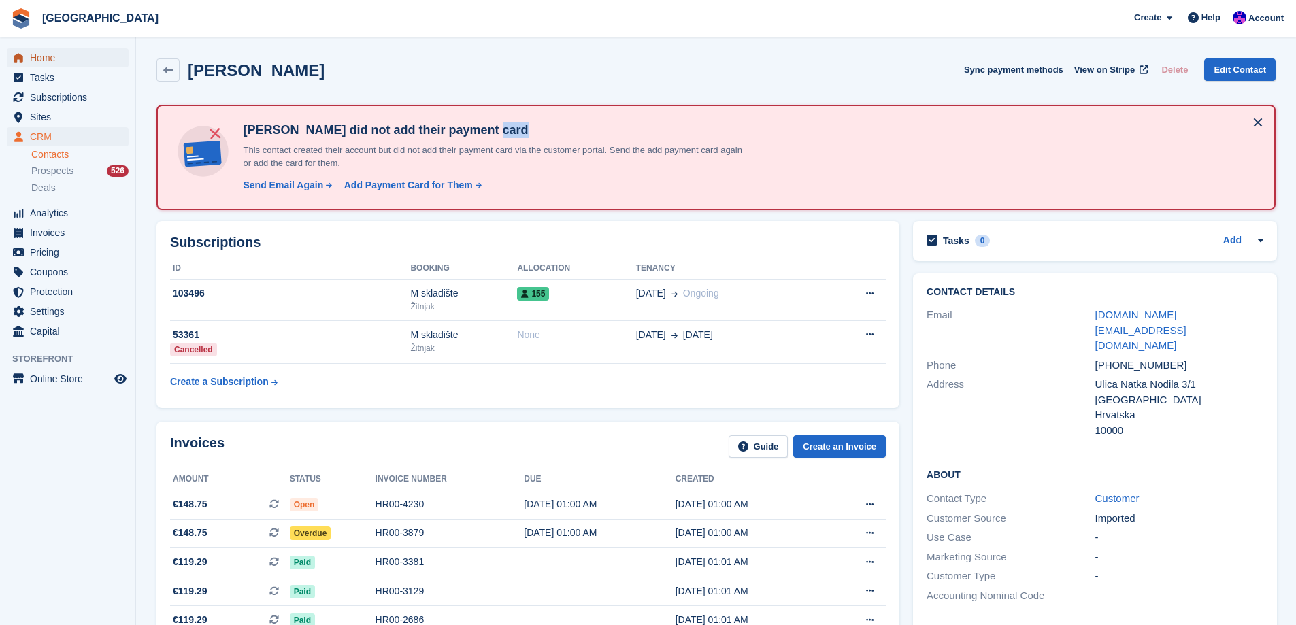
click at [71, 63] on span "Home" at bounding box center [71, 57] width 82 height 19
click at [57, 61] on span "Home" at bounding box center [71, 57] width 82 height 19
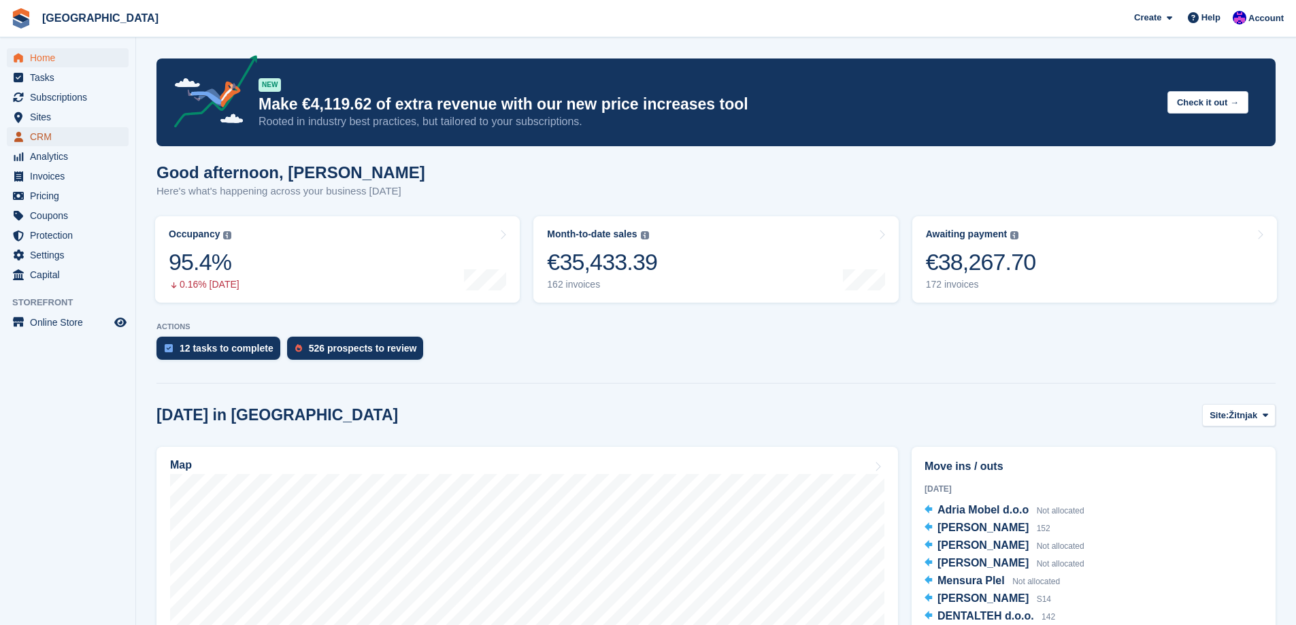
click at [55, 141] on span "CRM" at bounding box center [71, 136] width 82 height 19
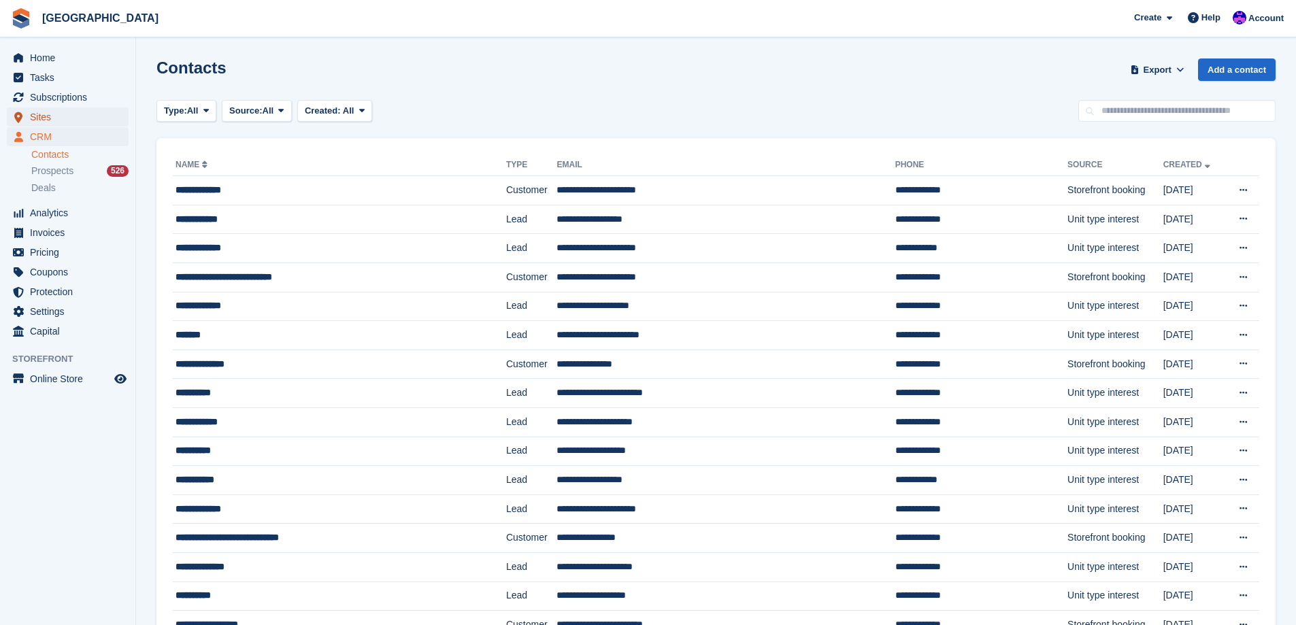
click at [44, 122] on span "Sites" at bounding box center [71, 117] width 82 height 19
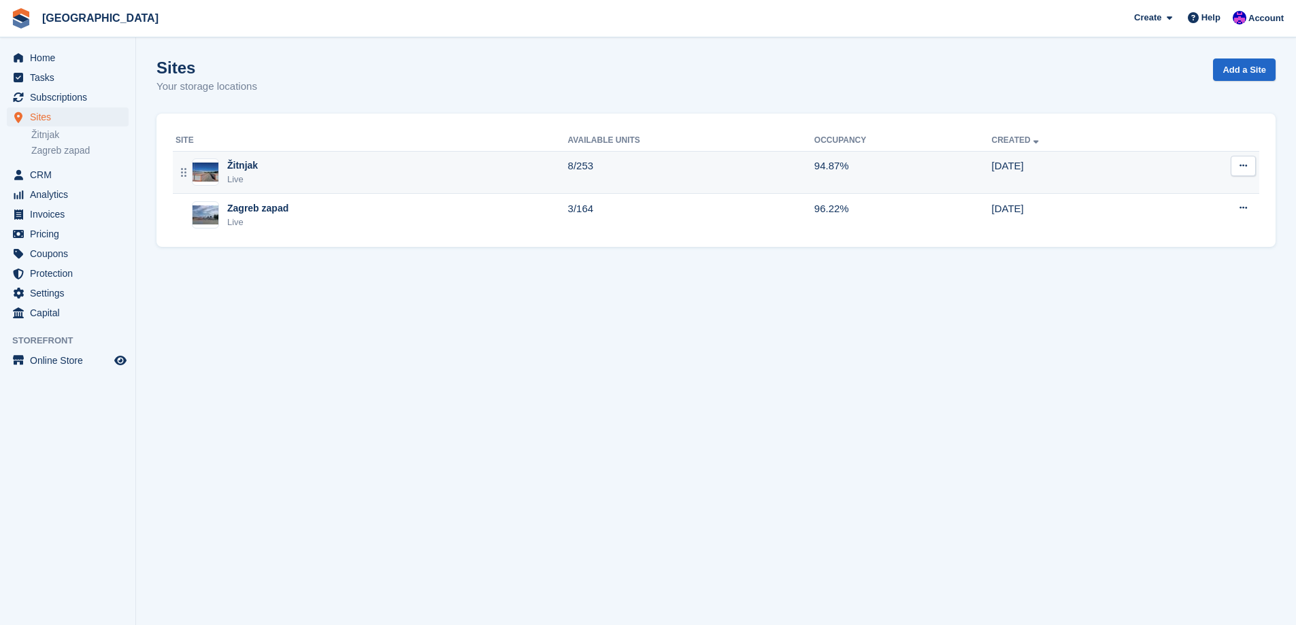
click at [516, 190] on td "Žitnjak Live" at bounding box center [370, 172] width 395 height 43
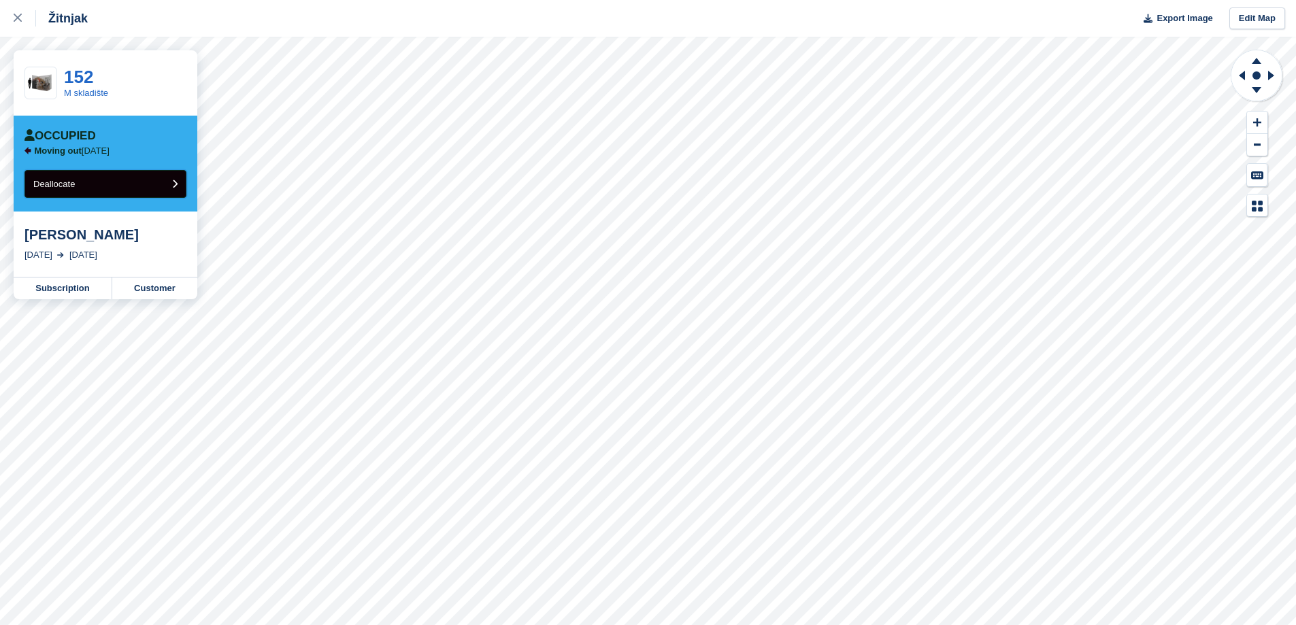
click at [146, 186] on button "Deallocate" at bounding box center [105, 184] width 162 height 28
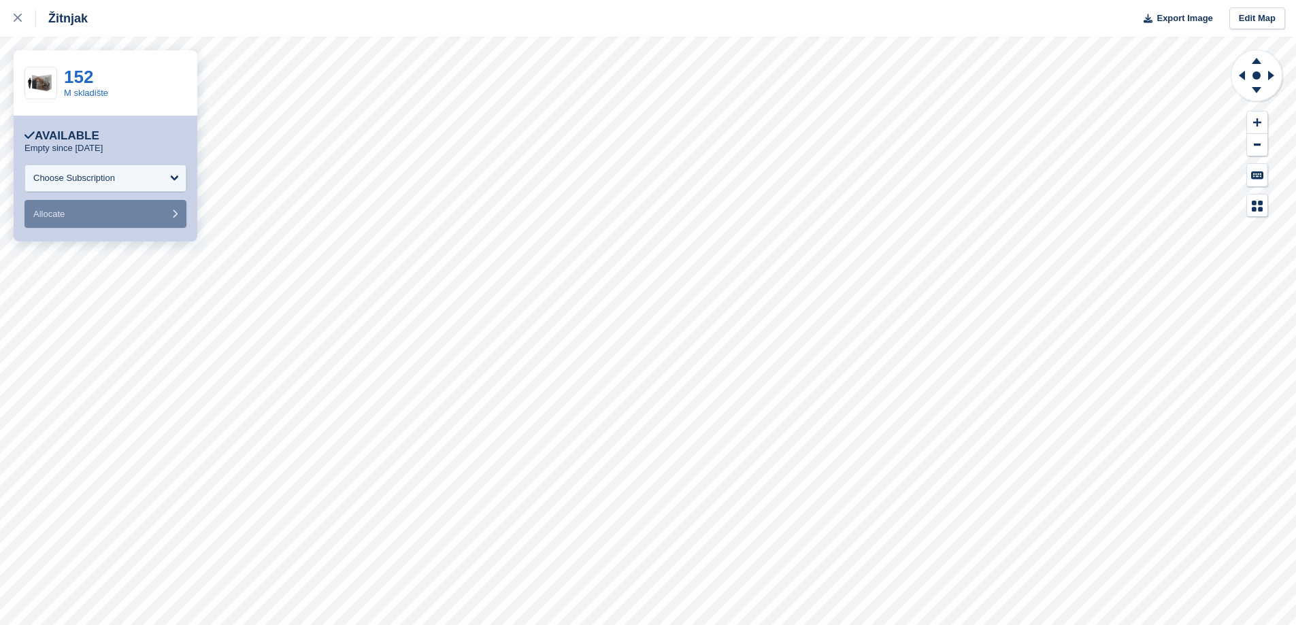
click at [86, 72] on link "152" at bounding box center [78, 77] width 29 height 20
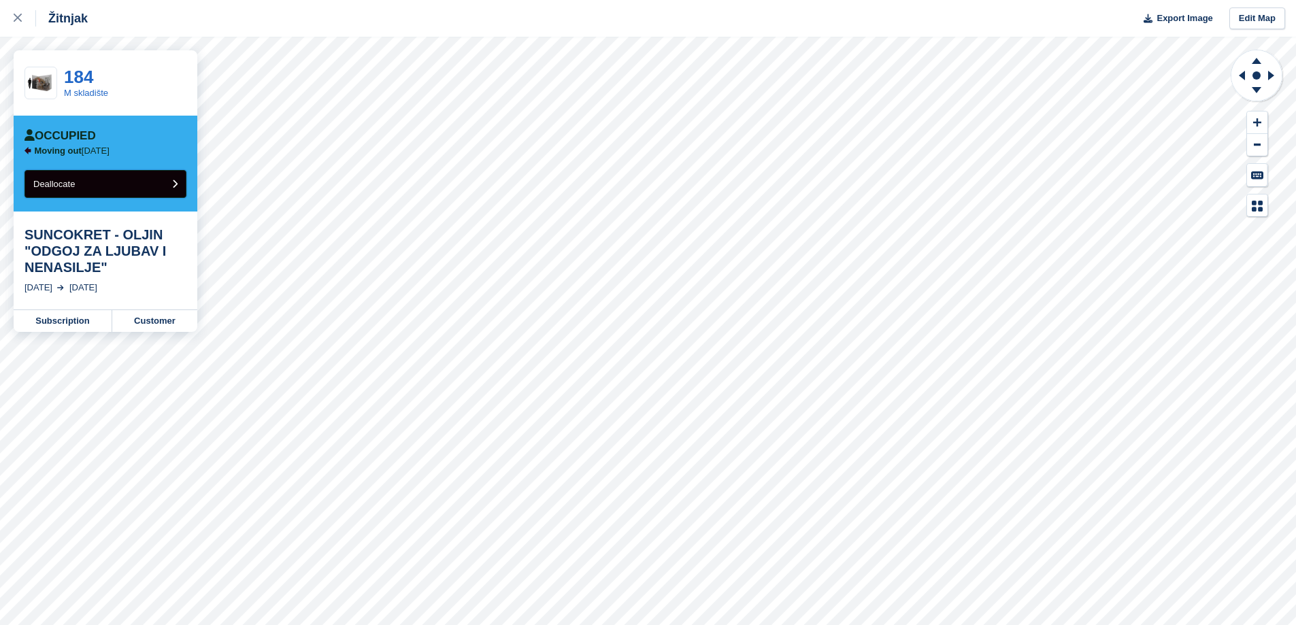
click at [118, 183] on button "Deallocate" at bounding box center [105, 184] width 162 height 28
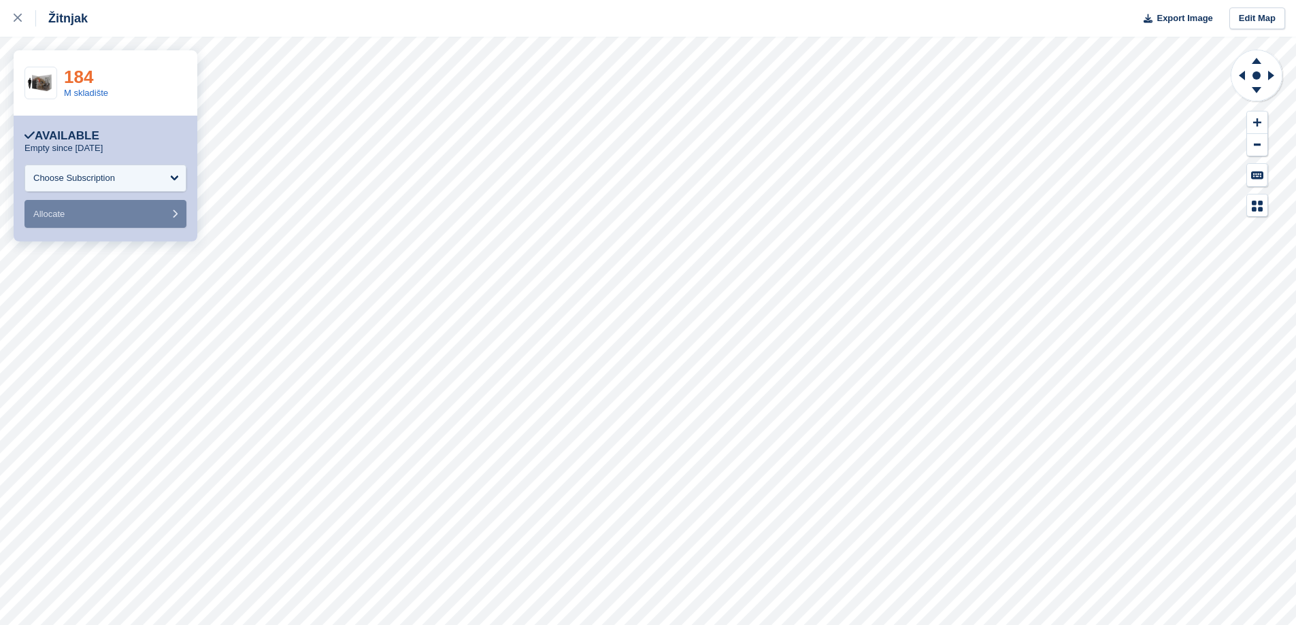
click at [72, 71] on link "184" at bounding box center [78, 77] width 29 height 20
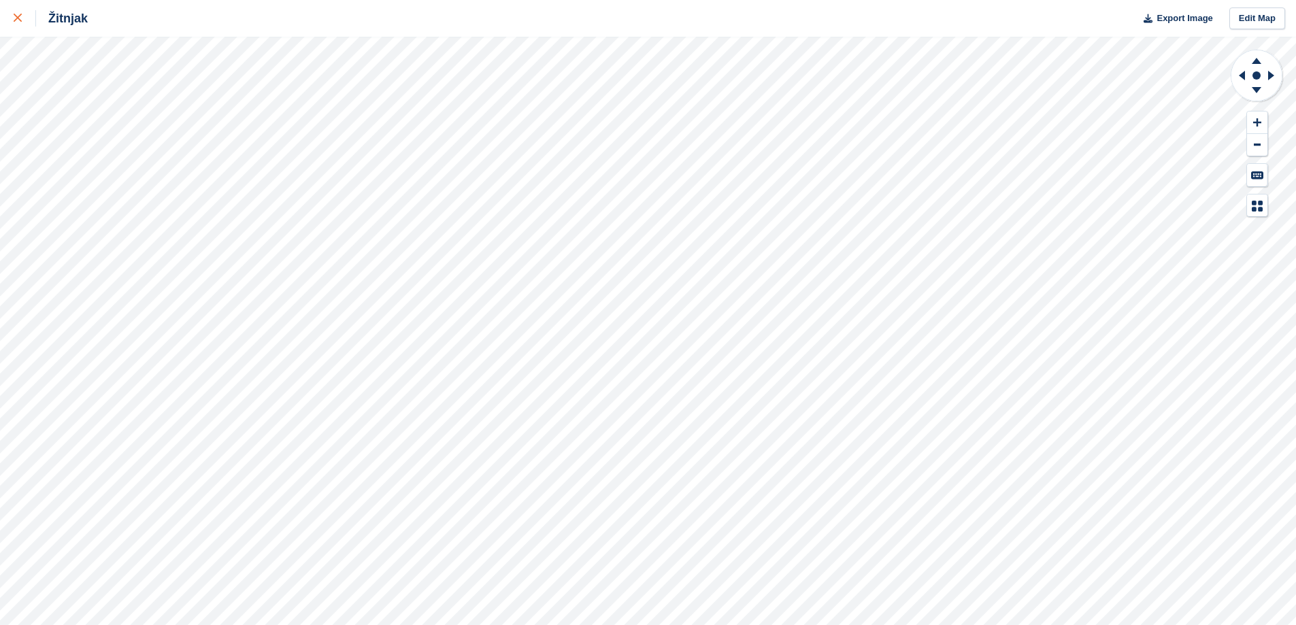
click at [10, 16] on link at bounding box center [18, 18] width 36 height 37
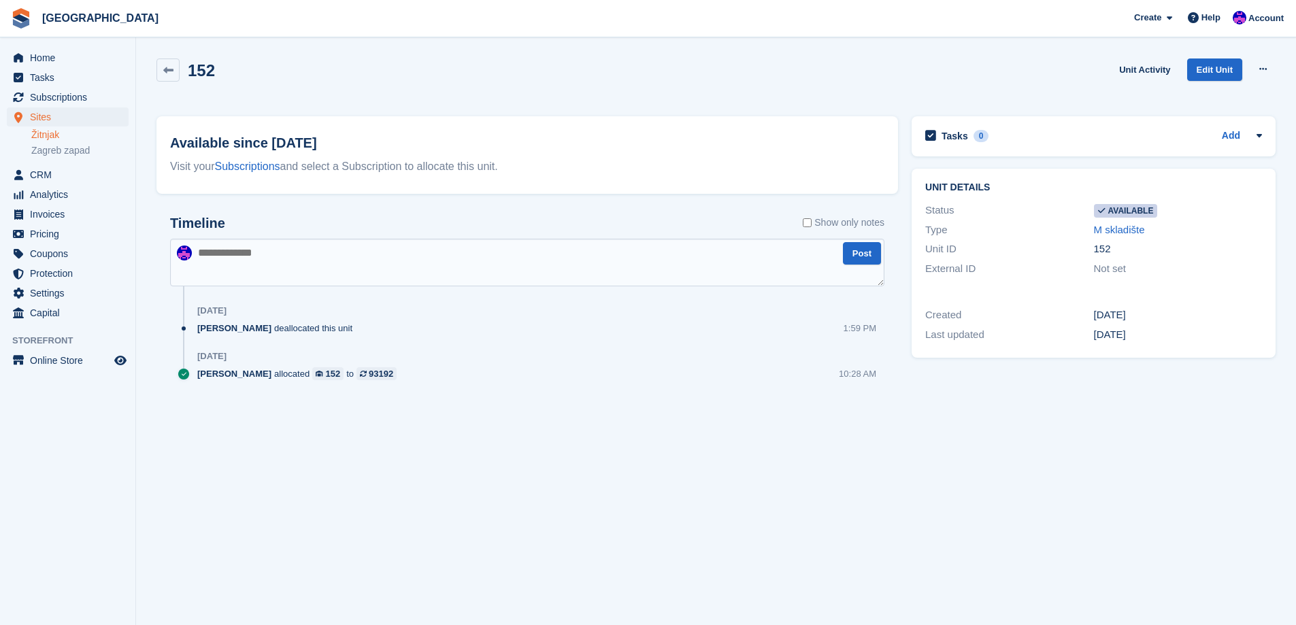
click at [1259, 66] on icon at bounding box center [1262, 69] width 7 height 9
click at [1232, 88] on p "Make unavailable" at bounding box center [1210, 96] width 118 height 18
click at [1262, 72] on icon at bounding box center [1262, 69] width 7 height 9
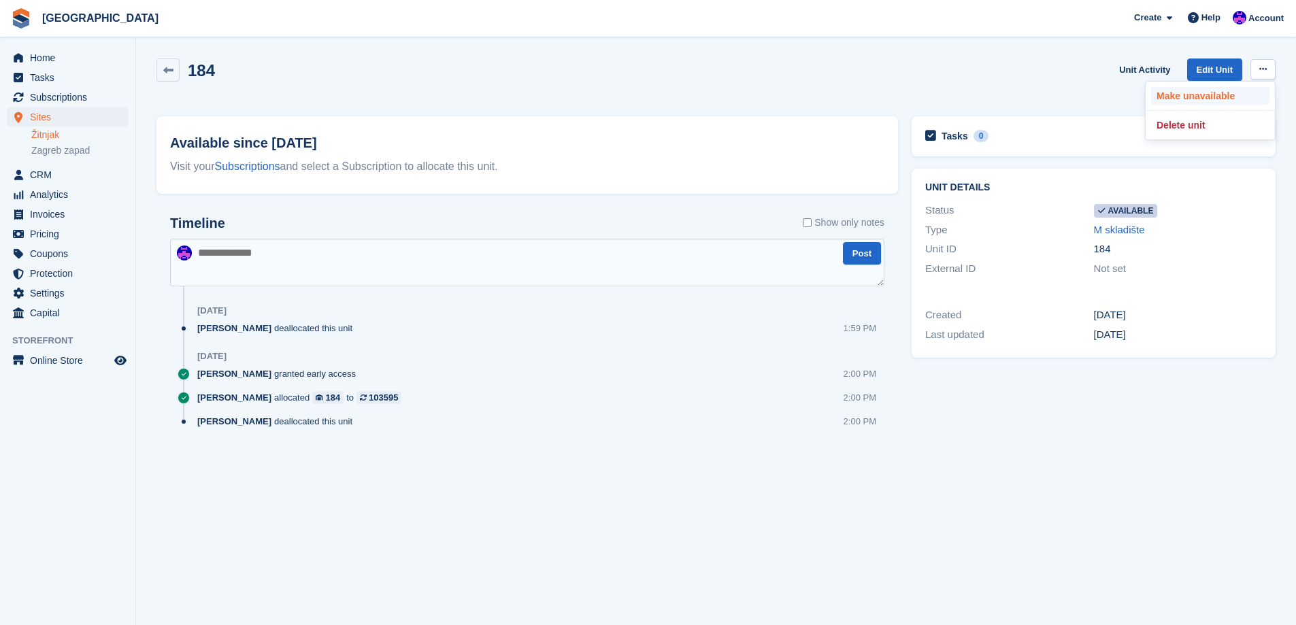
click at [1211, 99] on p "Make unavailable" at bounding box center [1210, 96] width 118 height 18
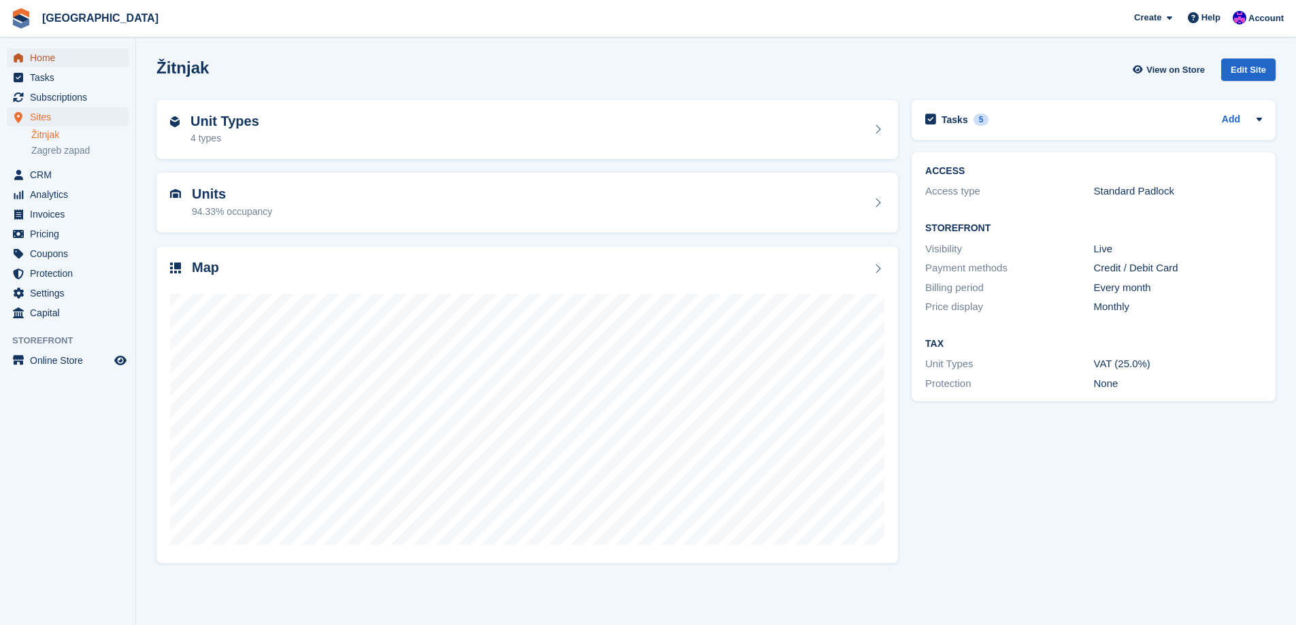
click at [71, 55] on span "Home" at bounding box center [71, 57] width 82 height 19
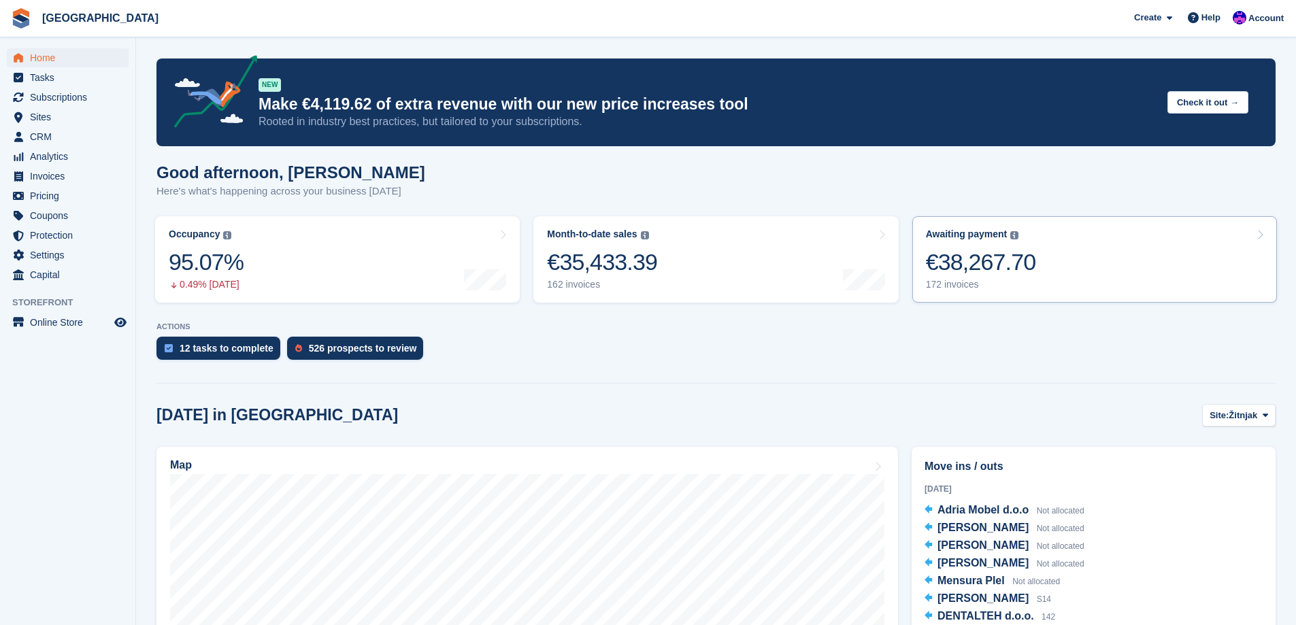
click at [1041, 281] on link "Awaiting payment The total outstanding balance on all open invoices. €38,267.70…" at bounding box center [1094, 259] width 365 height 86
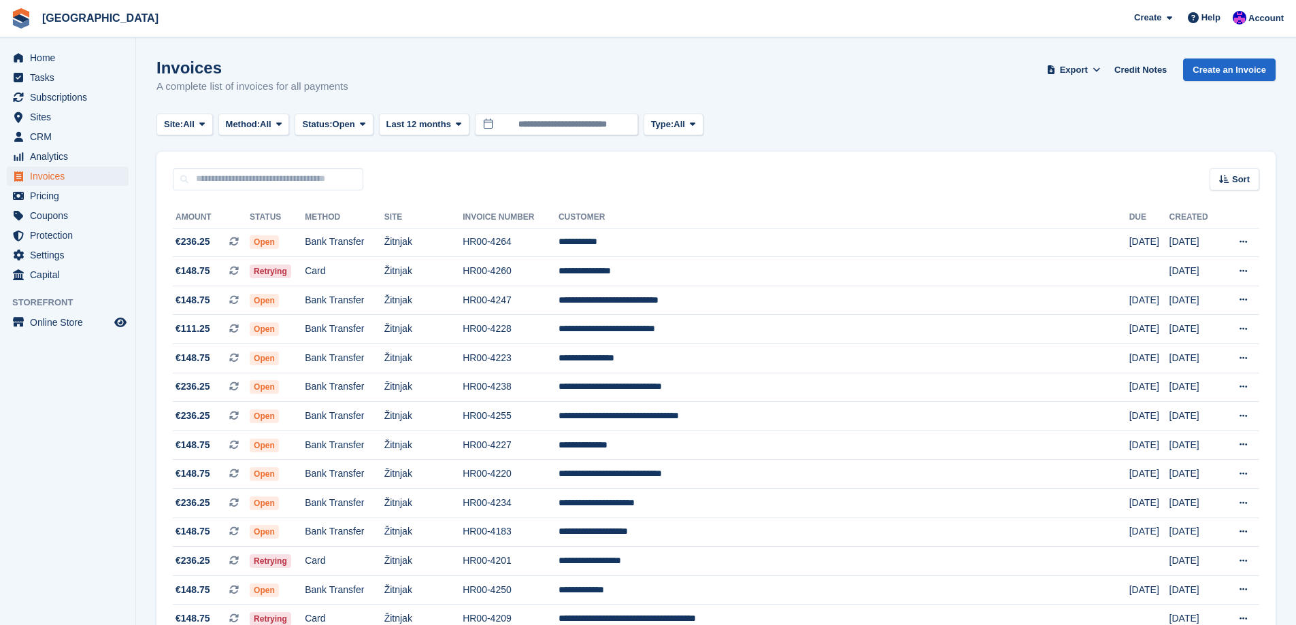
click at [685, 130] on span "All" at bounding box center [680, 125] width 12 height 14
click at [332, 127] on span "Status:" at bounding box center [317, 125] width 30 height 14
click at [336, 152] on link "All" at bounding box center [360, 156] width 118 height 24
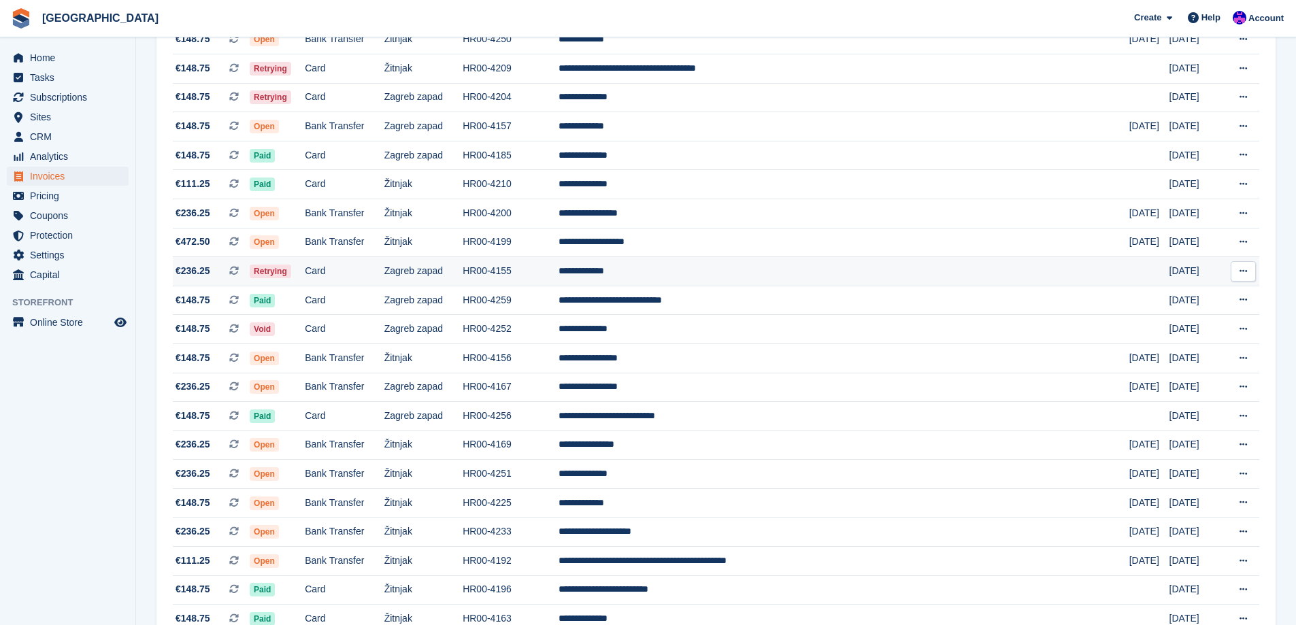
scroll to position [748, 0]
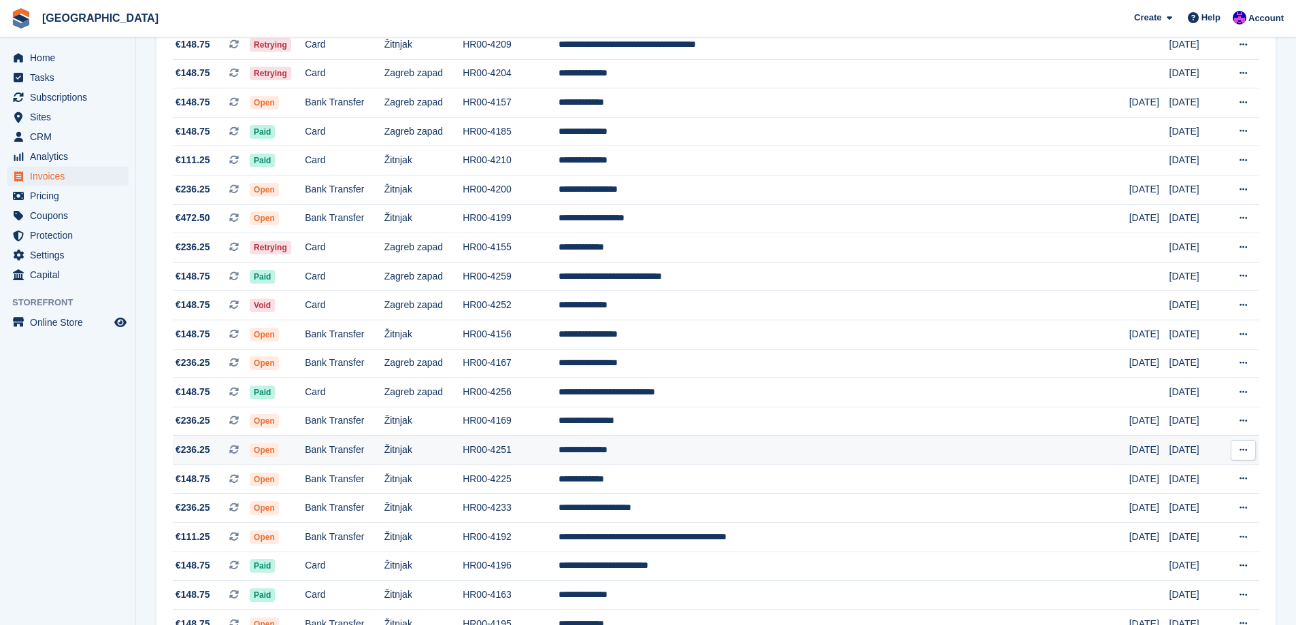
click at [559, 452] on td "HR00-4251" at bounding box center [511, 450] width 96 height 29
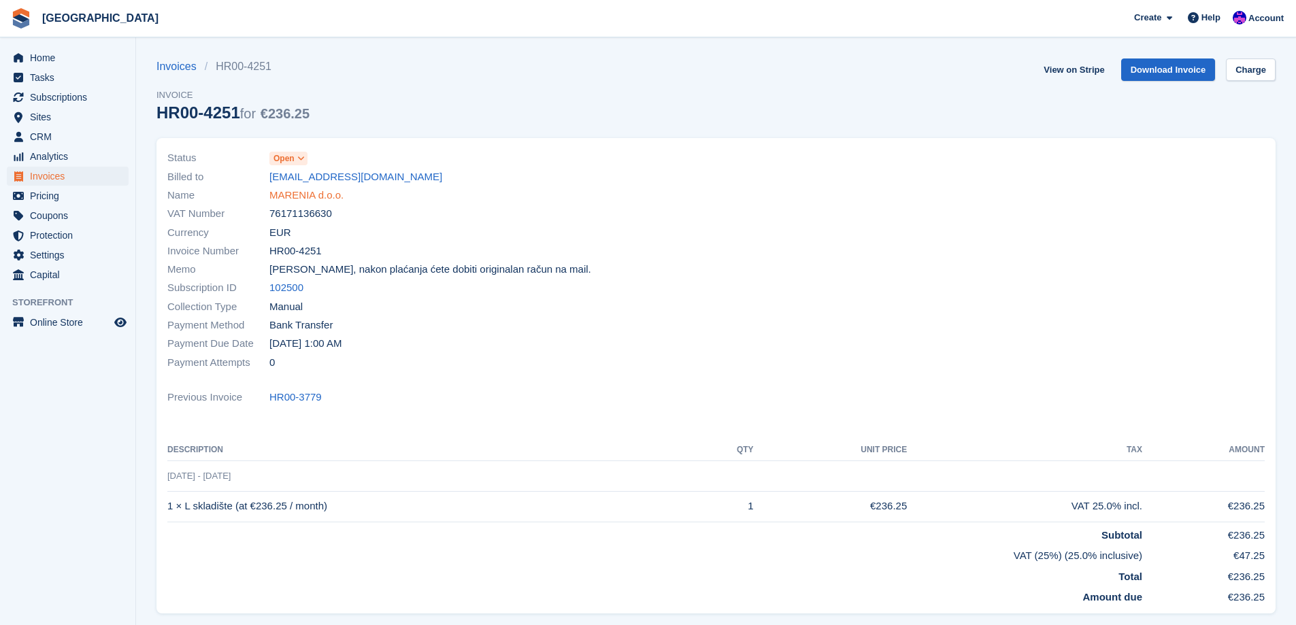
click at [314, 199] on link "MARENIA d.o.o." at bounding box center [306, 196] width 74 height 16
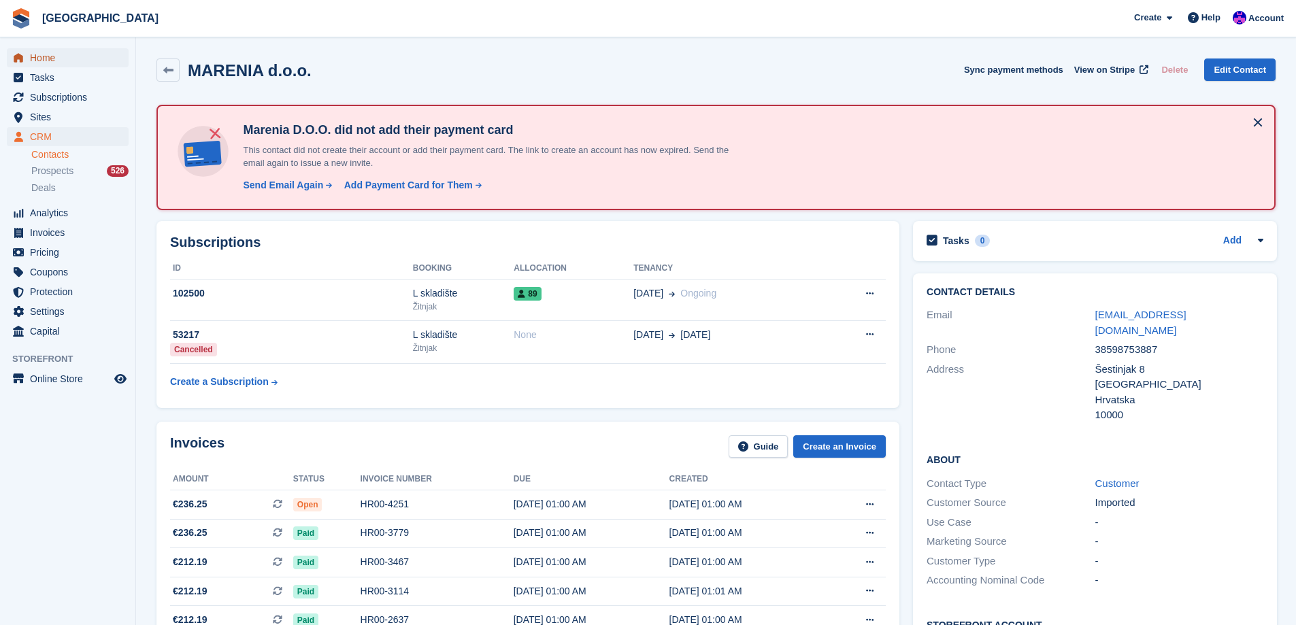
click at [62, 54] on span "Home" at bounding box center [71, 57] width 82 height 19
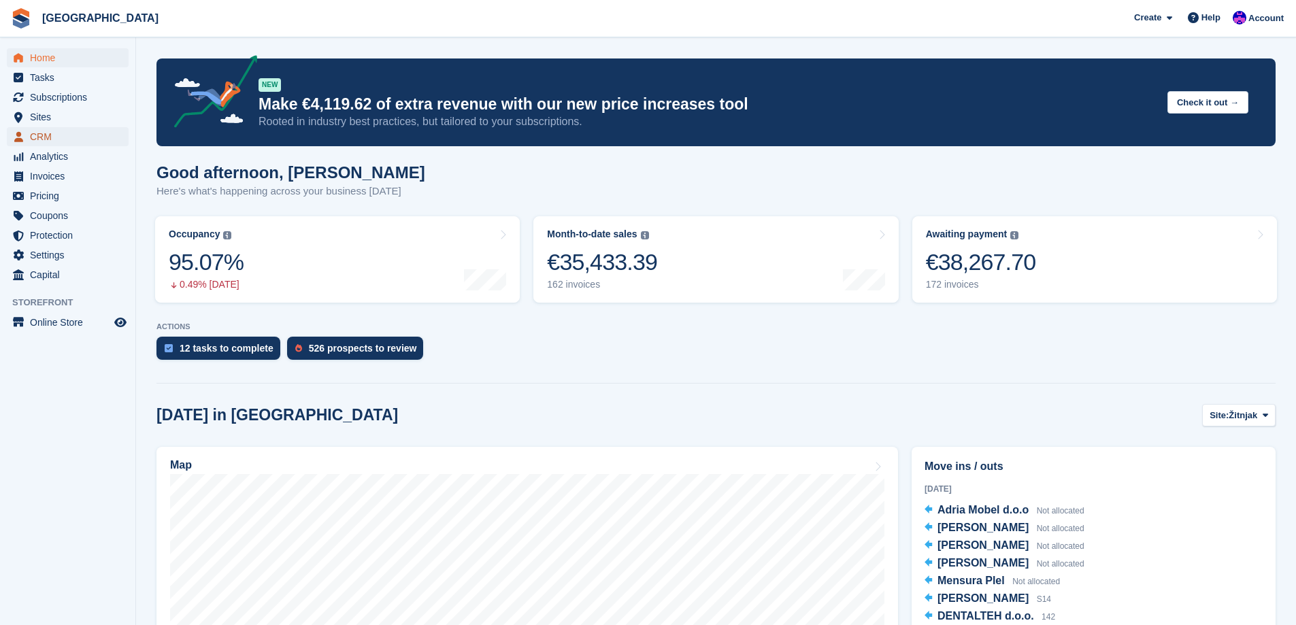
click at [54, 133] on span "CRM" at bounding box center [71, 136] width 82 height 19
click at [35, 178] on span "Invoices" at bounding box center [71, 176] width 82 height 19
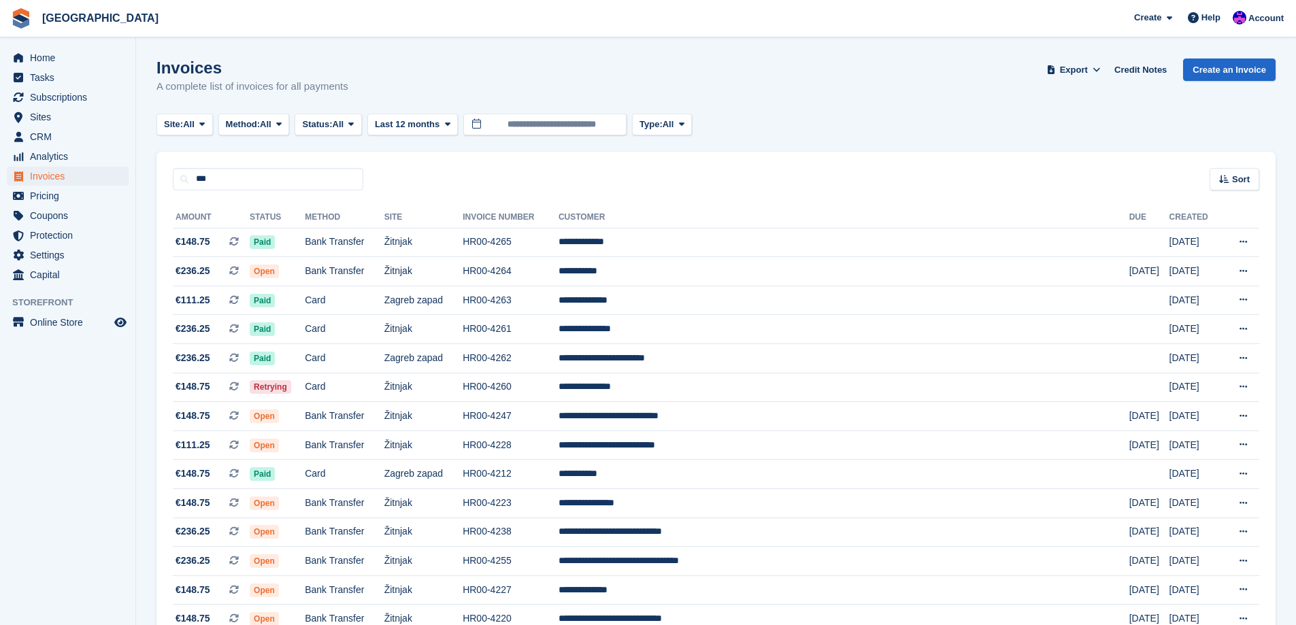
type input "***"
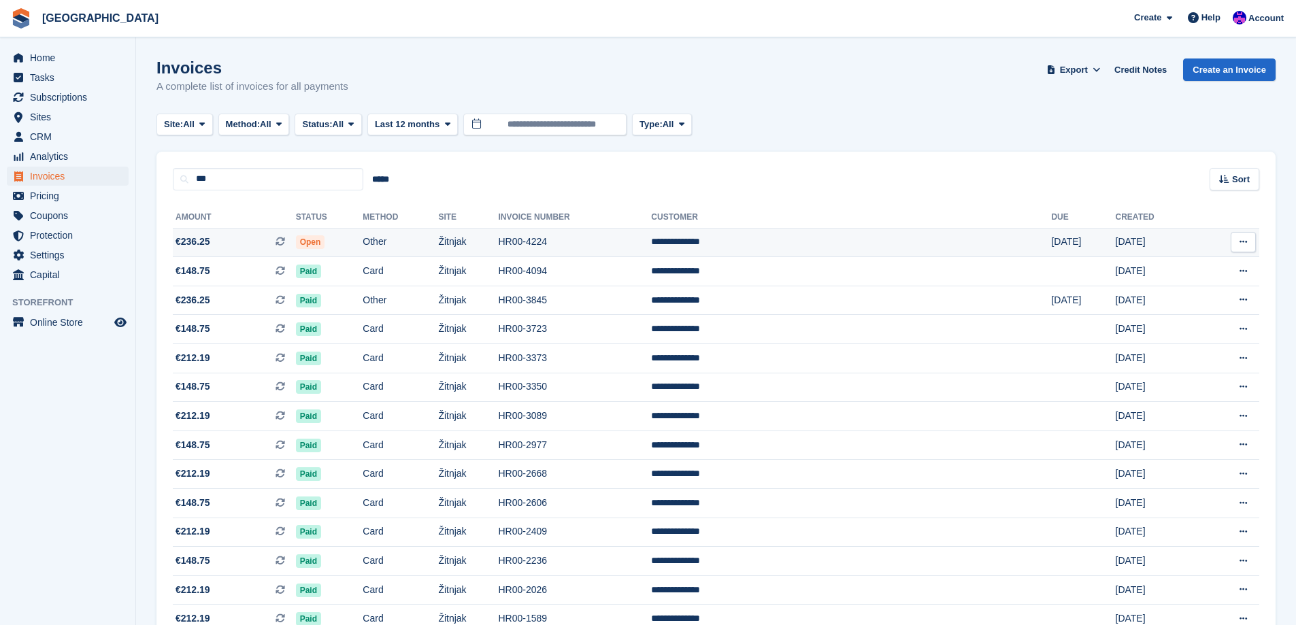
click at [610, 245] on td "HR00-4224" at bounding box center [574, 242] width 153 height 29
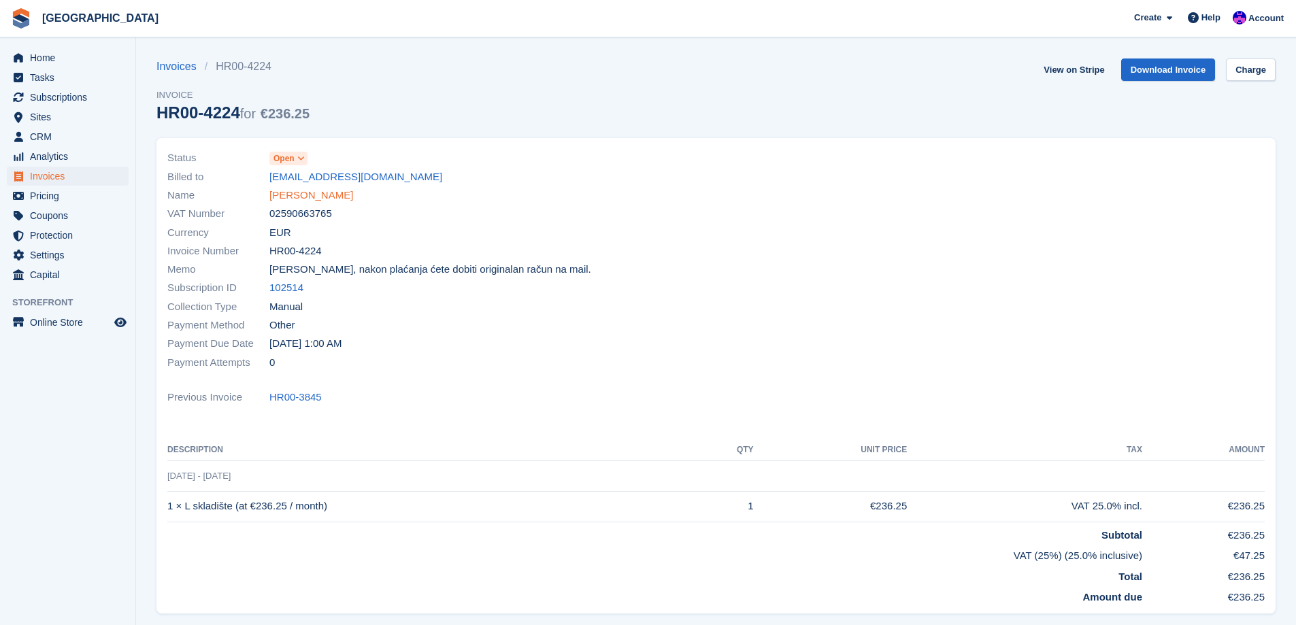
click at [306, 193] on link "[PERSON_NAME]" at bounding box center [311, 196] width 84 height 16
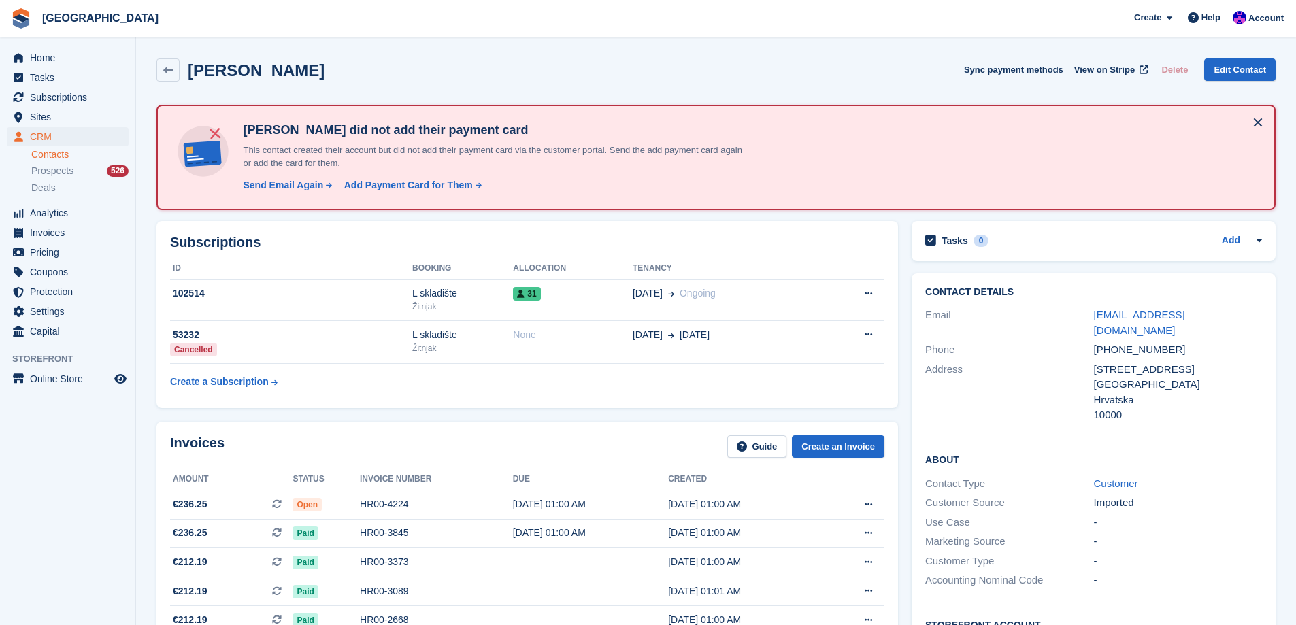
click at [587, 411] on div "Subscriptions ID Booking Allocation Tenancy 102514 L skladište Žitnjak 31 02 Se…" at bounding box center [527, 314] width 755 height 201
click at [580, 506] on div "03 Oct, 01:00 AM" at bounding box center [590, 504] width 155 height 14
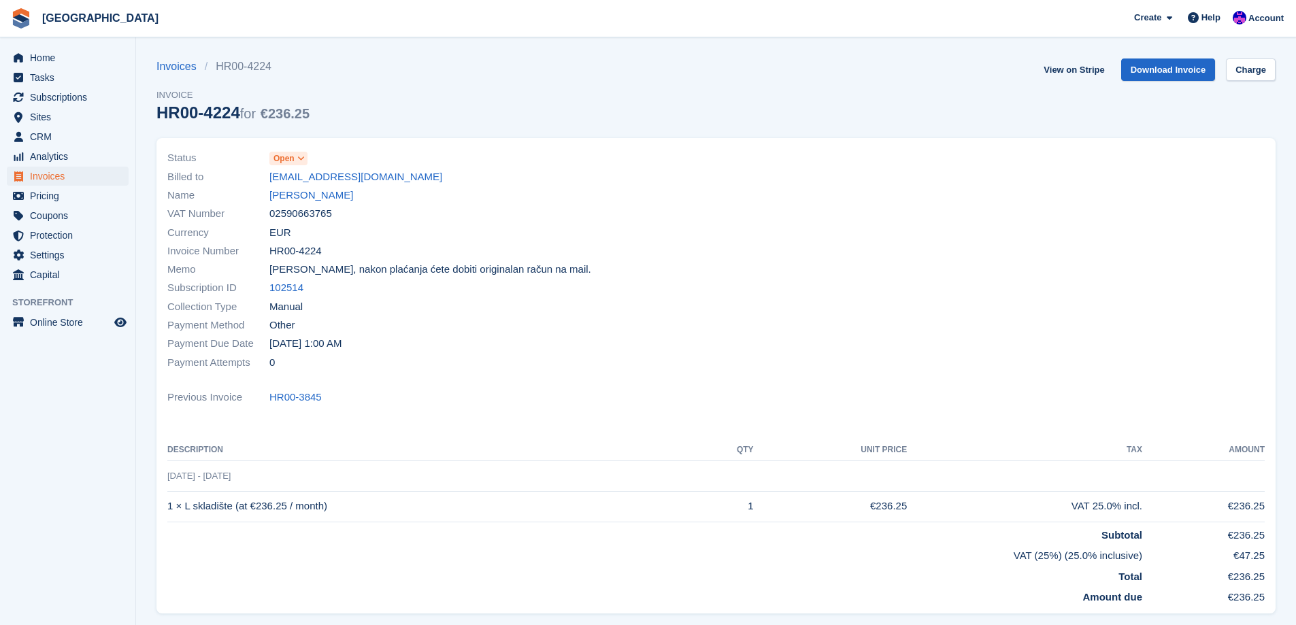
click at [561, 190] on div "Name [PERSON_NAME]" at bounding box center [437, 195] width 541 height 18
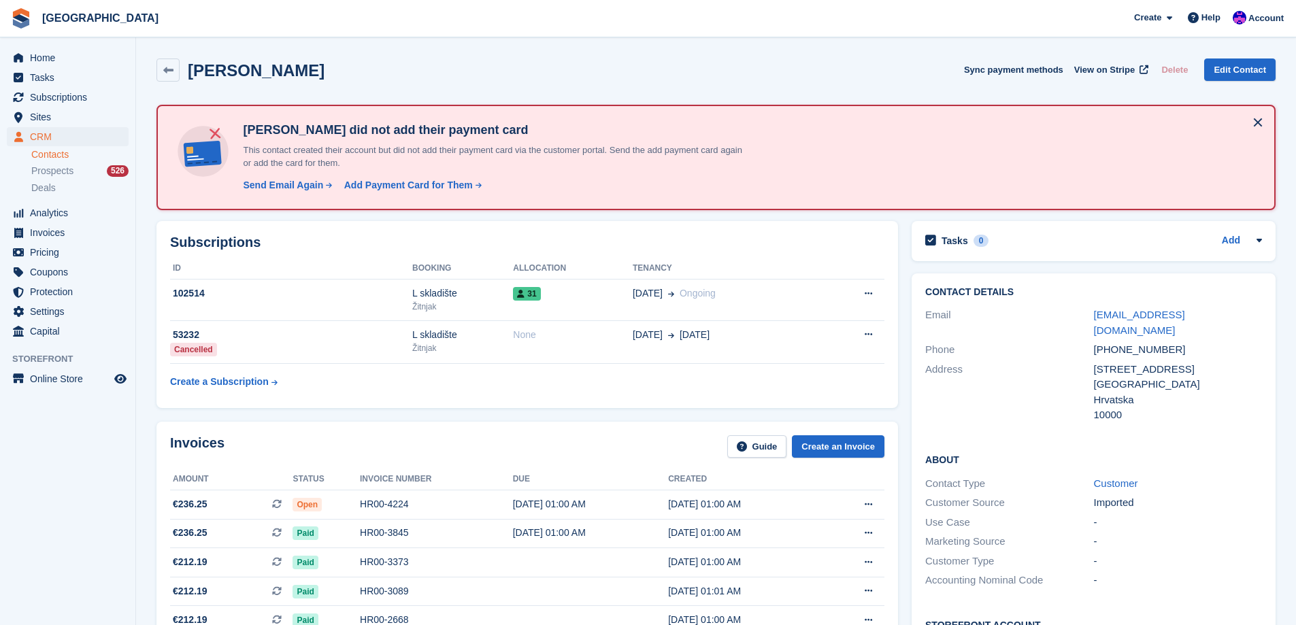
click at [430, 458] on div "Invoices Guide Create an Invoice" at bounding box center [527, 450] width 714 height 31
click at [452, 457] on div "Invoices Guide Create an Invoice" at bounding box center [527, 450] width 714 height 31
click at [461, 448] on div "Invoices Guide Create an Invoice" at bounding box center [527, 450] width 714 height 31
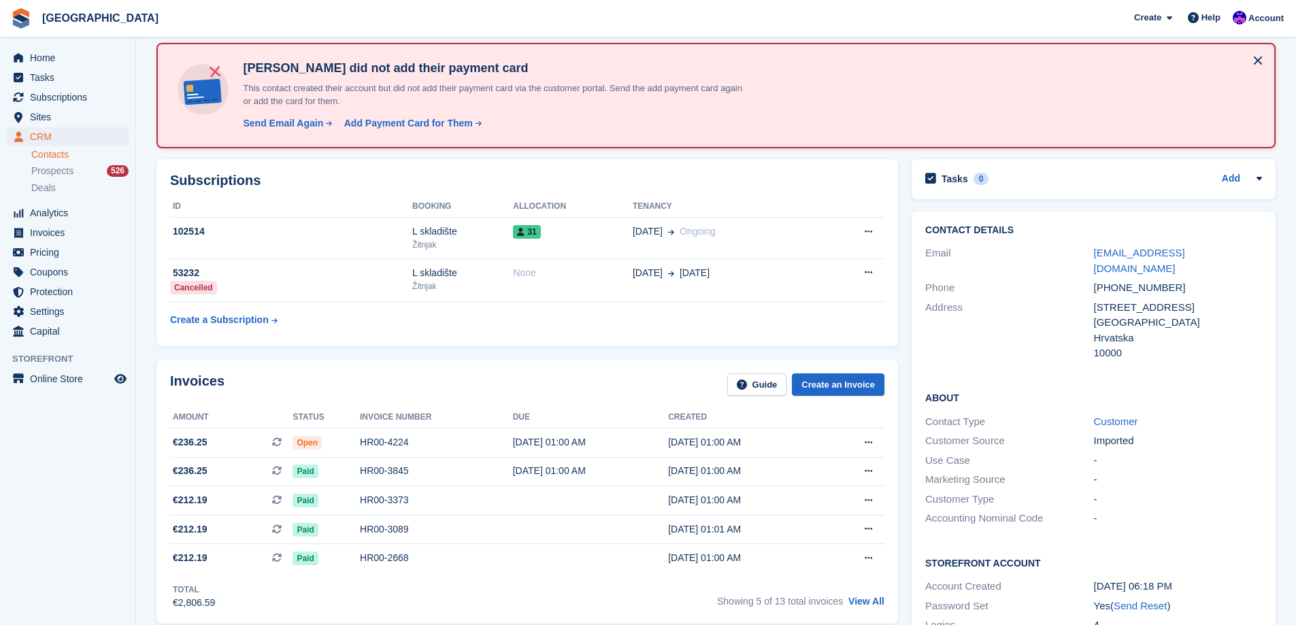
scroll to position [136, 0]
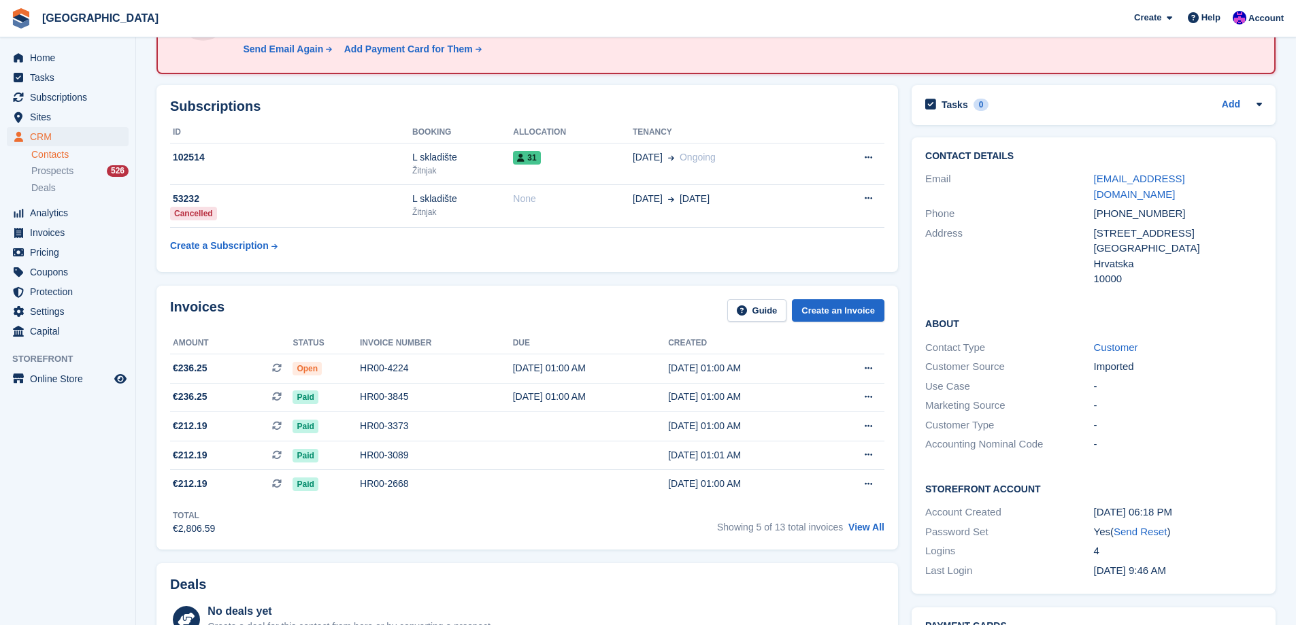
click at [1098, 544] on div "4" at bounding box center [1178, 552] width 168 height 16
click at [1097, 544] on div "4" at bounding box center [1178, 552] width 168 height 16
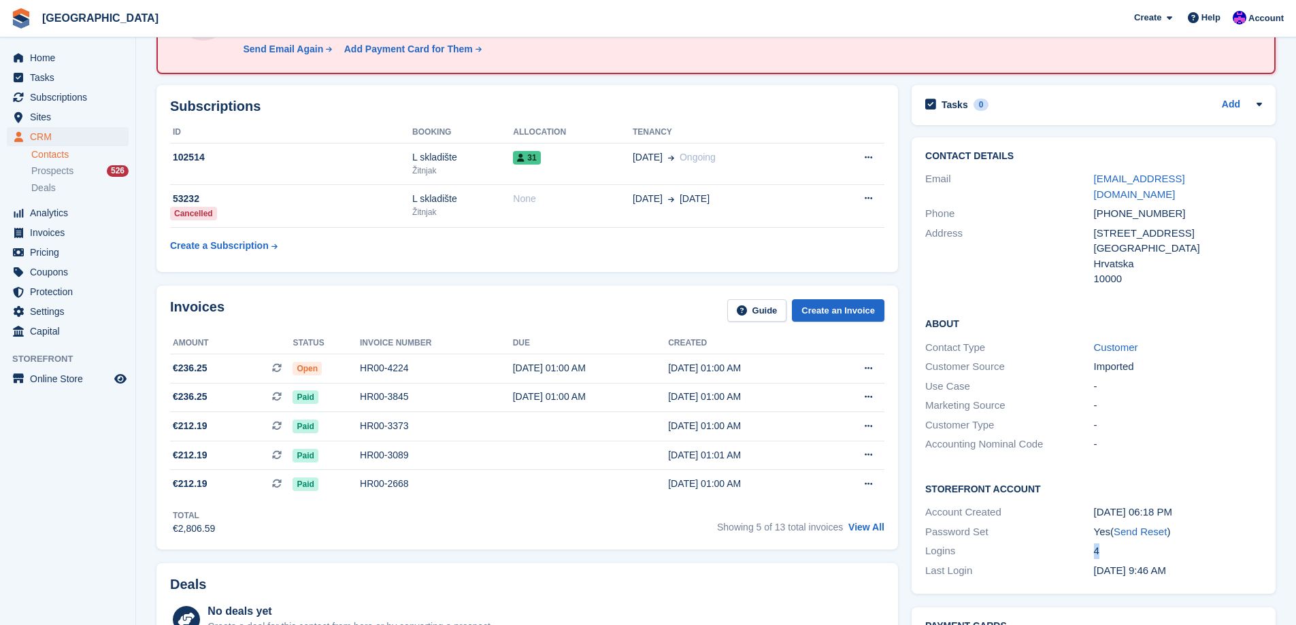
click at [1095, 544] on div "4" at bounding box center [1178, 552] width 168 height 16
click at [1082, 544] on div "Logins" at bounding box center [1009, 552] width 168 height 16
click at [1095, 544] on div "4" at bounding box center [1178, 552] width 168 height 16
click at [1087, 544] on div "Logins" at bounding box center [1009, 552] width 168 height 16
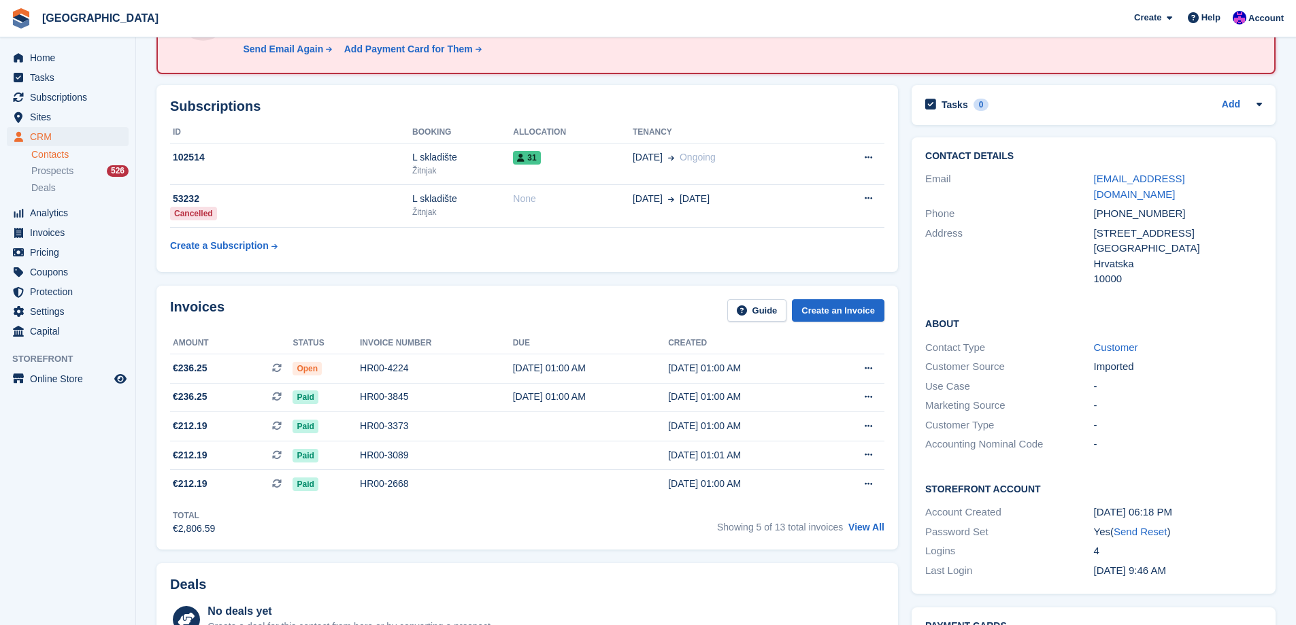
click at [1097, 544] on div "4" at bounding box center [1178, 552] width 168 height 16
click at [1095, 544] on div "4" at bounding box center [1178, 552] width 168 height 16
click at [1051, 544] on div "Logins" at bounding box center [1009, 552] width 168 height 16
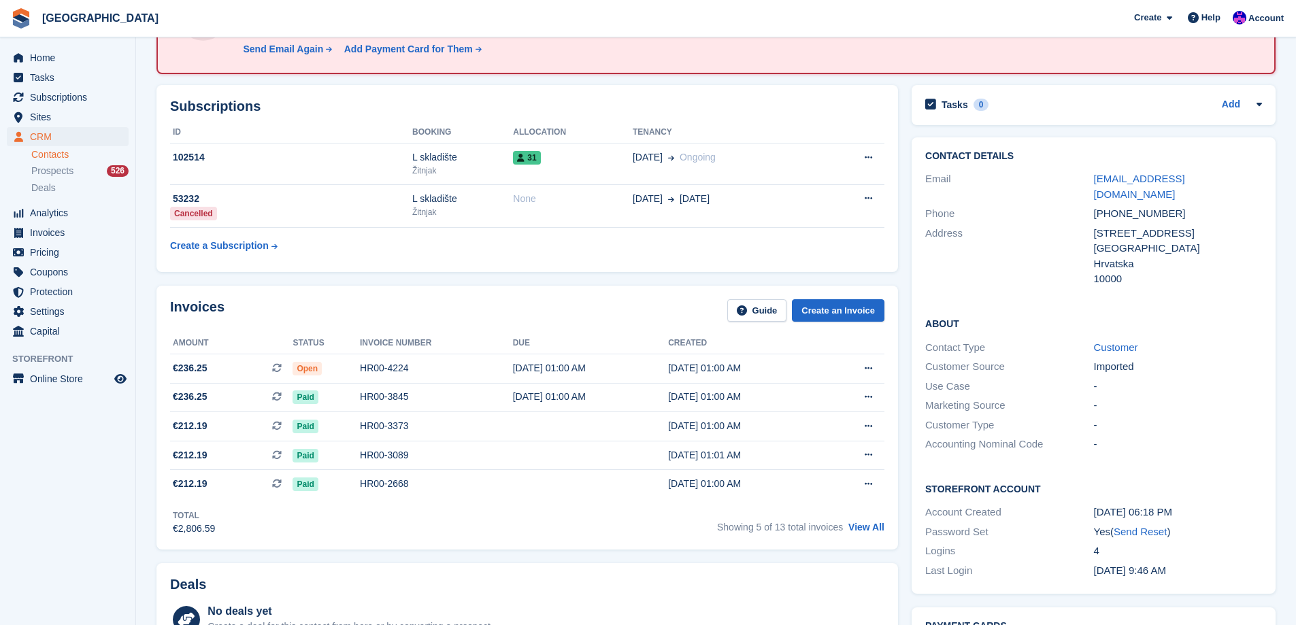
click at [1096, 544] on div "4" at bounding box center [1178, 552] width 168 height 16
click at [1088, 544] on div "Logins" at bounding box center [1009, 552] width 168 height 16
click at [1097, 544] on div "4" at bounding box center [1178, 552] width 168 height 16
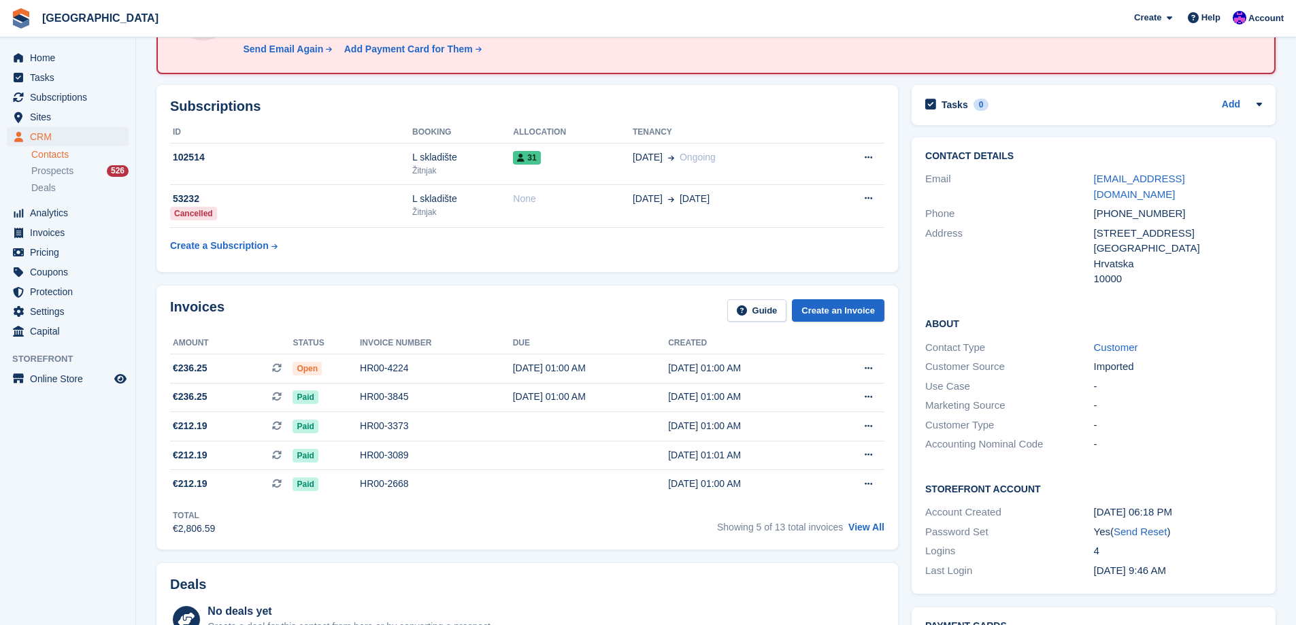
click at [1097, 544] on div "4" at bounding box center [1178, 552] width 168 height 16
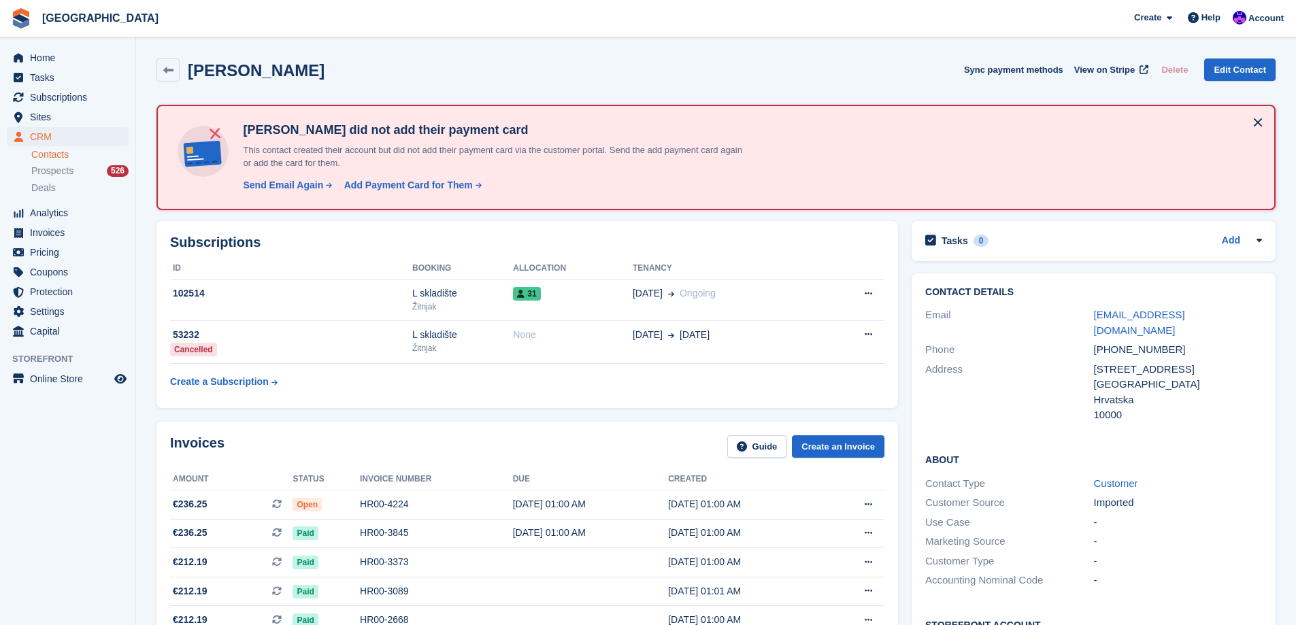
scroll to position [68, 0]
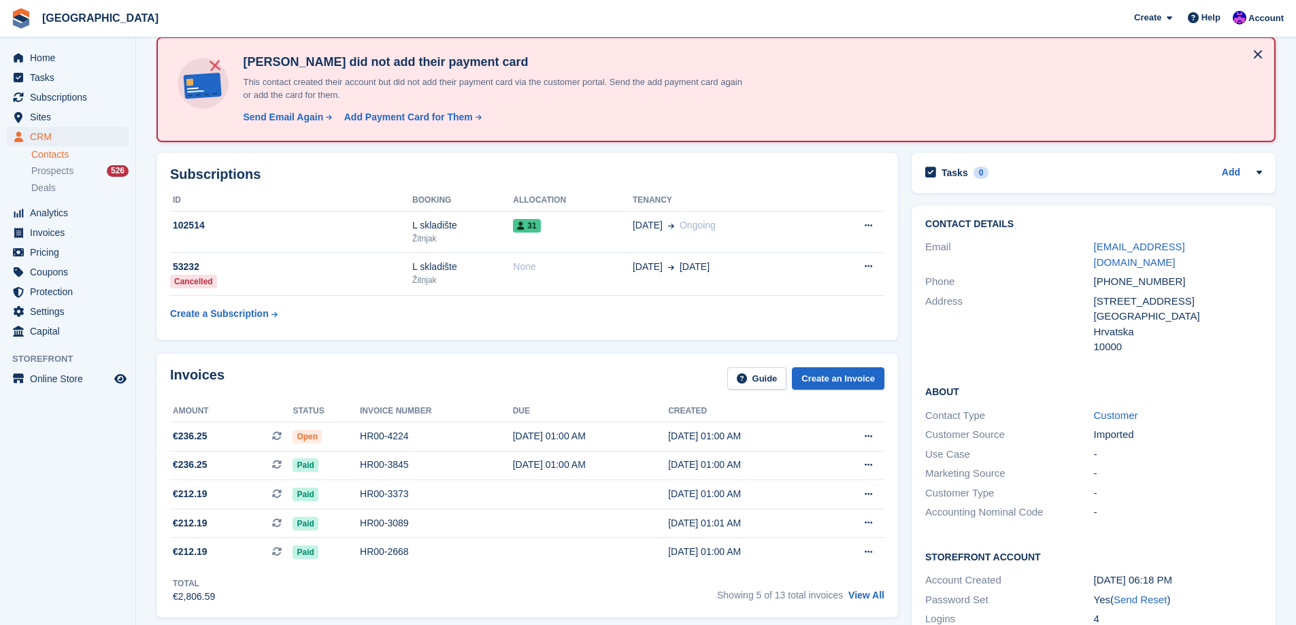
click at [600, 378] on div "Invoices Guide Create an Invoice" at bounding box center [527, 382] width 714 height 31
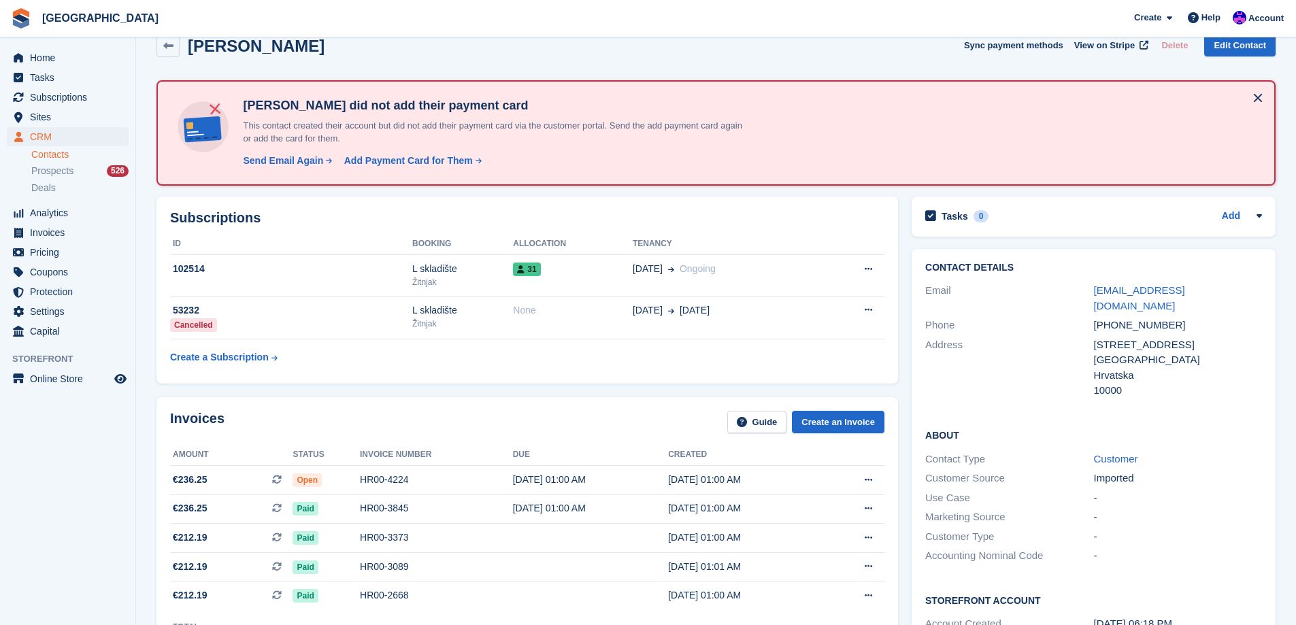
scroll to position [0, 0]
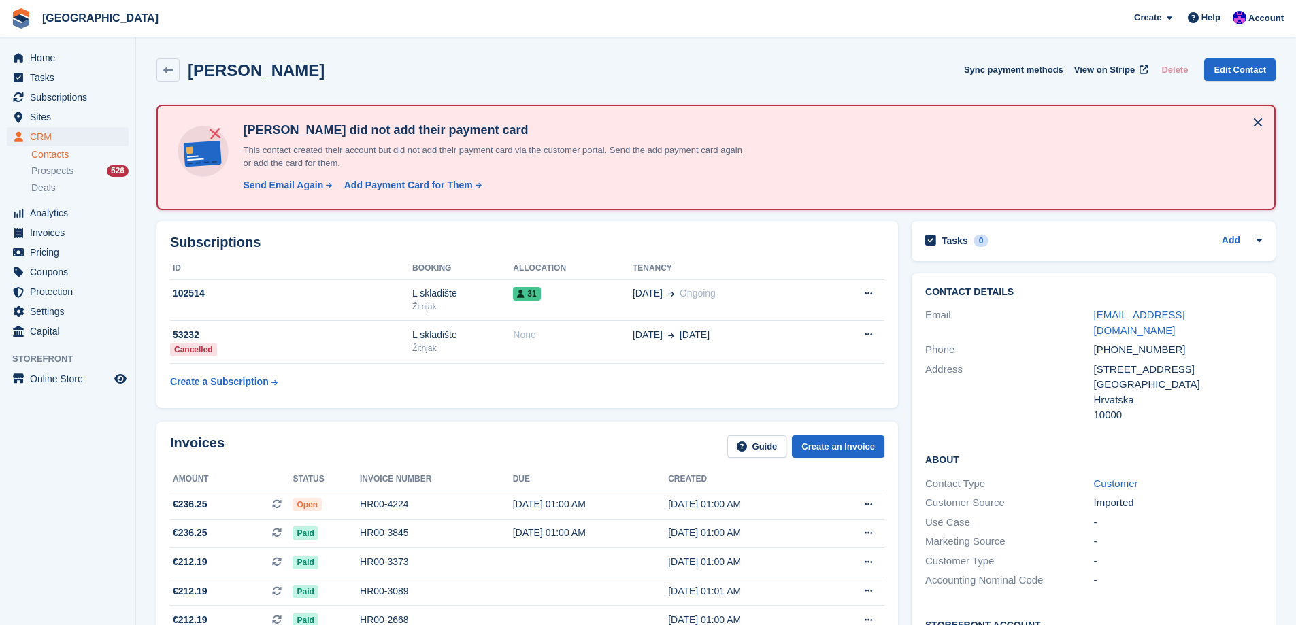
click at [539, 416] on div "Invoices Guide Create an Invoice Amount Status Invoice number Due Created €236.…" at bounding box center [527, 554] width 755 height 278
click at [579, 427] on div "Invoices Guide Create an Invoice Amount Status Invoice number Due Created €236.…" at bounding box center [527, 554] width 742 height 264
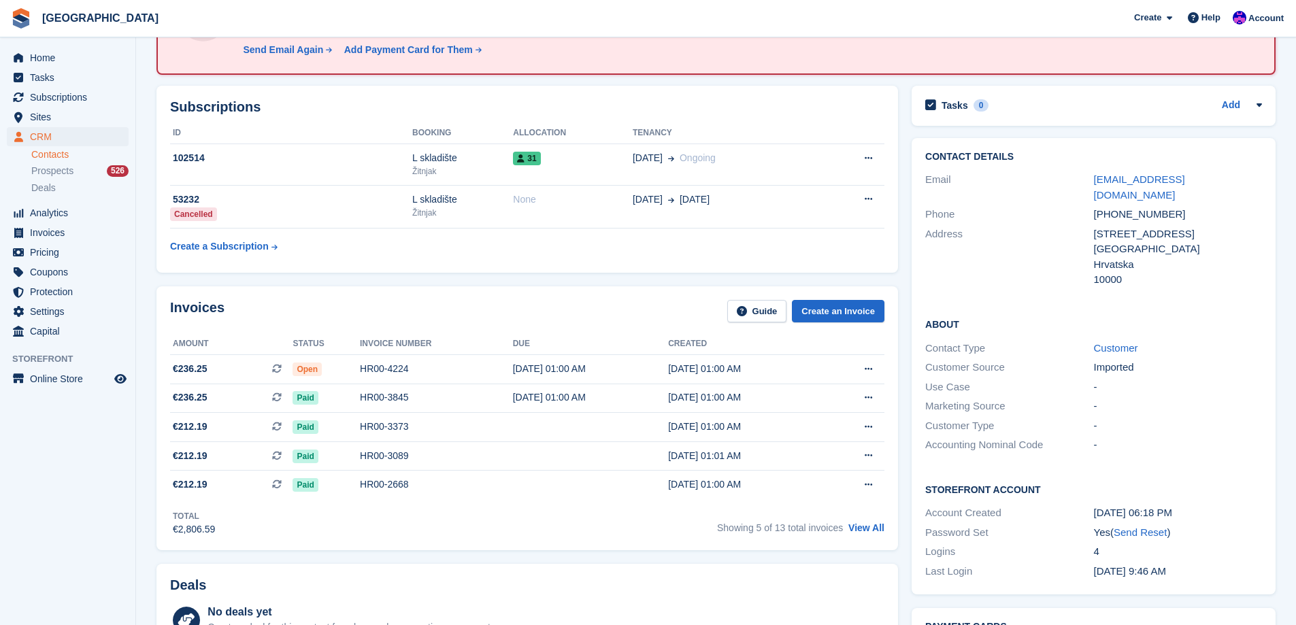
scroll to position [136, 0]
click at [1120, 359] on div "Imported" at bounding box center [1178, 367] width 168 height 16
click at [1125, 226] on div "Ulica Jablana 3" at bounding box center [1178, 234] width 168 height 16
click at [1129, 206] on div "+385999999999" at bounding box center [1178, 214] width 168 height 16
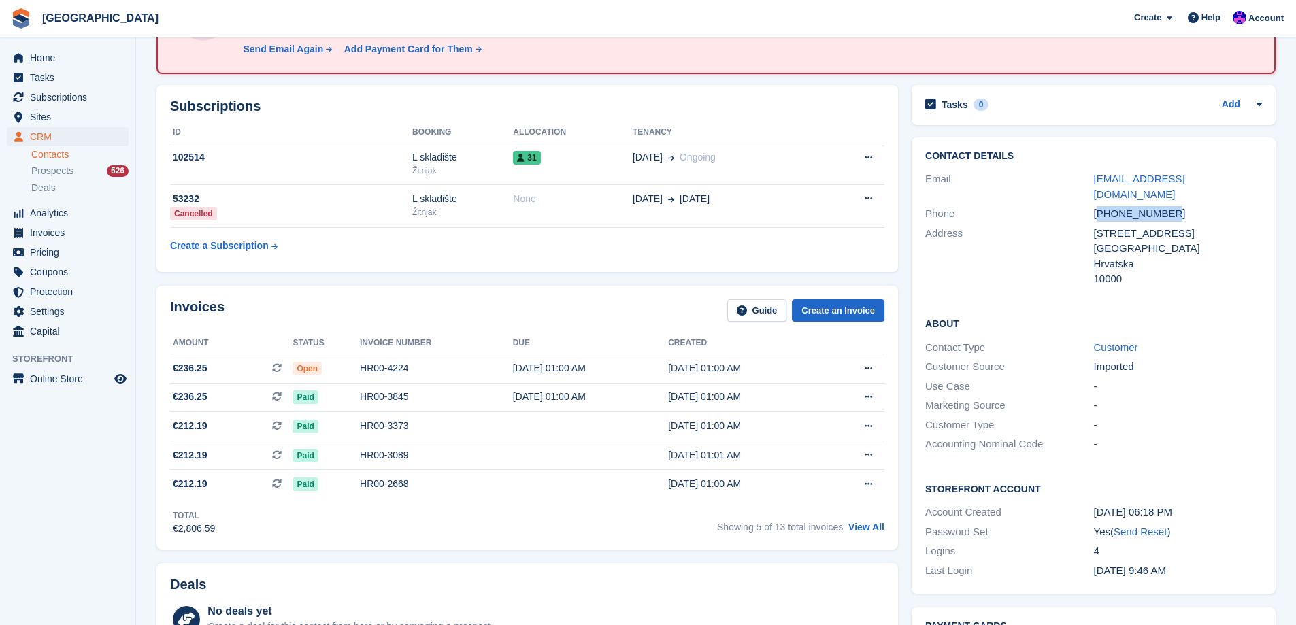
click at [1129, 206] on div "+385999999999" at bounding box center [1178, 214] width 168 height 16
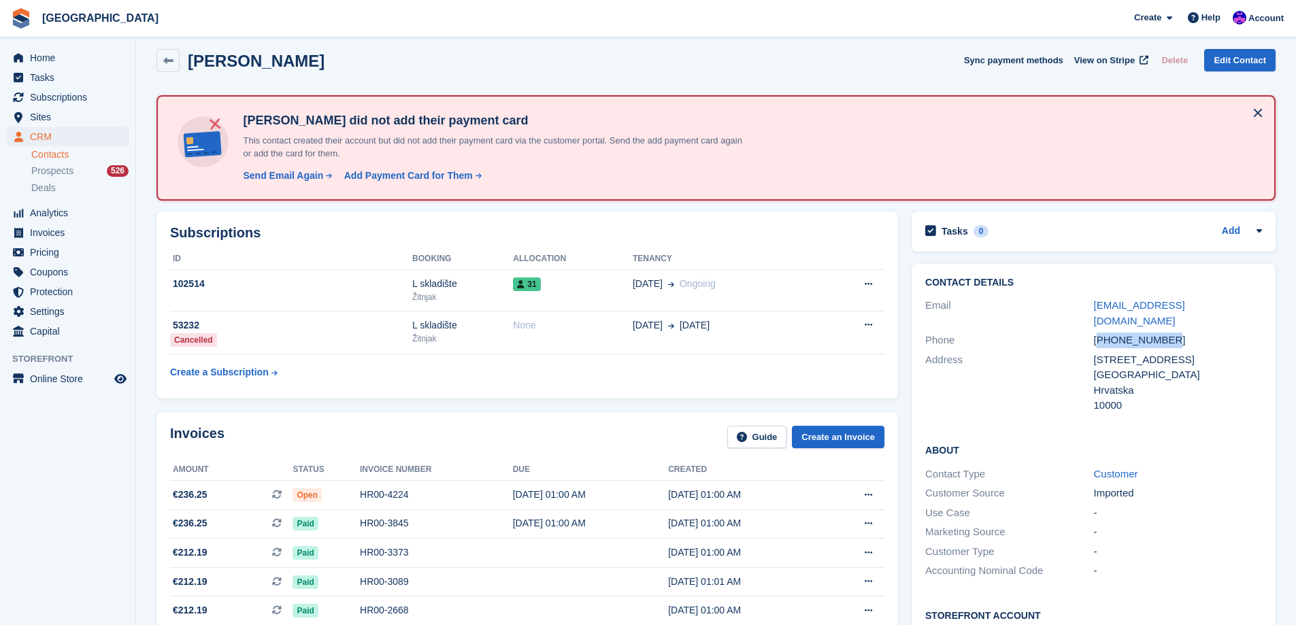
scroll to position [0, 0]
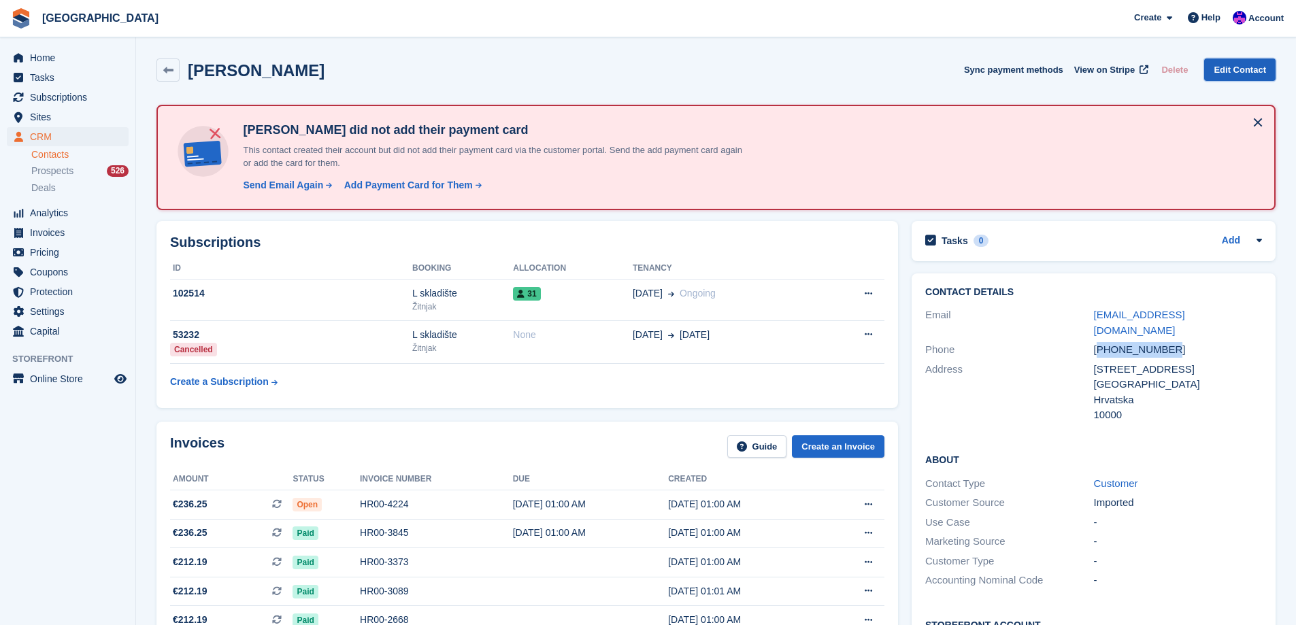
click at [1242, 69] on link "Edit Contact" at bounding box center [1239, 70] width 71 height 22
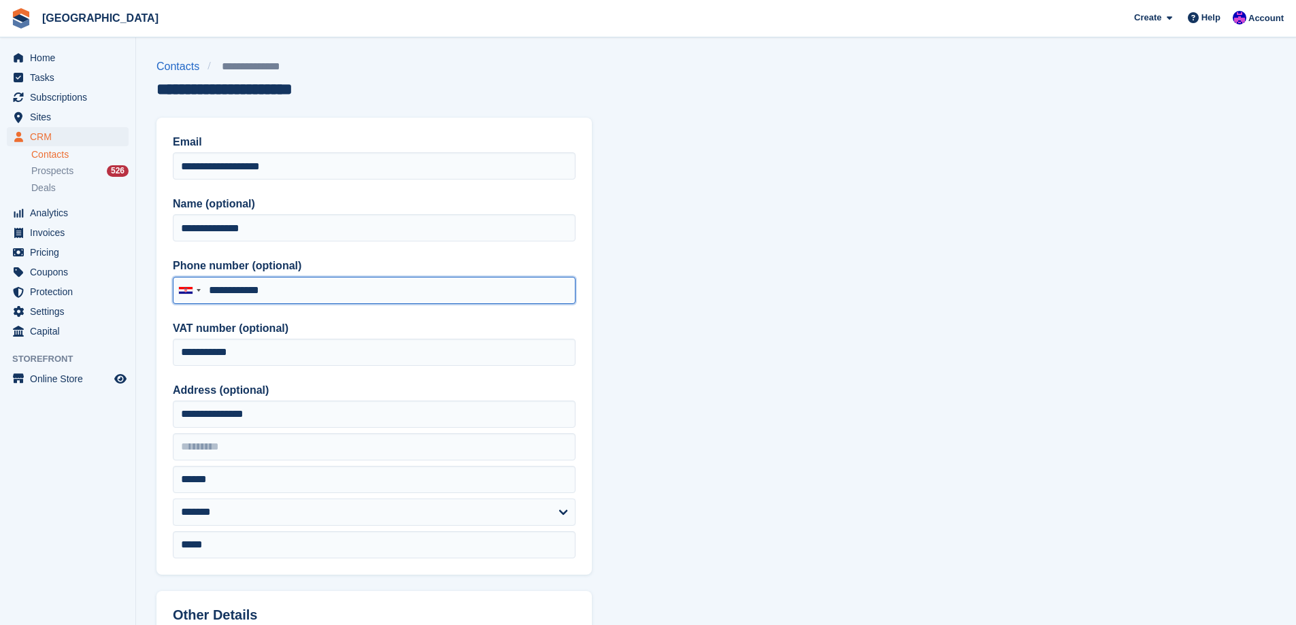
drag, startPoint x: 286, startPoint y: 290, endPoint x: 213, endPoint y: 292, distance: 73.5
click at [213, 292] on input "**********" at bounding box center [374, 290] width 403 height 27
click at [212, 291] on input "********" at bounding box center [374, 290] width 403 height 27
type input "*********"
click at [853, 267] on section "**********" at bounding box center [716, 579] width 1160 height 1159
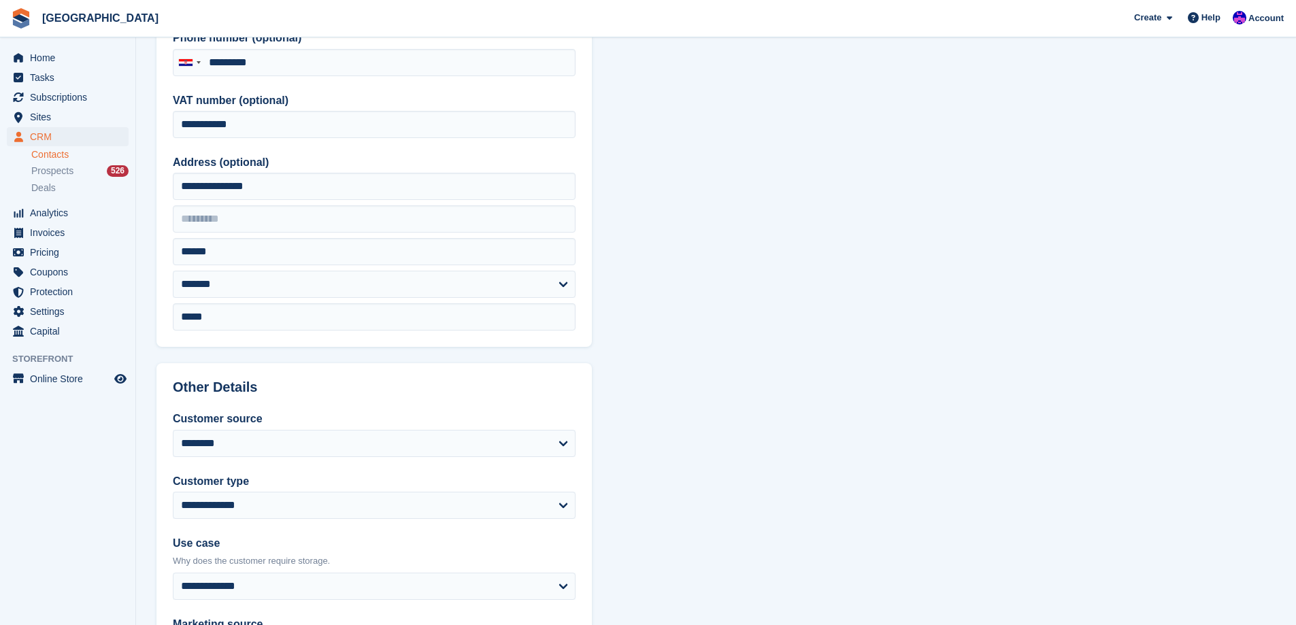
scroll to position [534, 0]
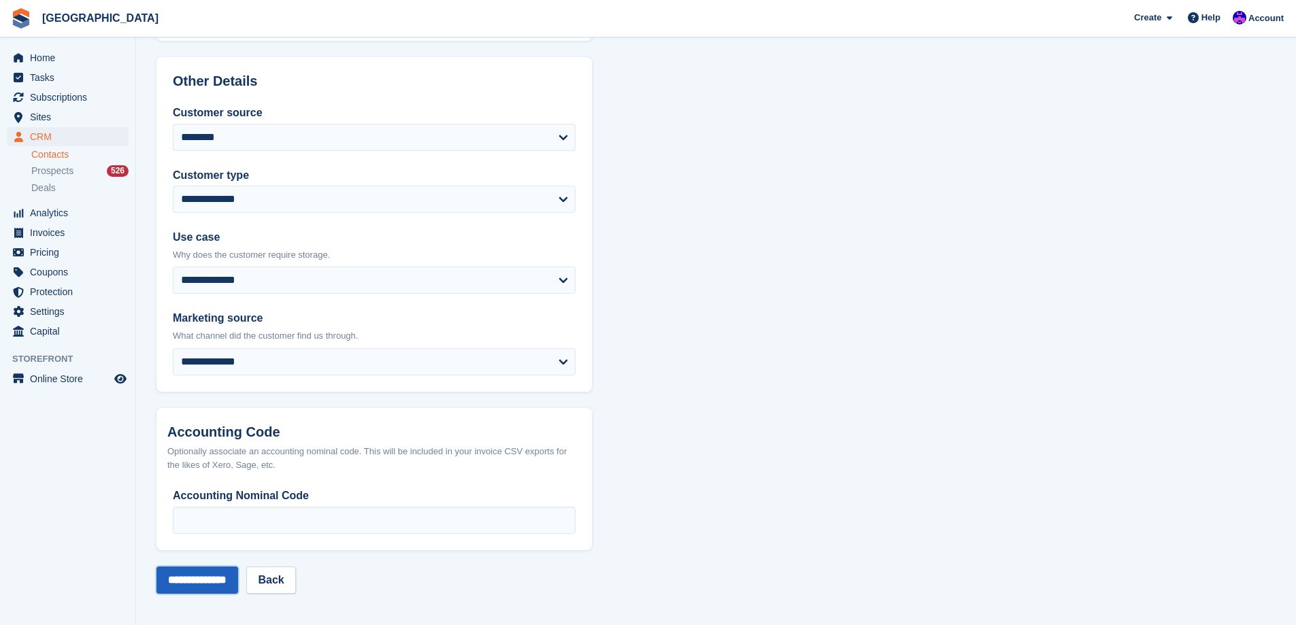
click at [220, 584] on input "**********" at bounding box center [197, 580] width 82 height 27
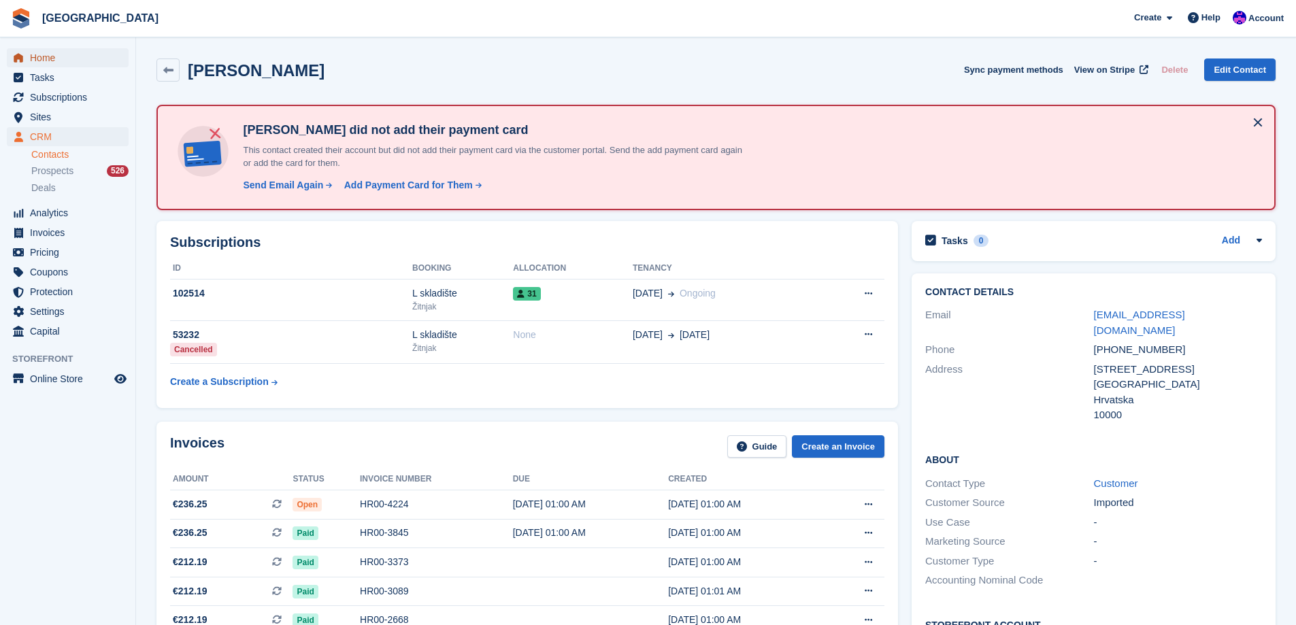
click at [73, 63] on span "Home" at bounding box center [71, 57] width 82 height 19
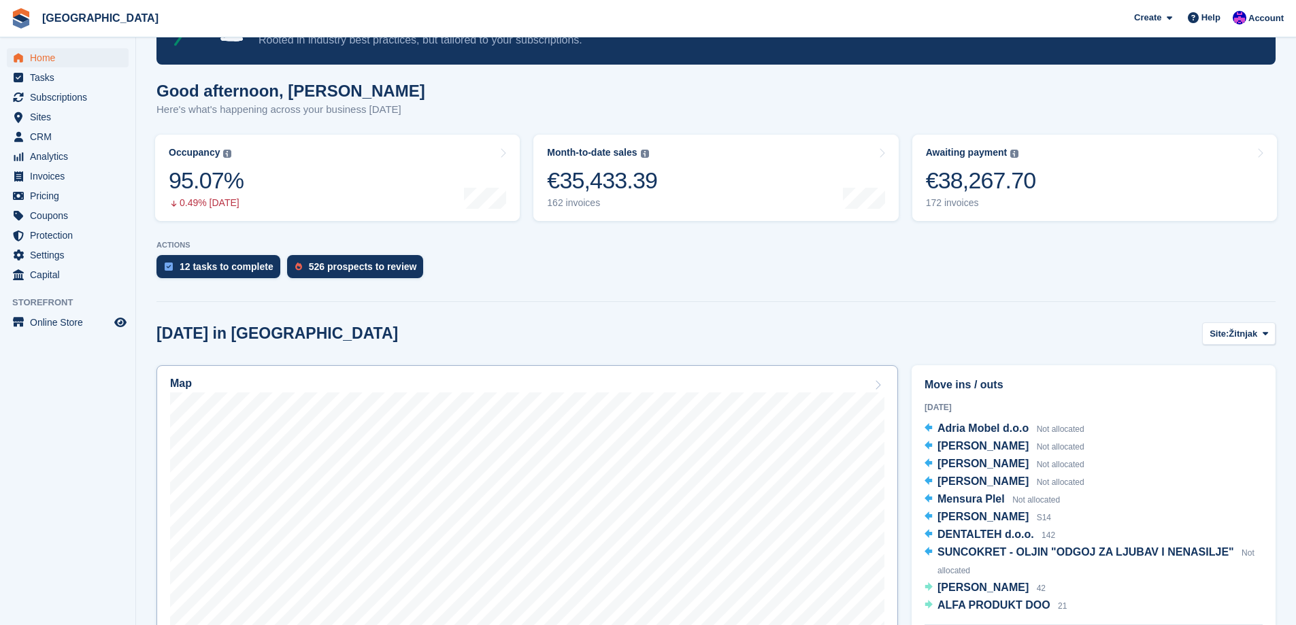
scroll to position [136, 0]
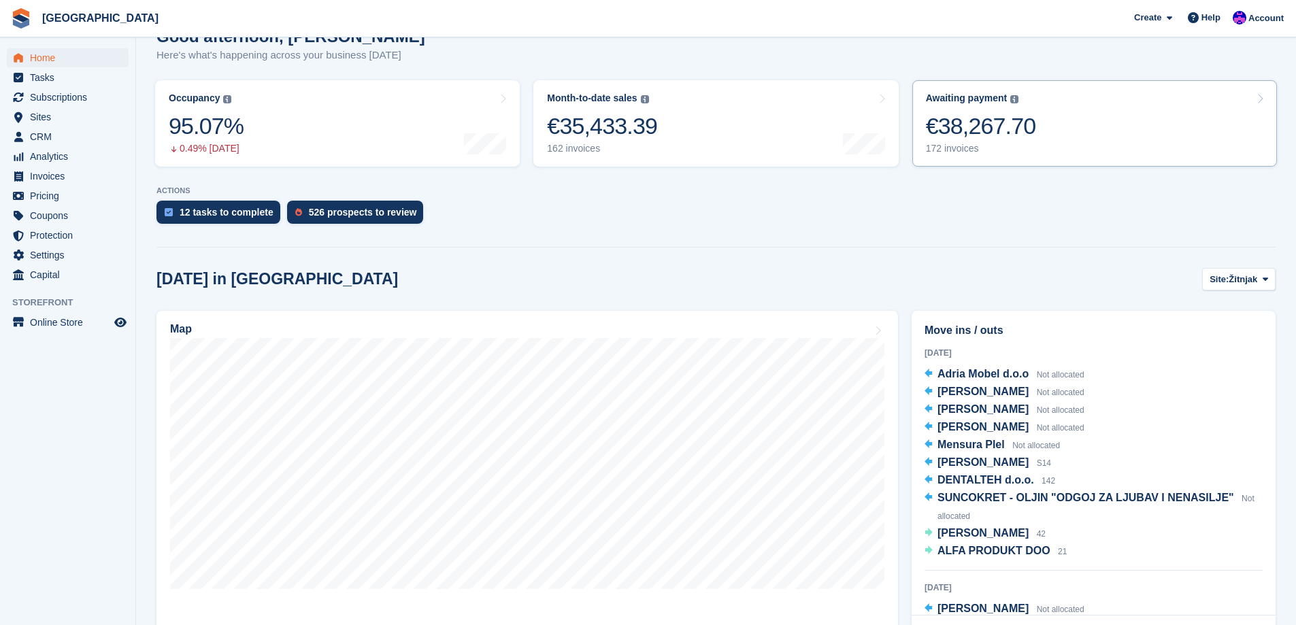
click at [1081, 145] on link "Awaiting payment The total outstanding balance on all open invoices. €38,267.70…" at bounding box center [1094, 123] width 365 height 86
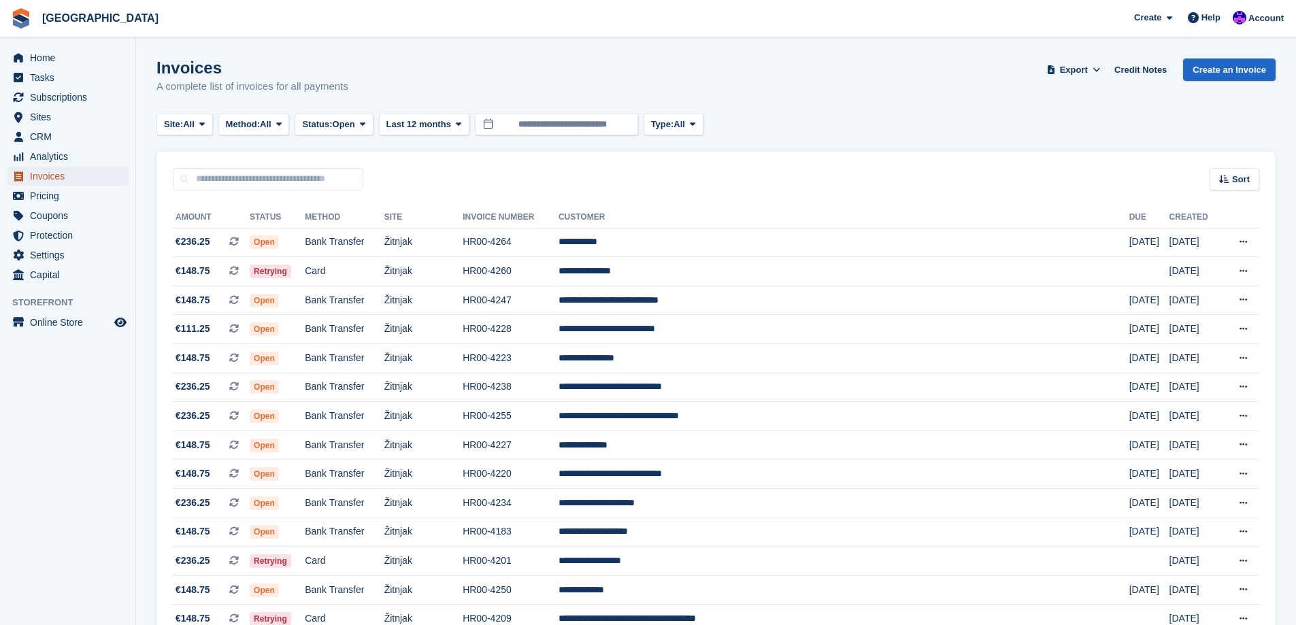
click at [59, 174] on span "Invoices" at bounding box center [71, 176] width 82 height 19
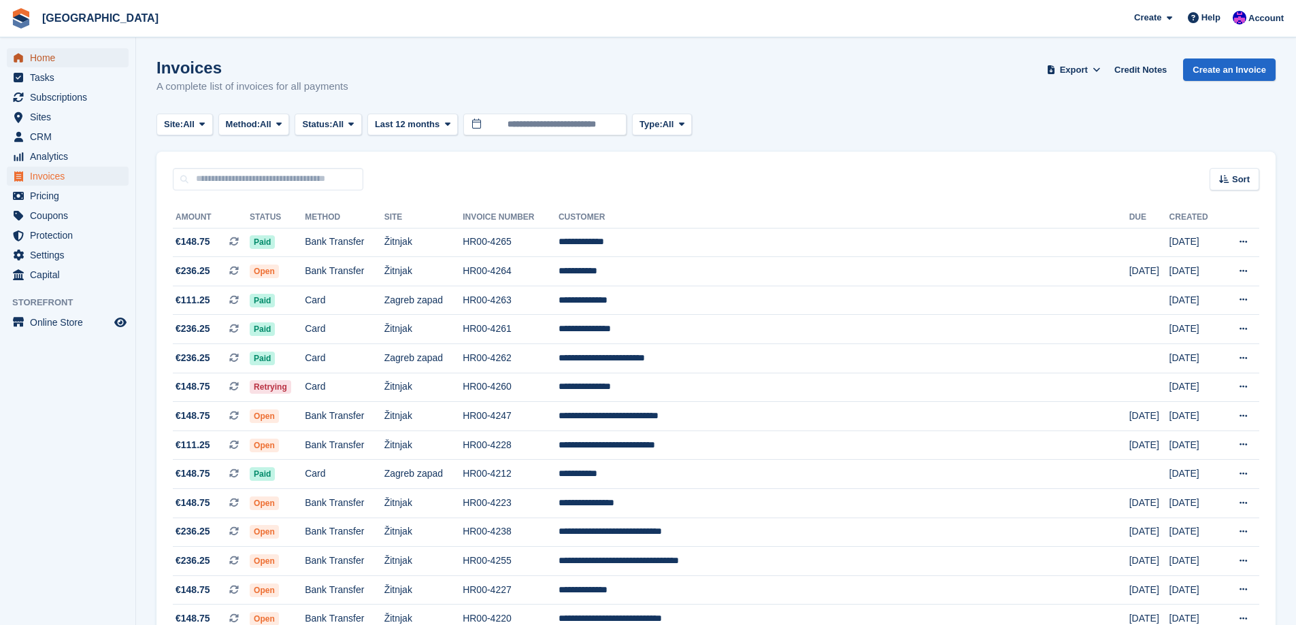
click at [59, 59] on span "Home" at bounding box center [71, 57] width 82 height 19
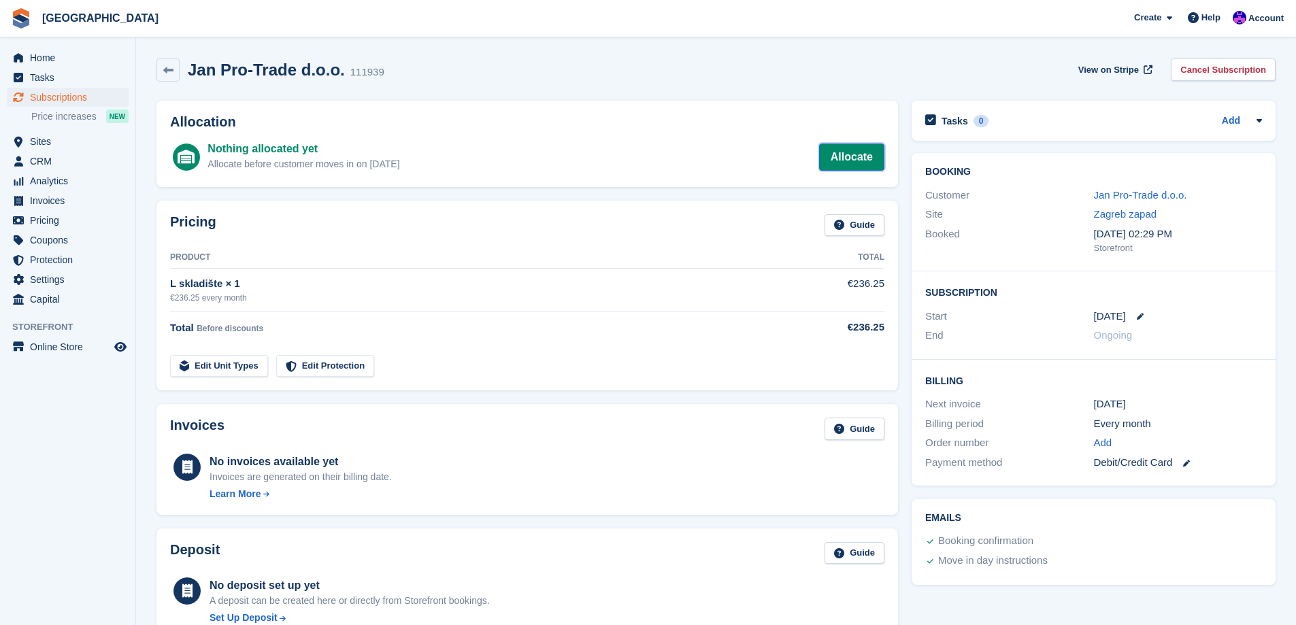
click at [830, 155] on link "Allocate" at bounding box center [851, 157] width 65 height 27
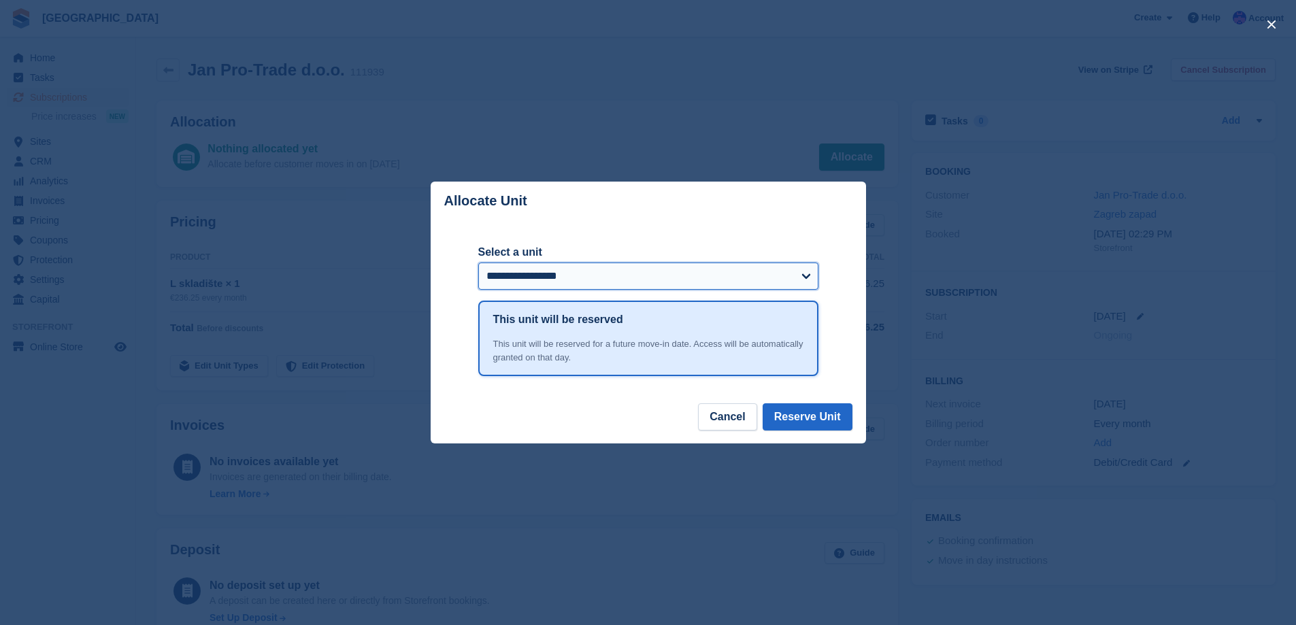
click at [639, 267] on select "**********" at bounding box center [648, 276] width 340 height 27
click at [743, 413] on button "Cancel" at bounding box center [727, 416] width 59 height 27
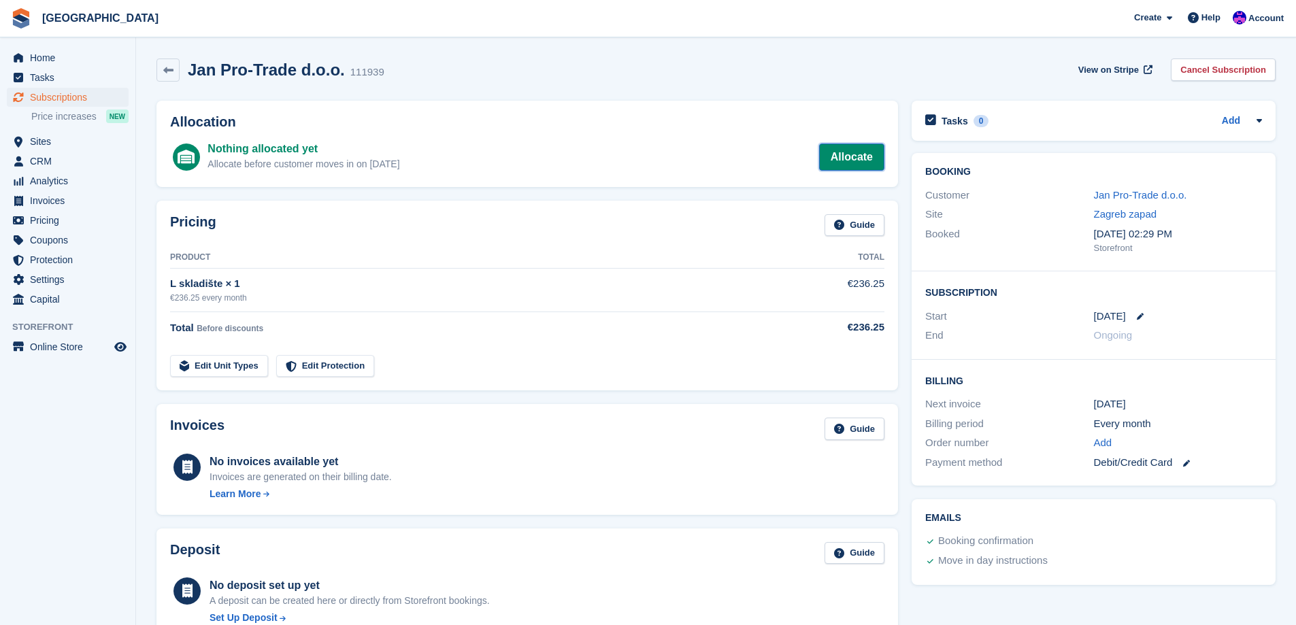
click at [851, 150] on link "Allocate" at bounding box center [851, 157] width 65 height 27
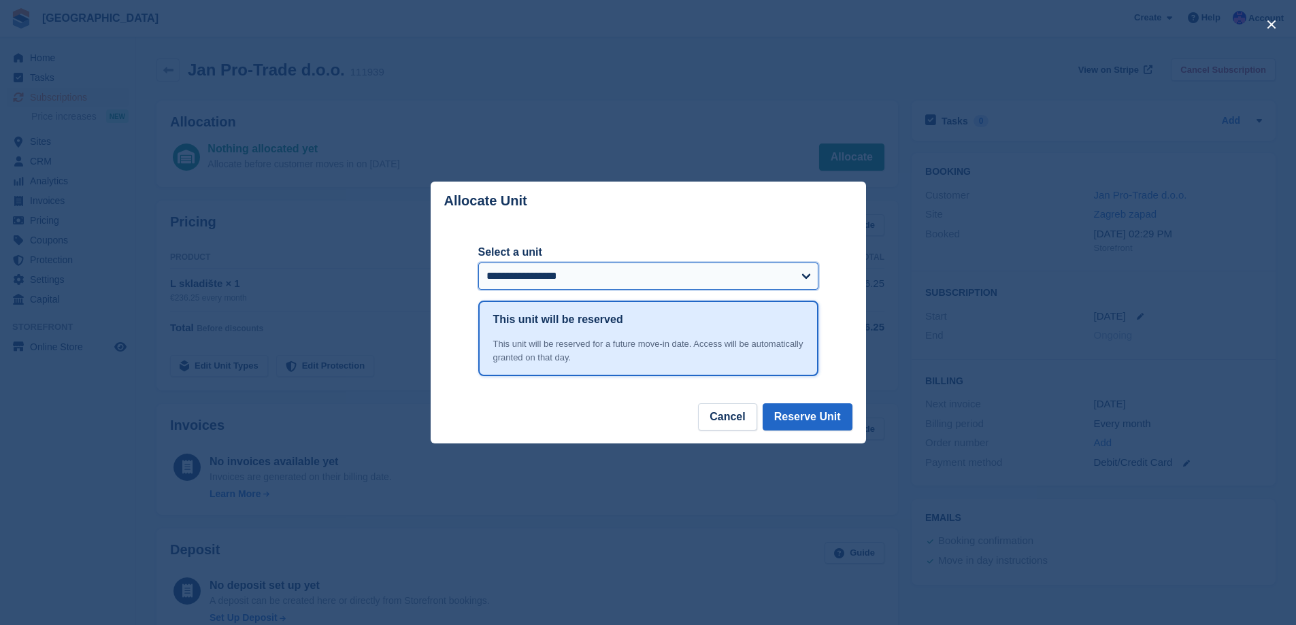
click at [655, 278] on select "**********" at bounding box center [648, 276] width 340 height 27
click at [478, 264] on select "**********" at bounding box center [648, 276] width 340 height 27
click at [822, 423] on button "Reserve Unit" at bounding box center [808, 416] width 90 height 27
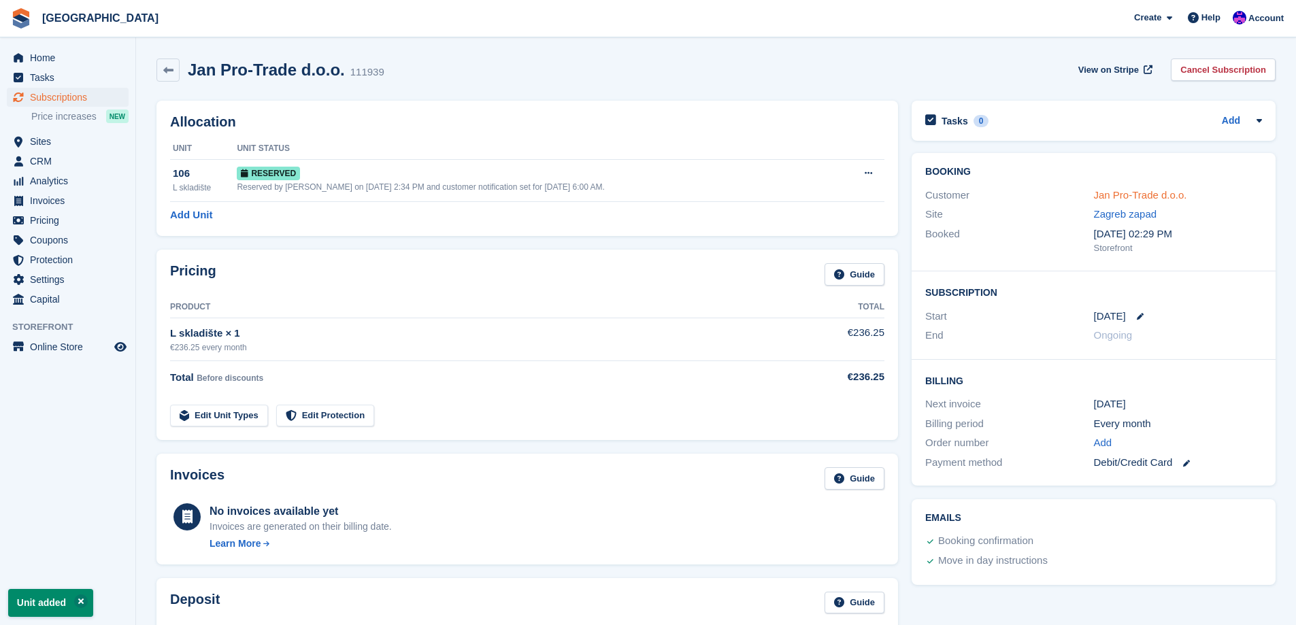
click at [1144, 199] on link "Jan Pro-Trade d.o.o." at bounding box center [1140, 195] width 93 height 12
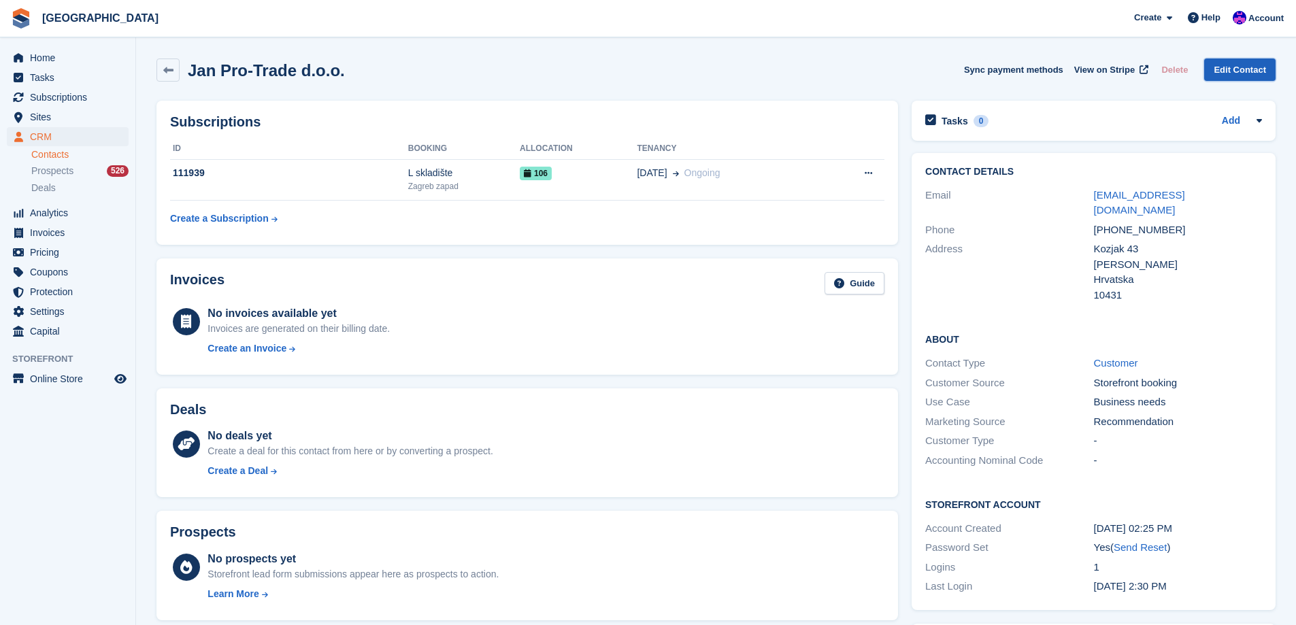
click at [1234, 68] on link "Edit Contact" at bounding box center [1239, 70] width 71 height 22
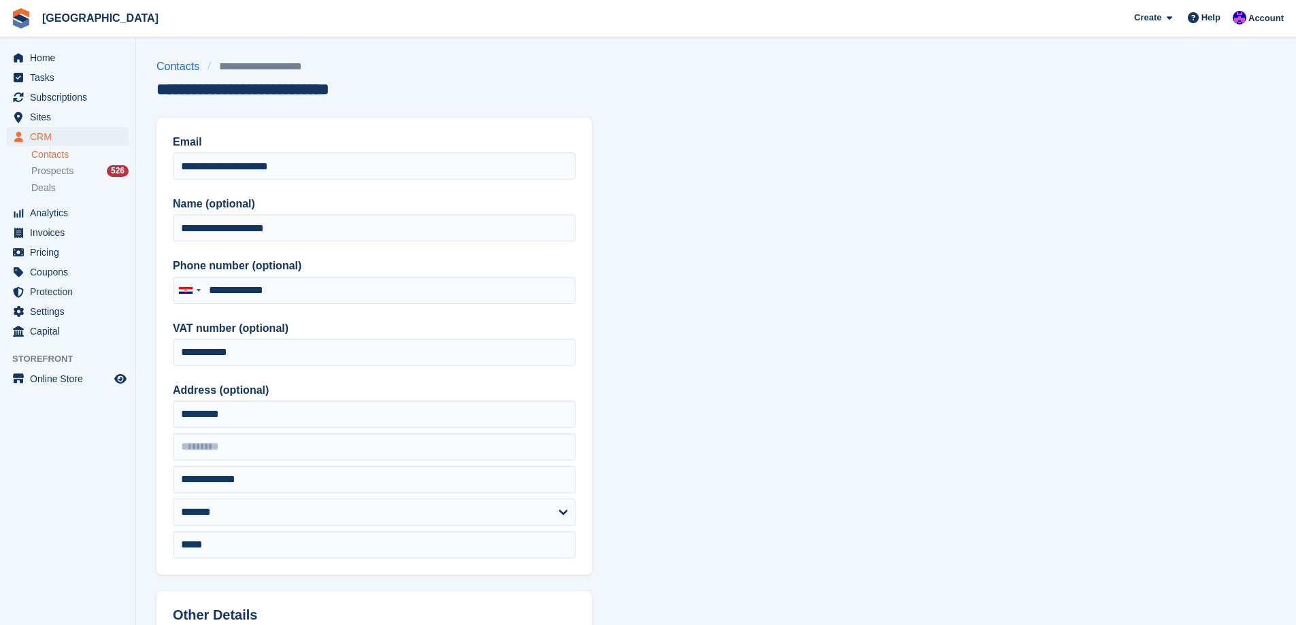
type input "**********"
drag, startPoint x: 311, startPoint y: 224, endPoint x: 6, endPoint y: 228, distance: 304.9
click at [6, 228] on div "Home Tasks Subscriptions Subscriptions Subscriptions Price increases NEW Price …" at bounding box center [648, 579] width 1296 height 1159
drag, startPoint x: 332, startPoint y: 169, endPoint x: 41, endPoint y: 168, distance: 291.2
click at [41, 168] on div "Home Tasks Subscriptions Subscriptions Subscriptions Price increases NEW Price …" at bounding box center [648, 579] width 1296 height 1159
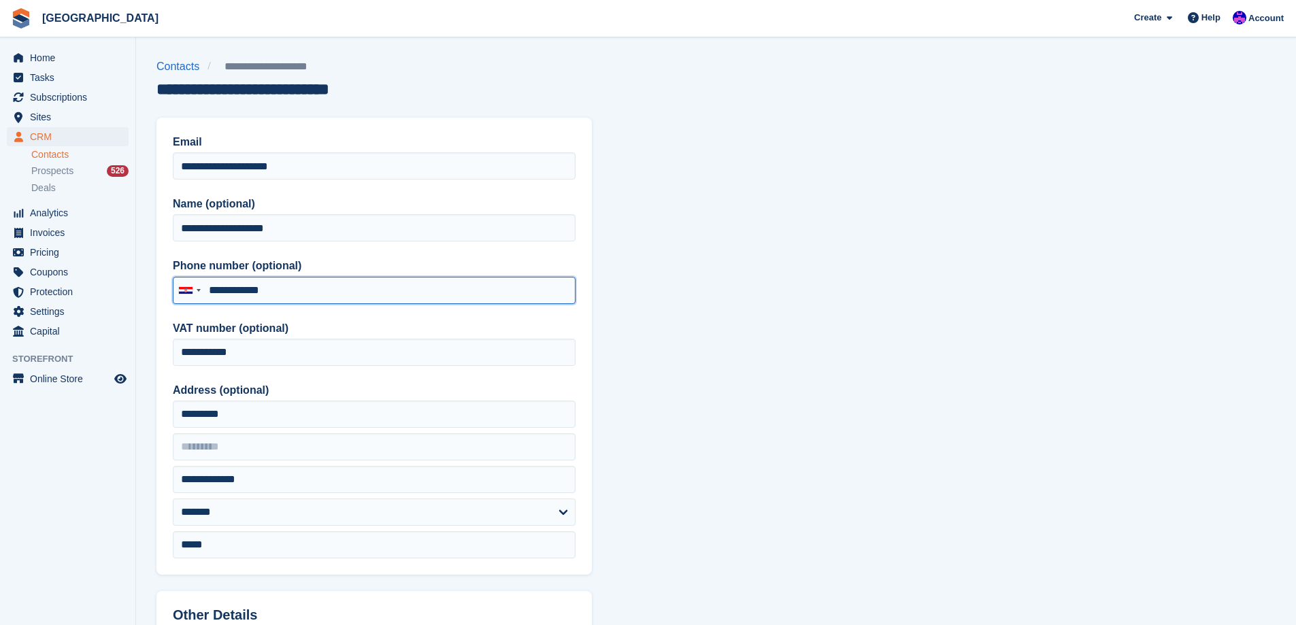
drag, startPoint x: 297, startPoint y: 288, endPoint x: 214, endPoint y: 284, distance: 82.5
click at [214, 284] on input "**********" at bounding box center [374, 290] width 403 height 27
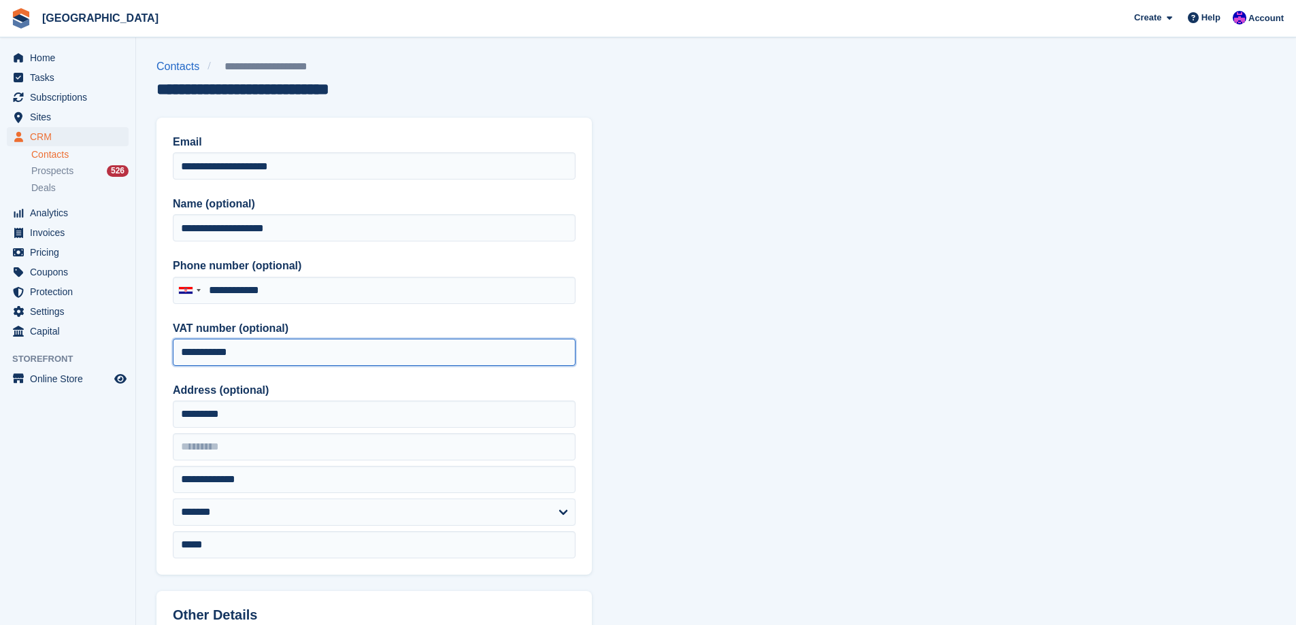
drag, startPoint x: 206, startPoint y: 357, endPoint x: 137, endPoint y: 367, distance: 70.1
click at [137, 367] on section "**********" at bounding box center [716, 579] width 1160 height 1159
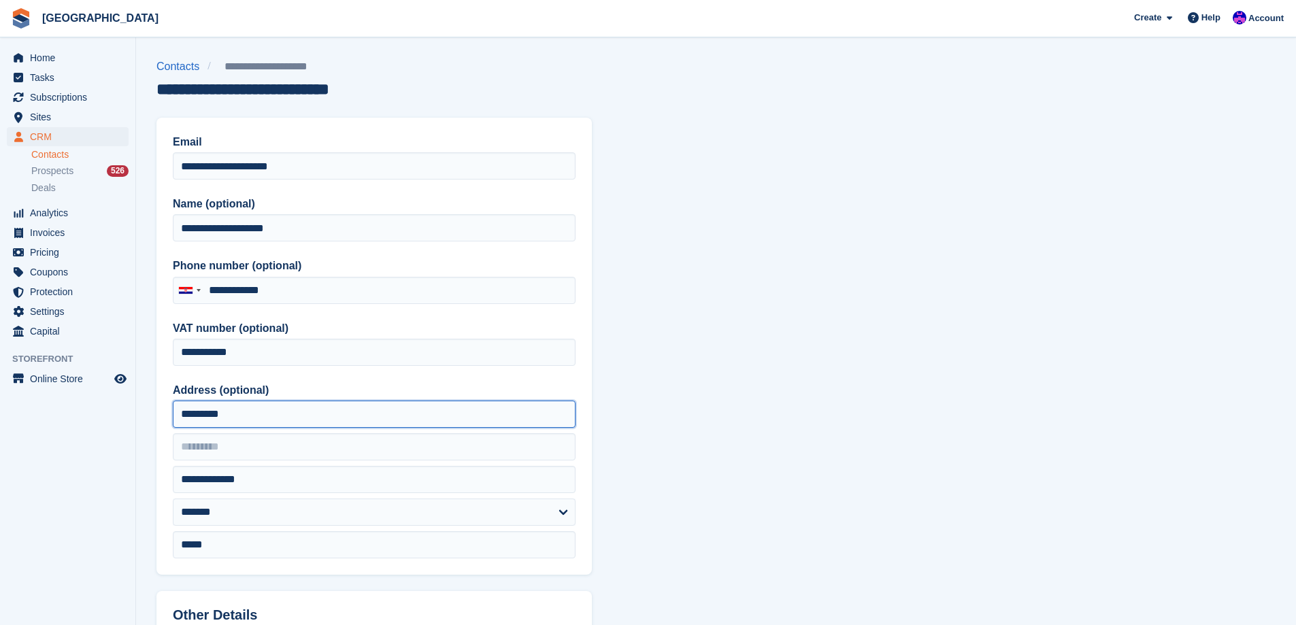
drag, startPoint x: 273, startPoint y: 412, endPoint x: 146, endPoint y: 428, distance: 128.2
click at [146, 428] on section "**********" at bounding box center [716, 579] width 1160 height 1159
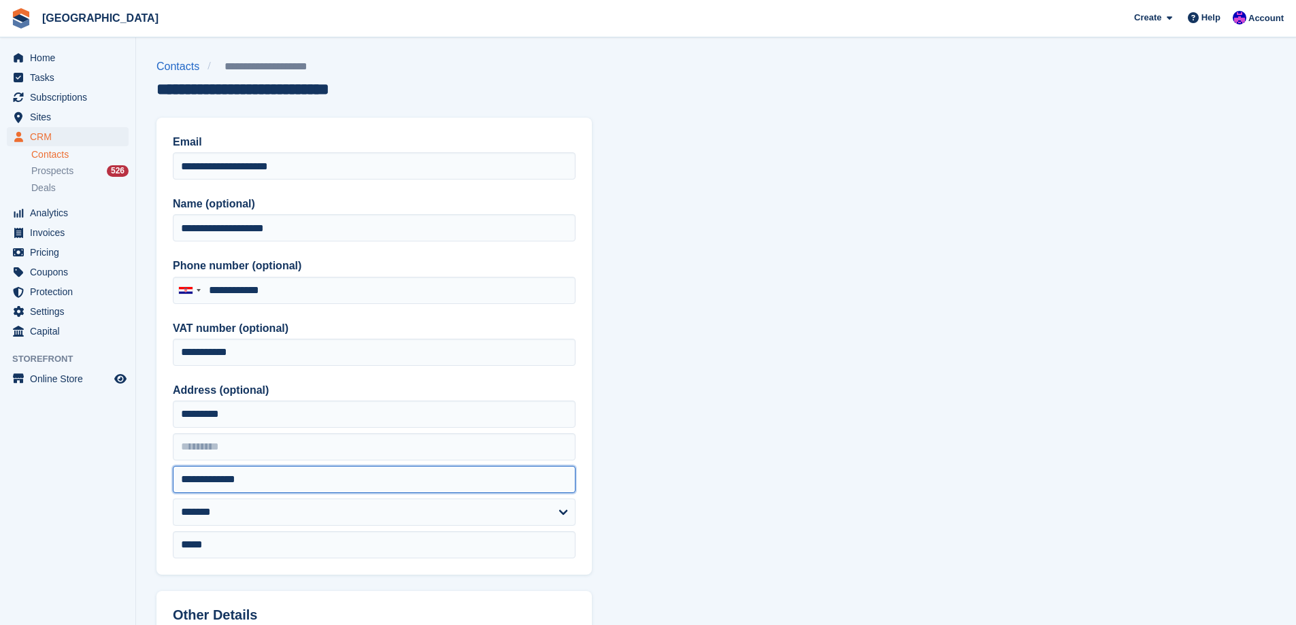
drag, startPoint x: 273, startPoint y: 488, endPoint x: 0, endPoint y: 485, distance: 272.9
click at [0, 485] on div "Home Tasks Subscriptions Subscriptions Subscriptions Price increases NEW Price …" at bounding box center [648, 579] width 1296 height 1159
